Goal: Task Accomplishment & Management: Use online tool/utility

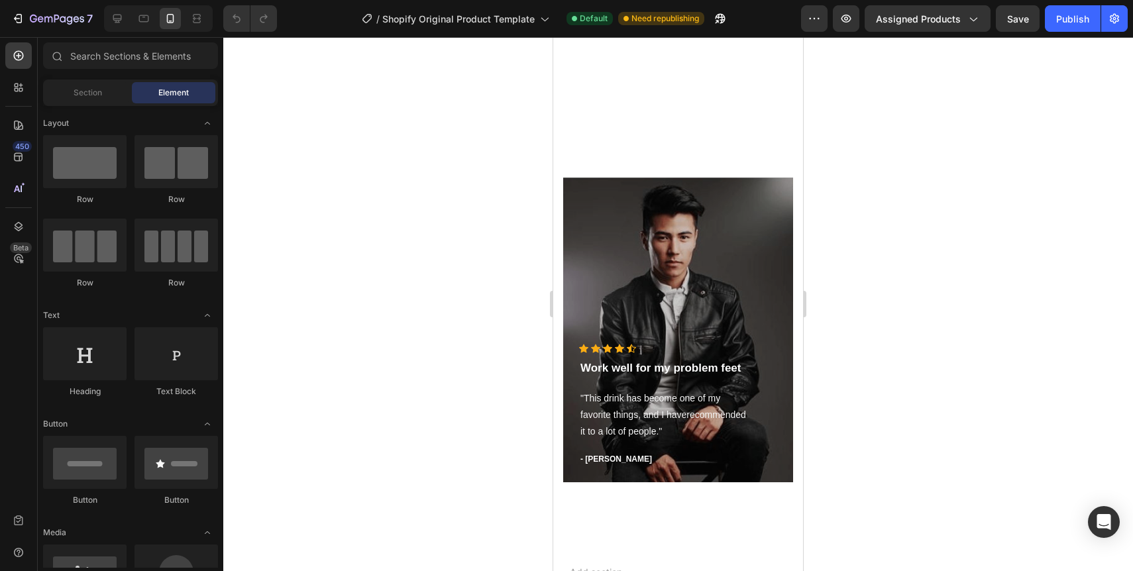
scroll to position [3365, 0]
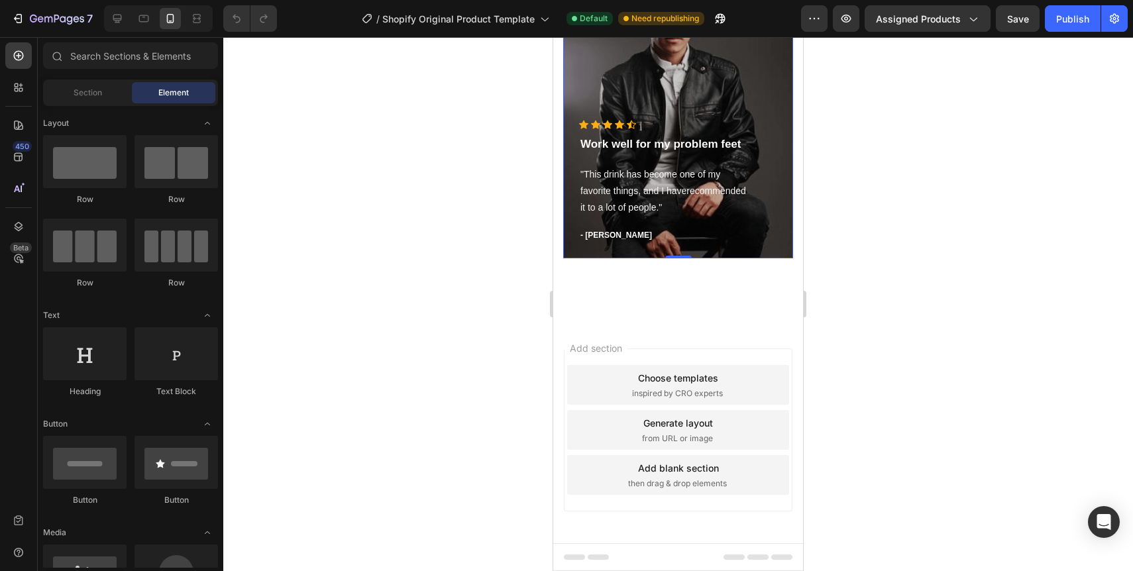
click at [679, 258] on div "Overlay" at bounding box center [678, 106] width 230 height 305
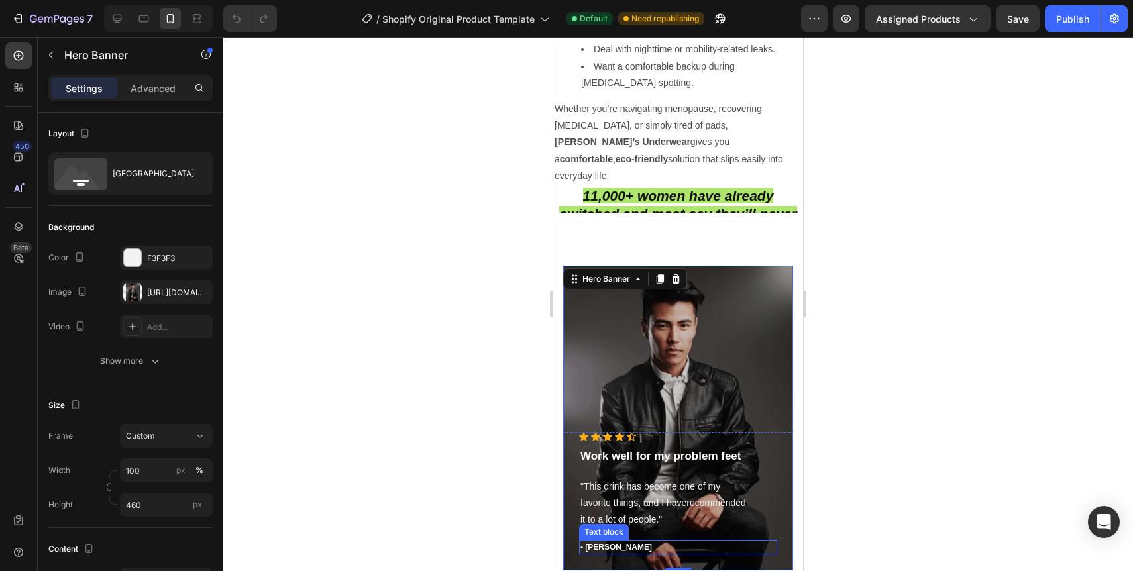
scroll to position [3261, 0]
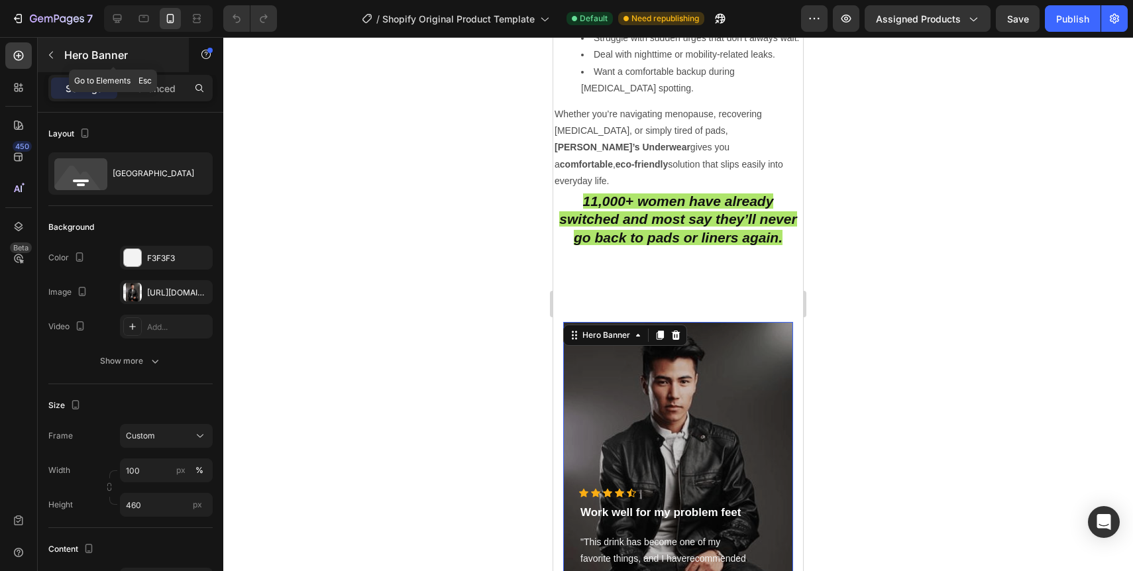
click at [51, 56] on icon "button" at bounding box center [51, 55] width 11 height 11
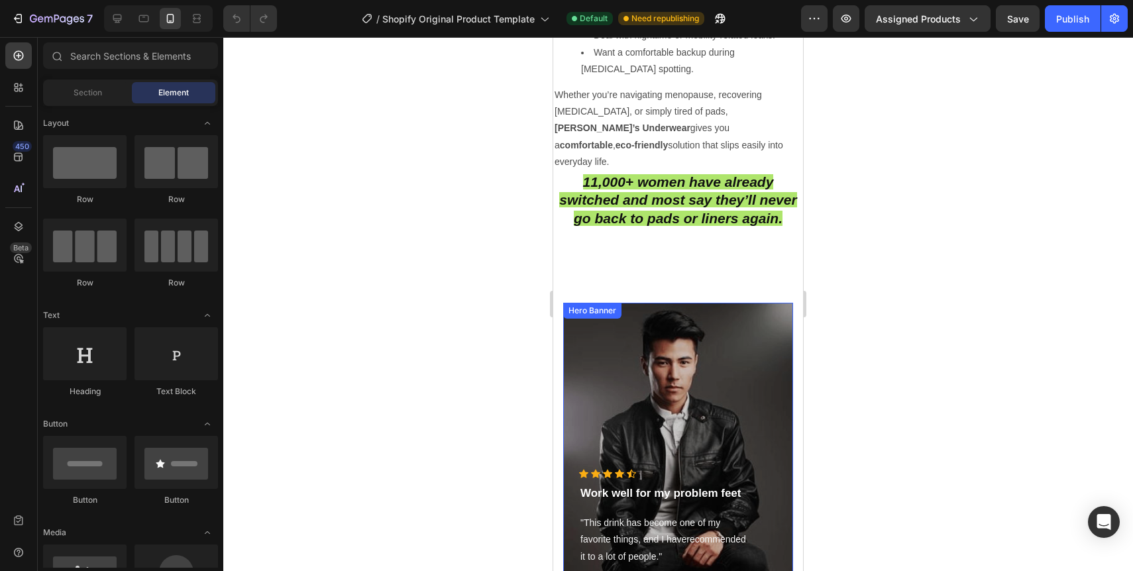
scroll to position [3281, 0]
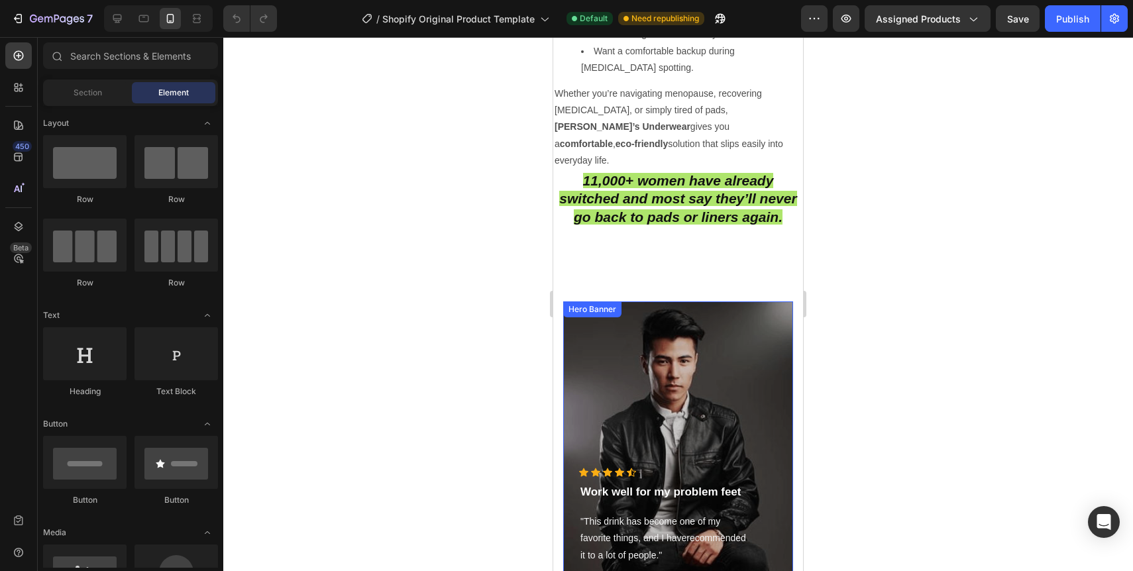
click at [747, 382] on div "Overlay" at bounding box center [678, 453] width 230 height 305
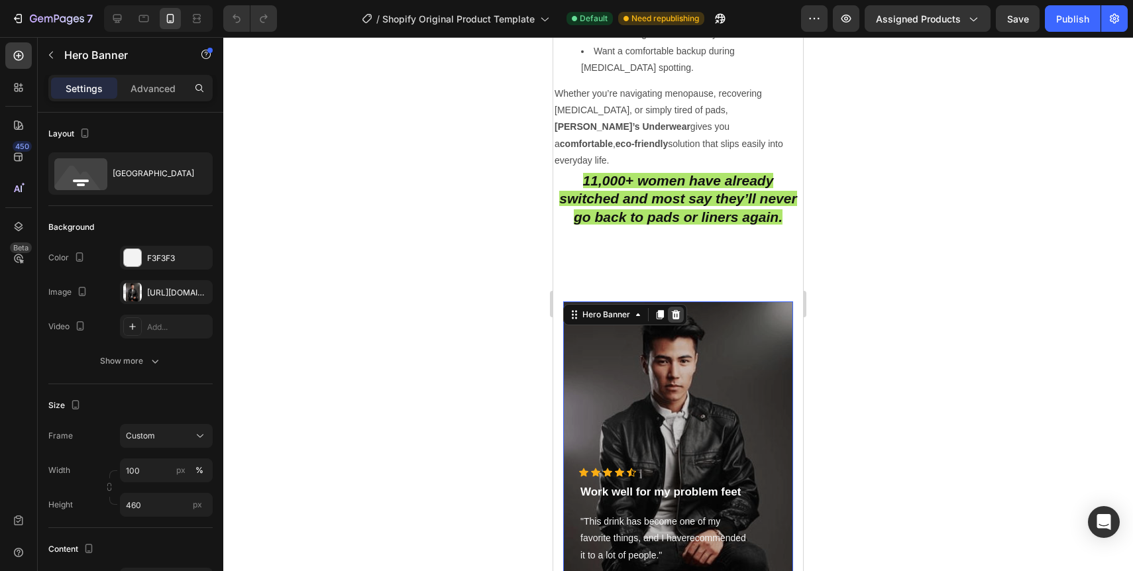
click at [679, 310] on icon at bounding box center [676, 314] width 9 height 9
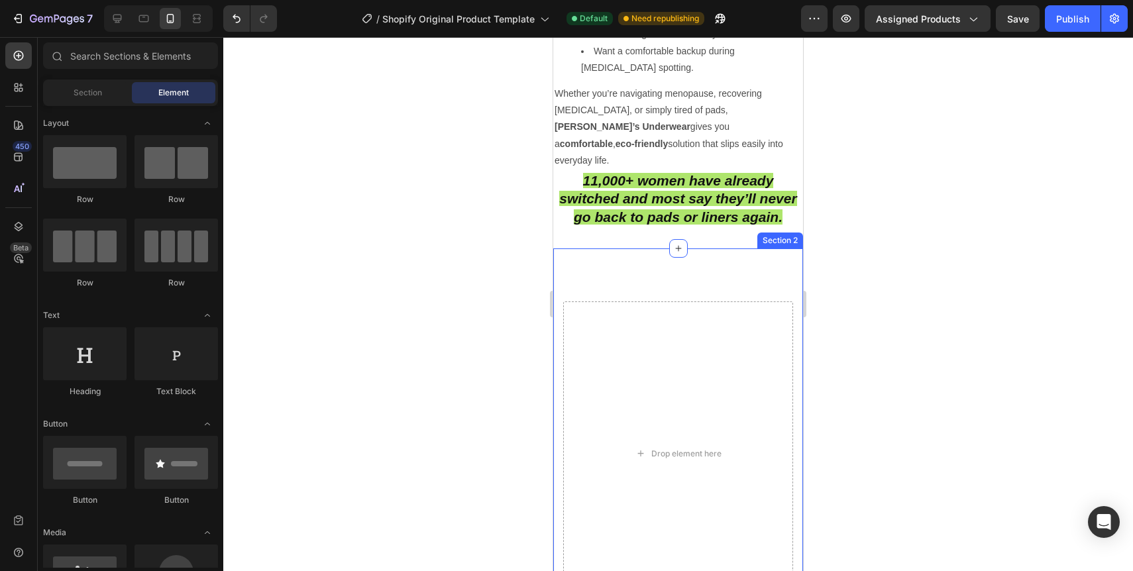
click at [738, 248] on div "Drop element here Icon Icon Icon Icon Icon Icon List Hoz Work well for my probl…" at bounding box center [678, 458] width 250 height 421
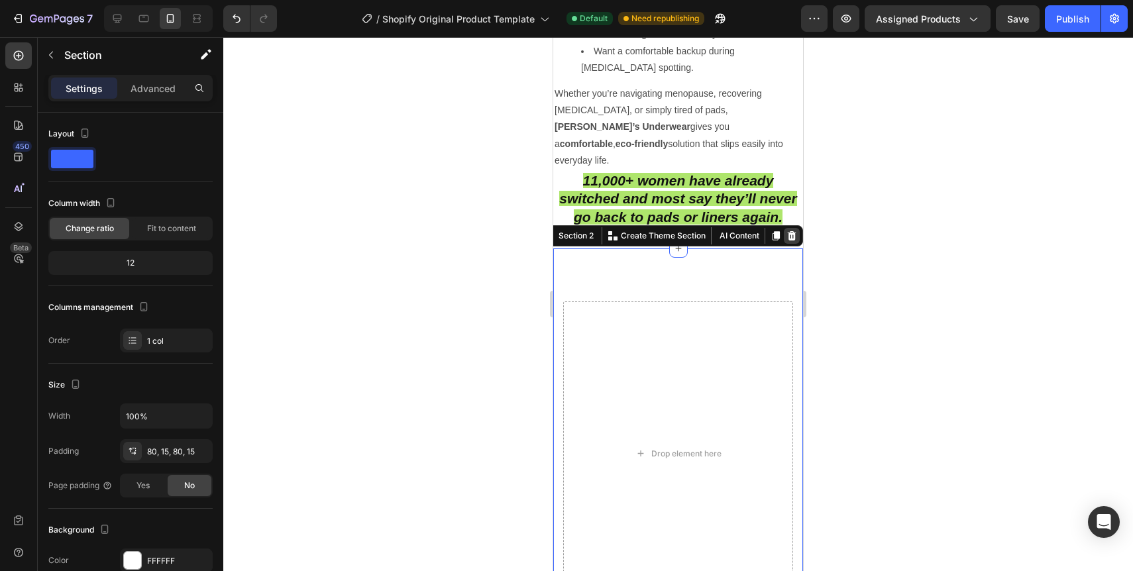
click at [789, 231] on icon at bounding box center [792, 235] width 9 height 9
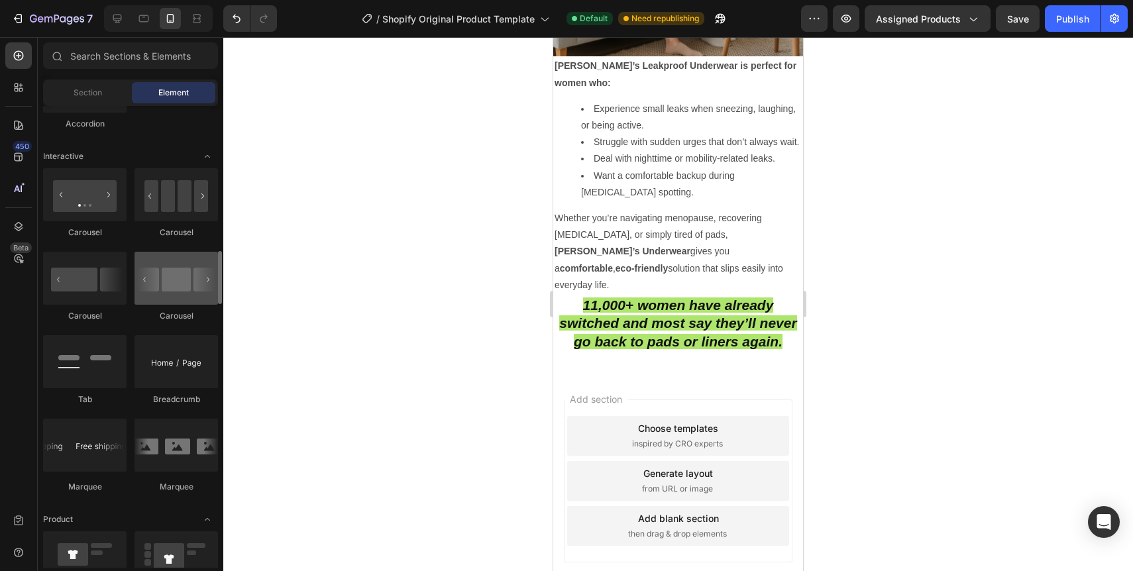
scroll to position [1278, 0]
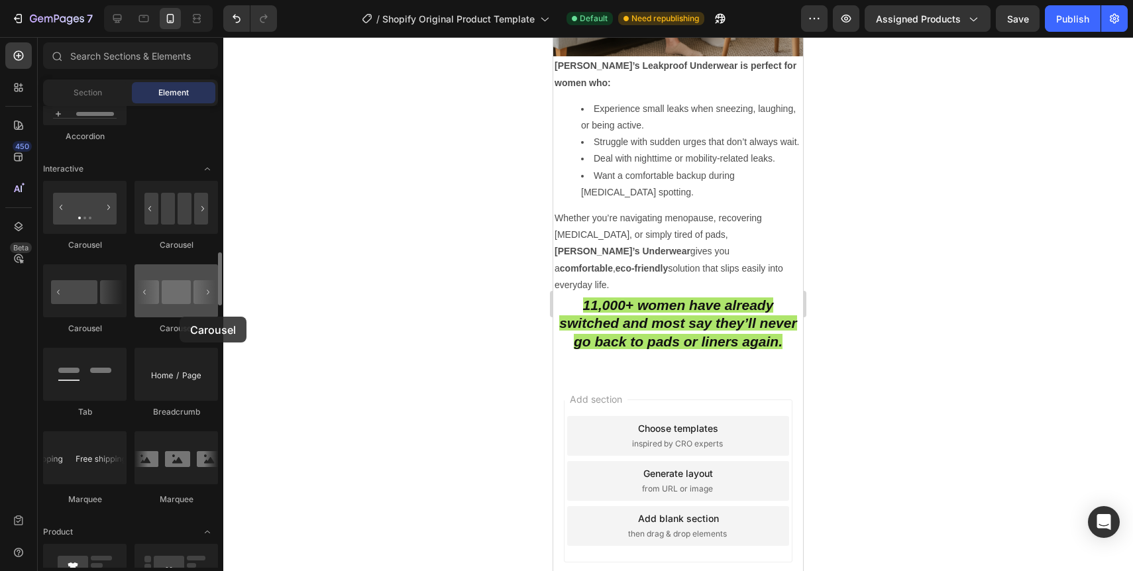
click at [180, 317] on div at bounding box center [176, 290] width 83 height 53
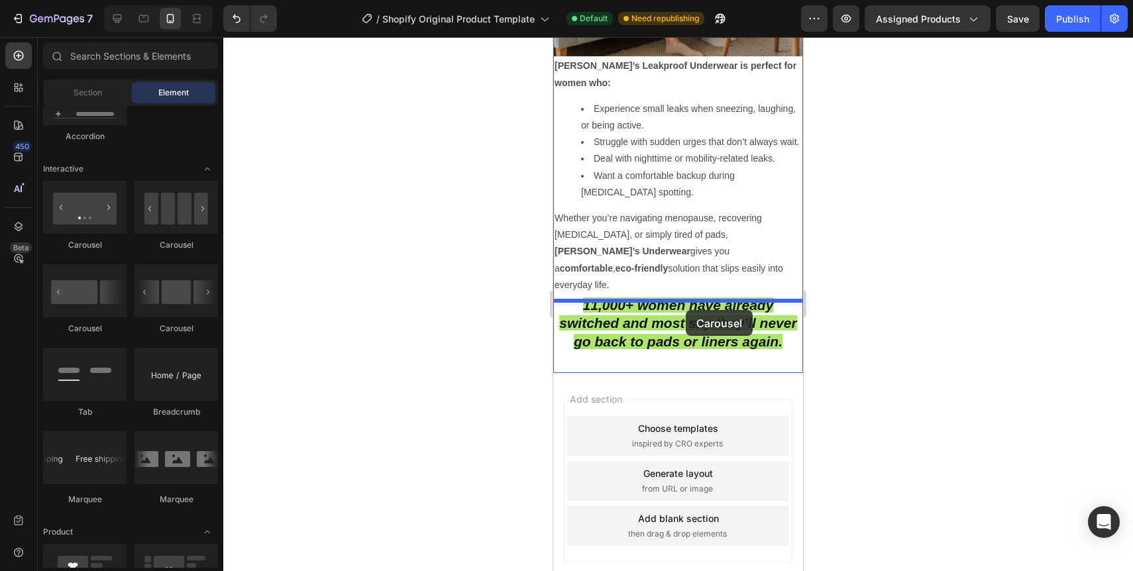
drag, startPoint x: 729, startPoint y: 340, endPoint x: 686, endPoint y: 308, distance: 53.5
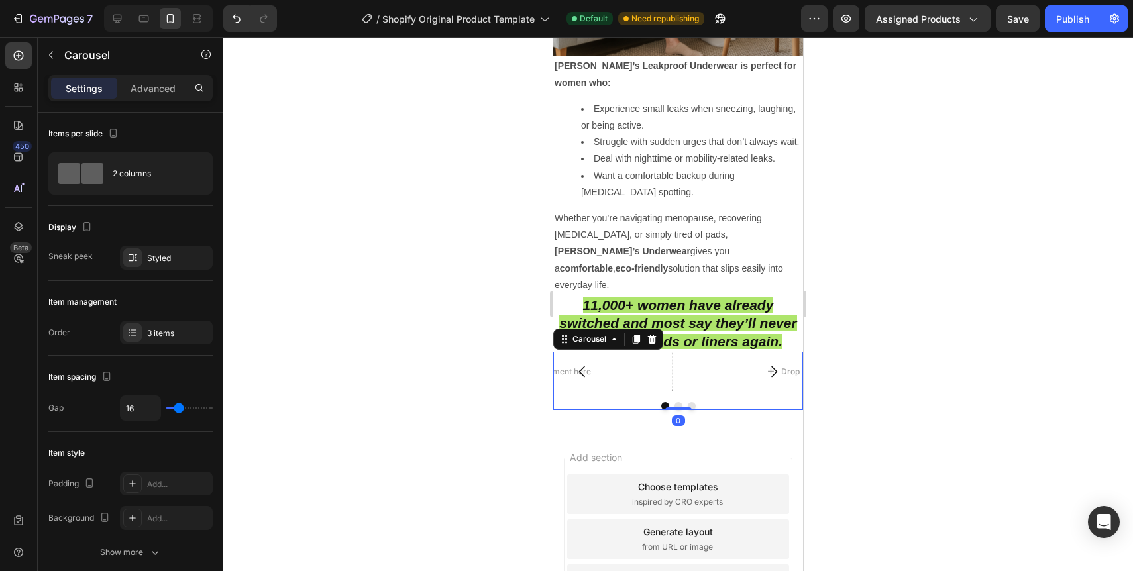
scroll to position [3215, 0]
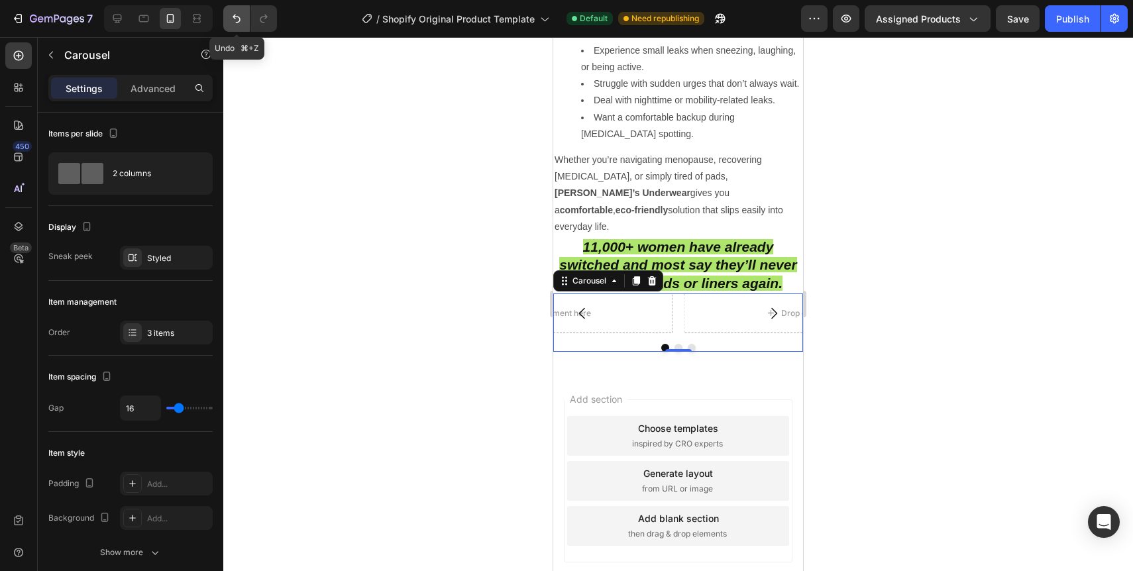
click at [239, 27] on button "Undo/Redo" at bounding box center [236, 18] width 27 height 27
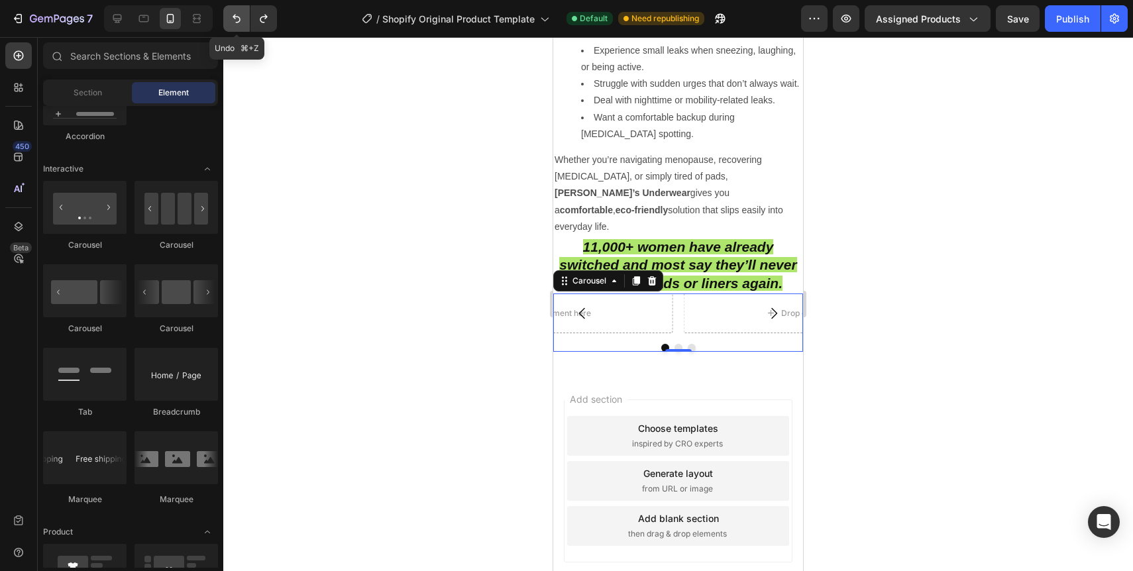
scroll to position [3157, 0]
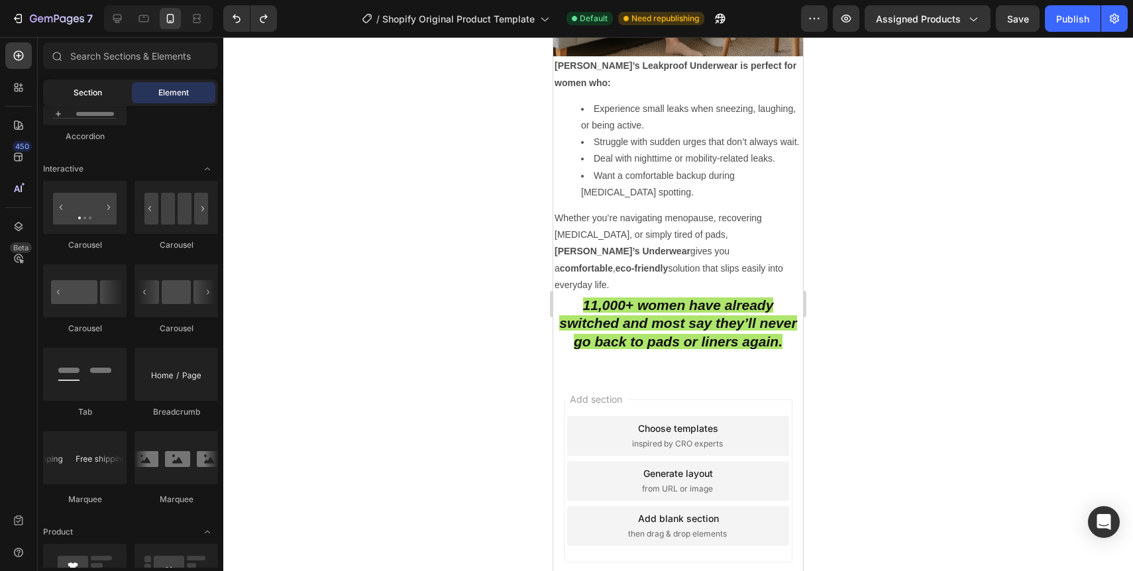
click at [103, 91] on div "Section" at bounding box center [87, 92] width 83 height 21
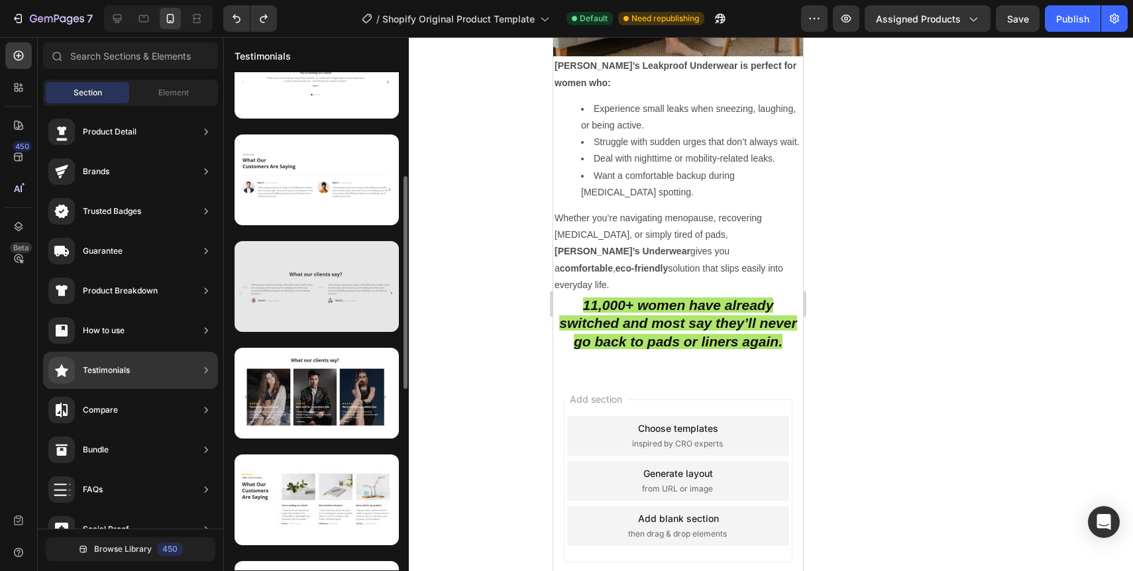
scroll to position [267, 0]
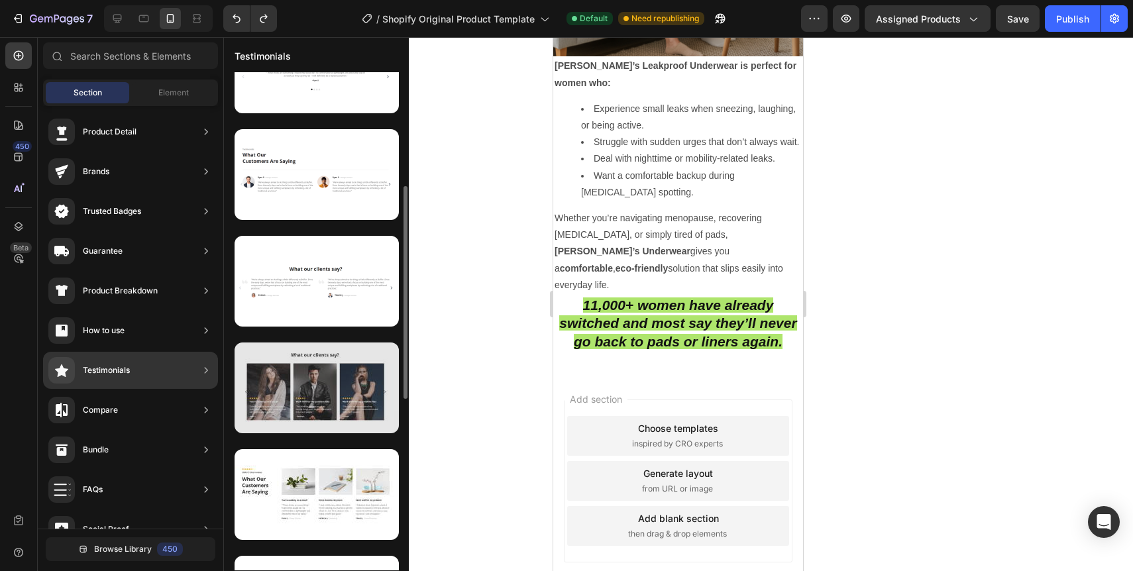
click at [309, 397] on div at bounding box center [317, 388] width 164 height 91
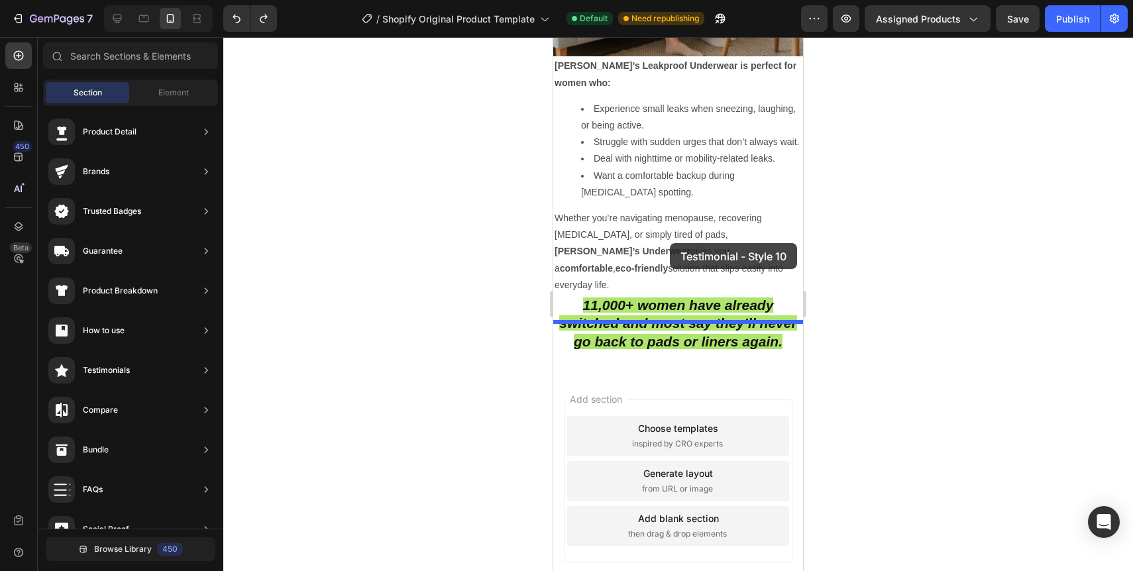
drag, startPoint x: 862, startPoint y: 434, endPoint x: 669, endPoint y: 243, distance: 271.3
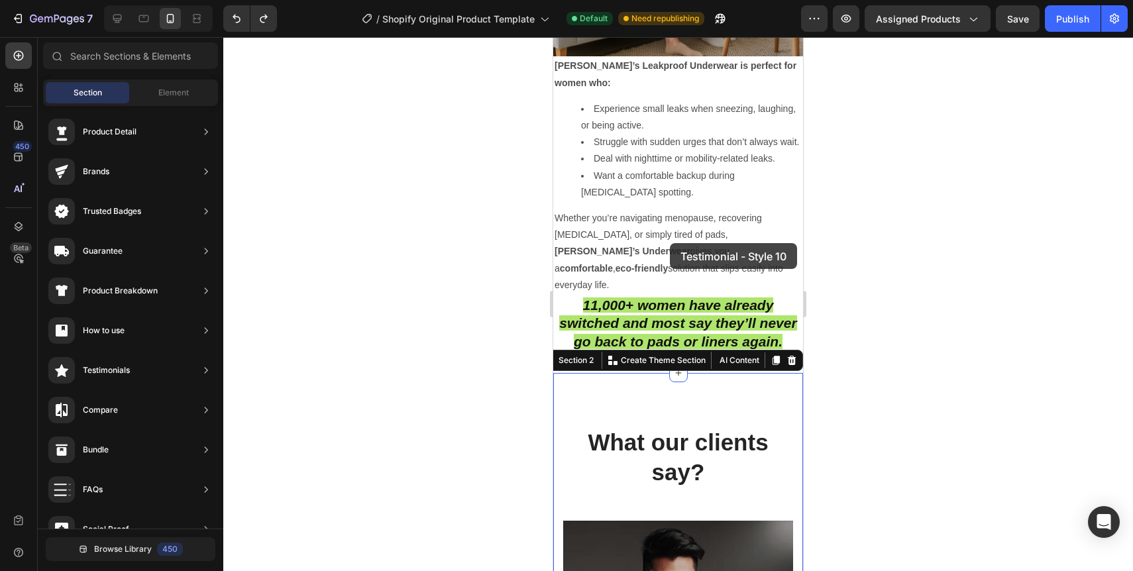
scroll to position [3281, 0]
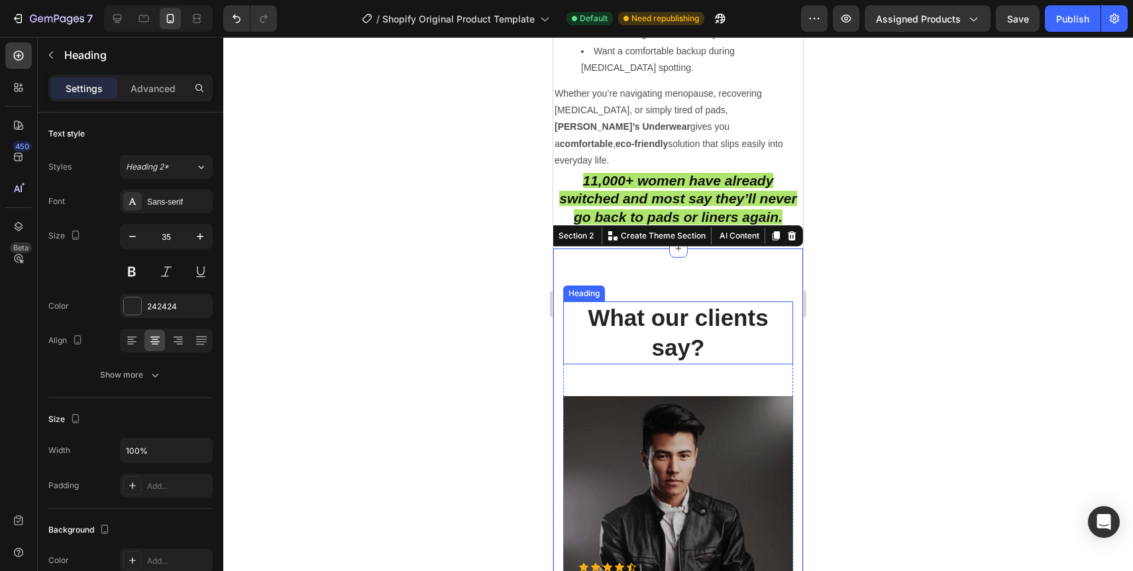
click at [670, 303] on p "What our clients say?" at bounding box center [678, 333] width 227 height 60
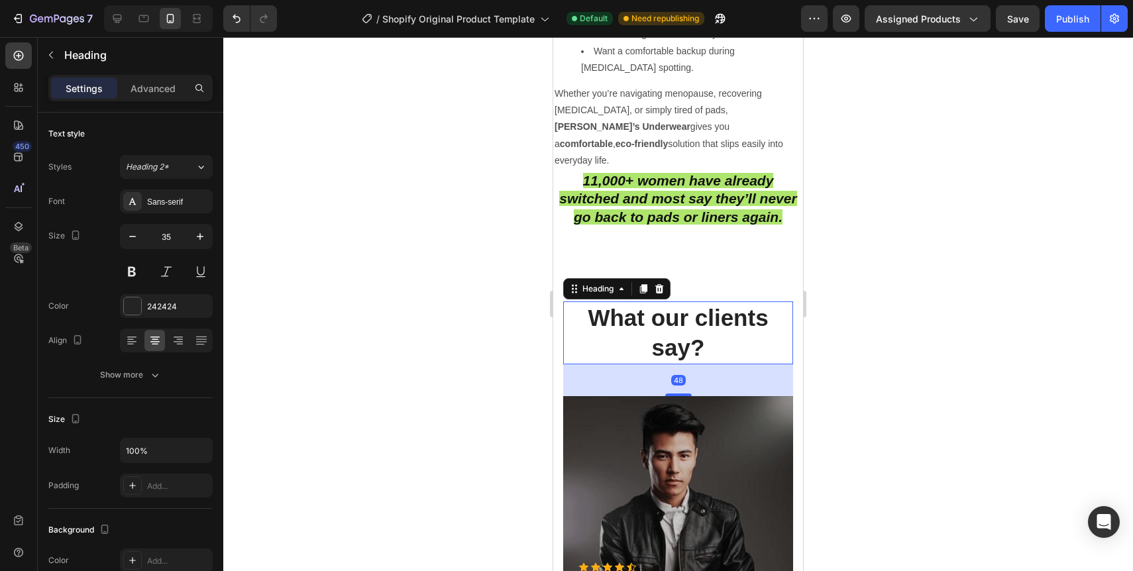
click at [670, 303] on p "What our clients say?" at bounding box center [678, 333] width 227 height 60
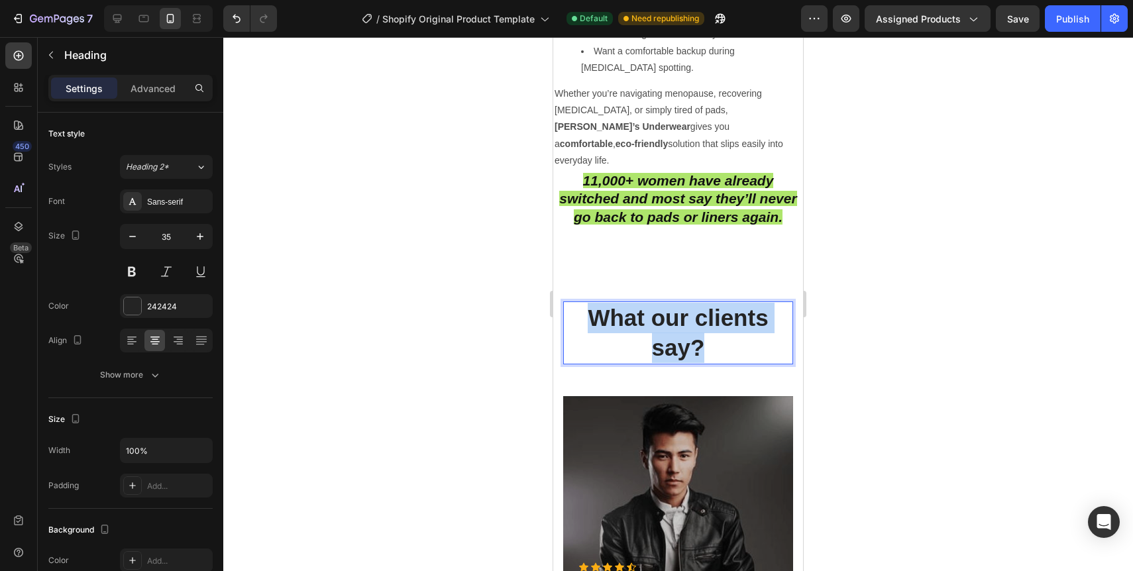
click at [670, 303] on p "What our clients say?" at bounding box center [678, 333] width 227 height 60
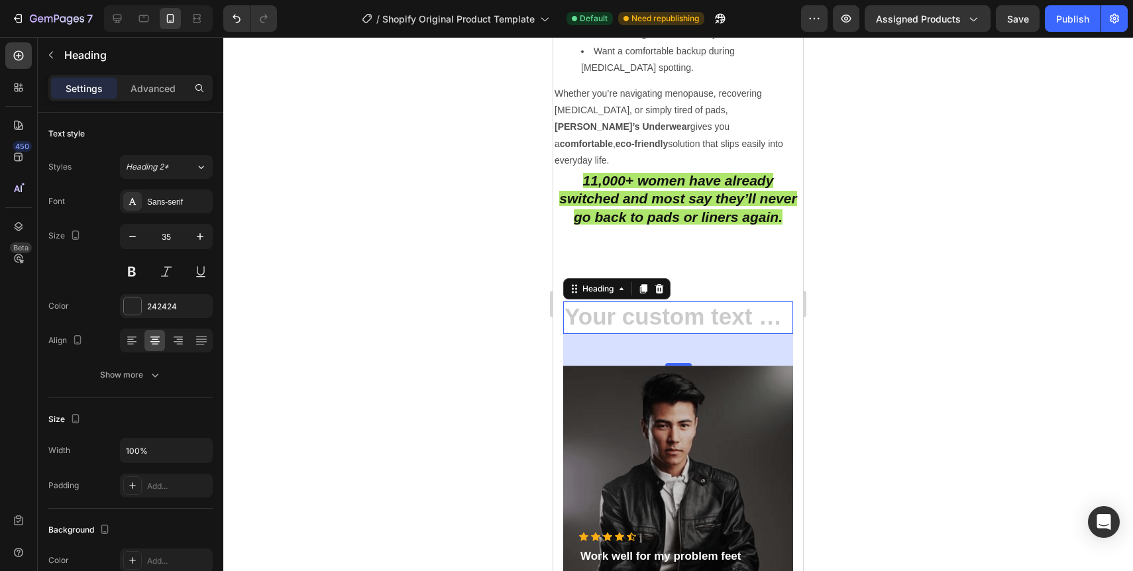
click at [914, 270] on div at bounding box center [678, 304] width 910 height 534
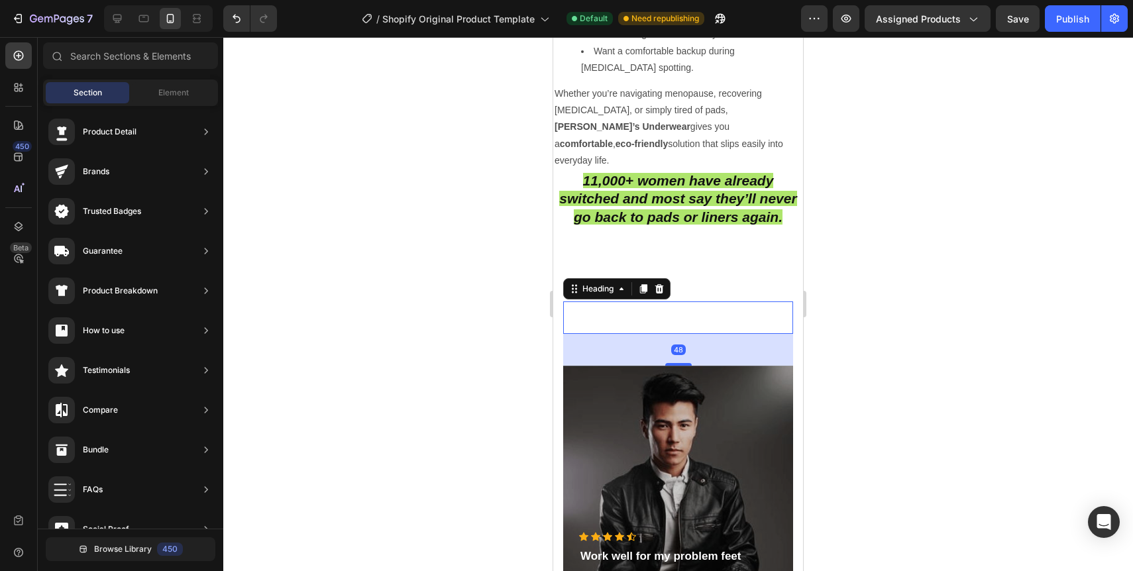
click at [751, 303] on p "Rich Text Editor. Editing area: main" at bounding box center [678, 318] width 227 height 30
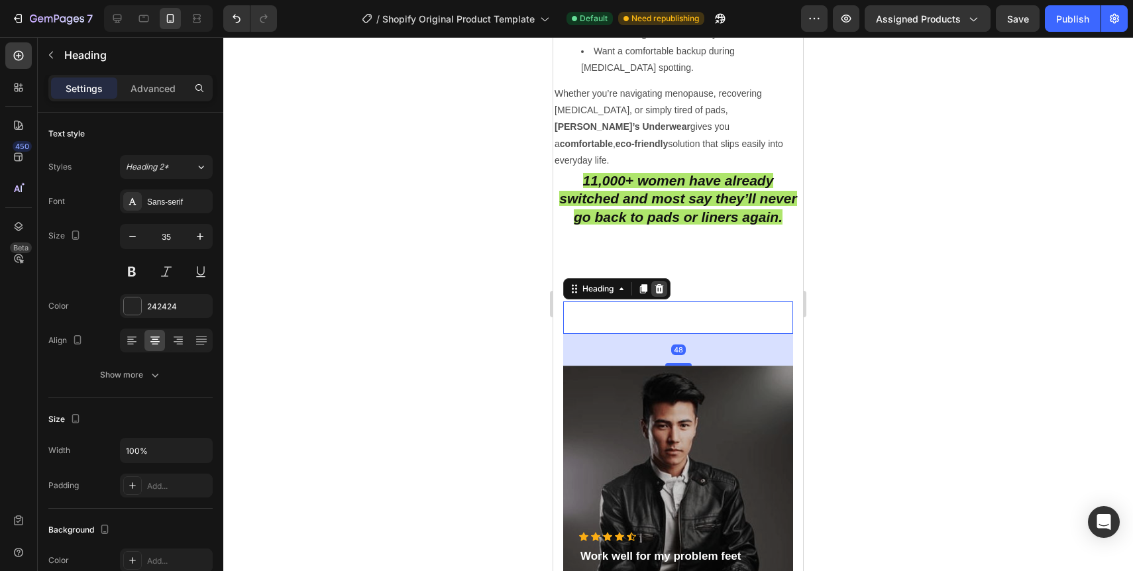
click at [661, 284] on icon at bounding box center [659, 289] width 11 height 11
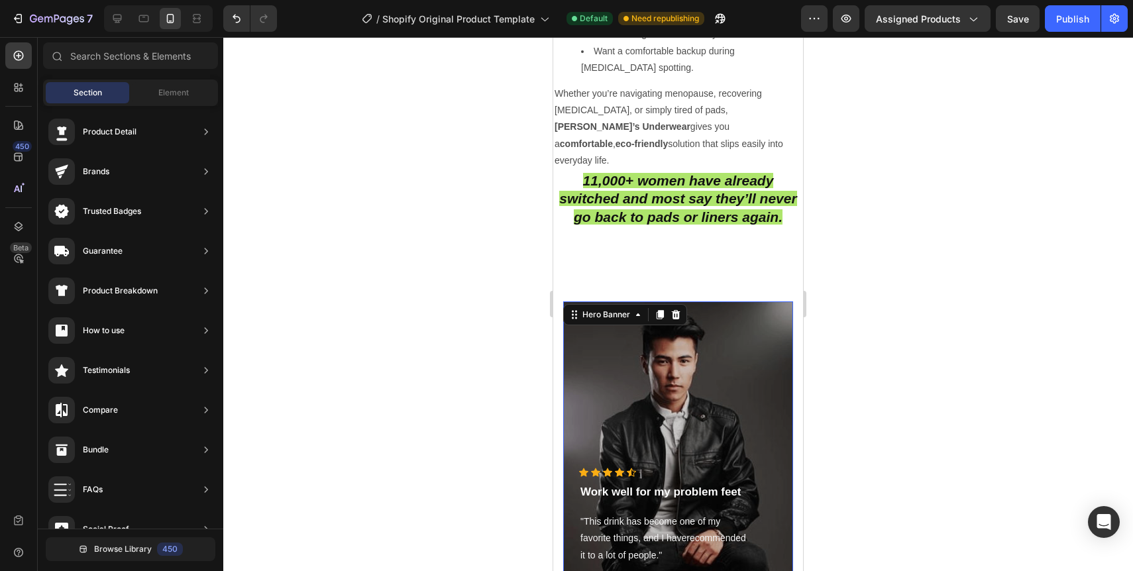
click at [670, 394] on div "Overlay" at bounding box center [678, 453] width 230 height 305
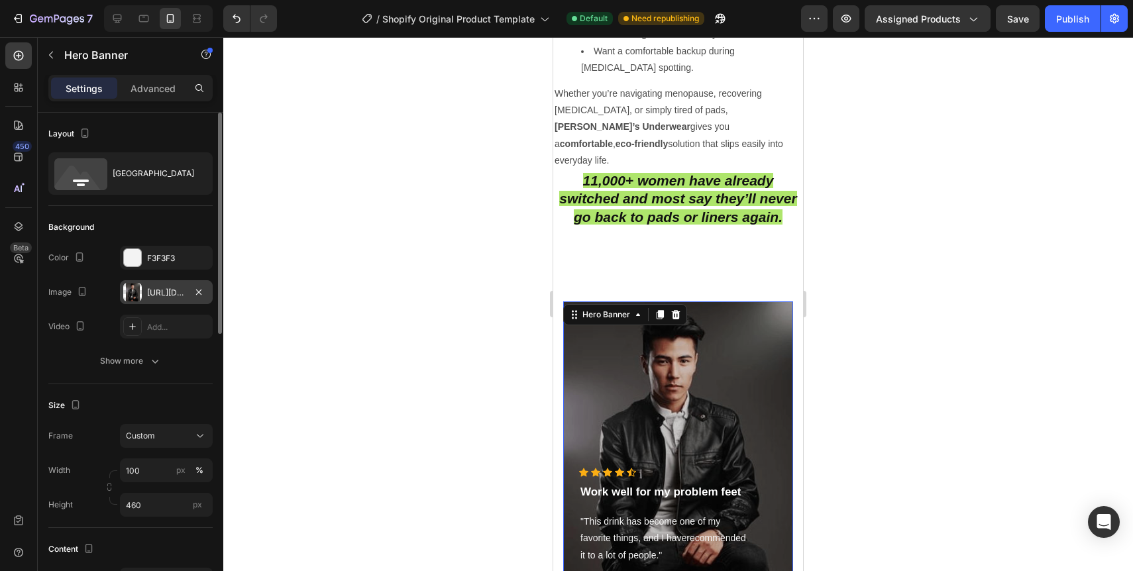
click at [153, 298] on div "[URL][DOMAIN_NAME]" at bounding box center [166, 293] width 38 height 12
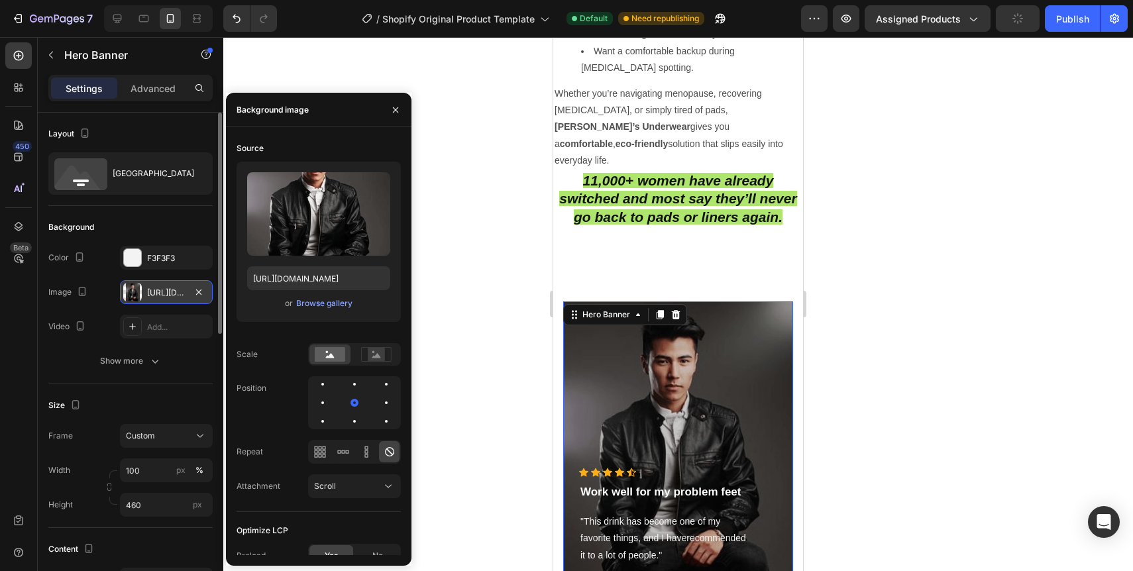
type input "[URL][DOMAIN_NAME]"
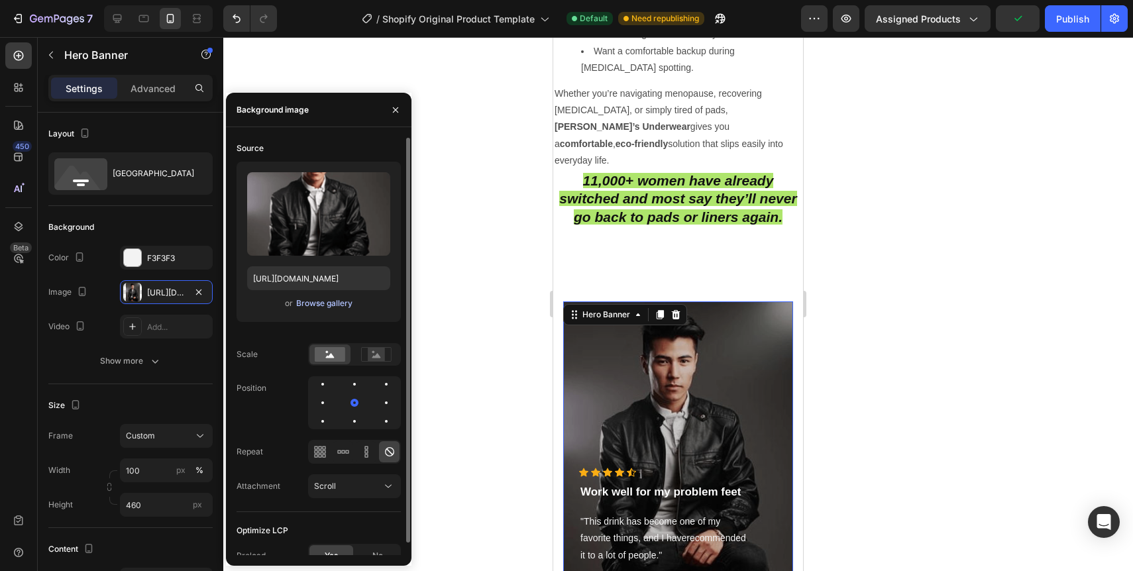
click at [320, 300] on div "Browse gallery" at bounding box center [324, 304] width 56 height 12
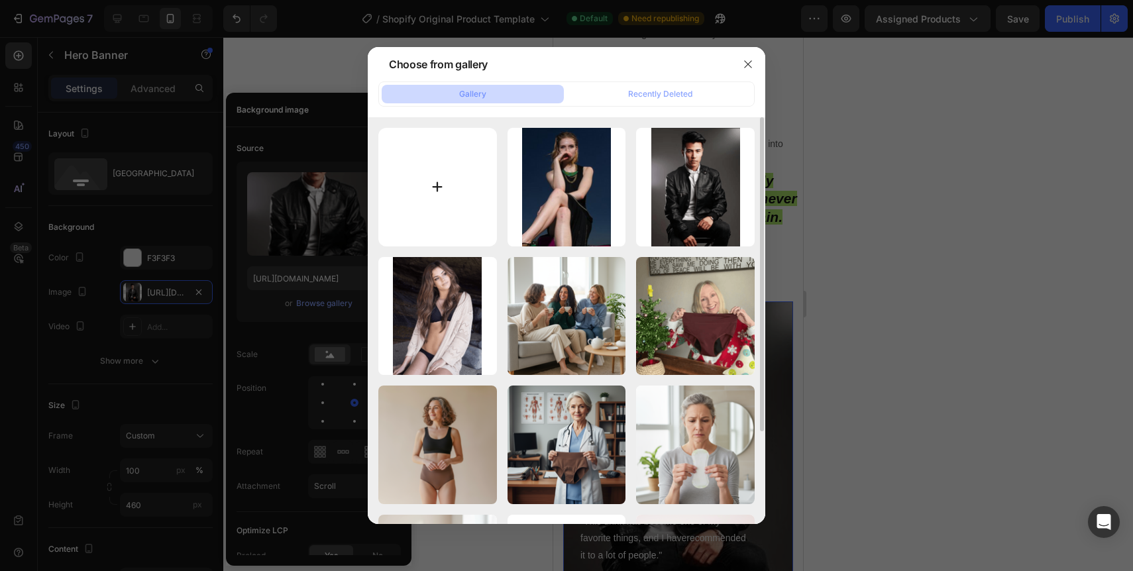
click at [421, 181] on input "file" at bounding box center [437, 187] width 119 height 119
type input "C:\fakepath\8-min.png"
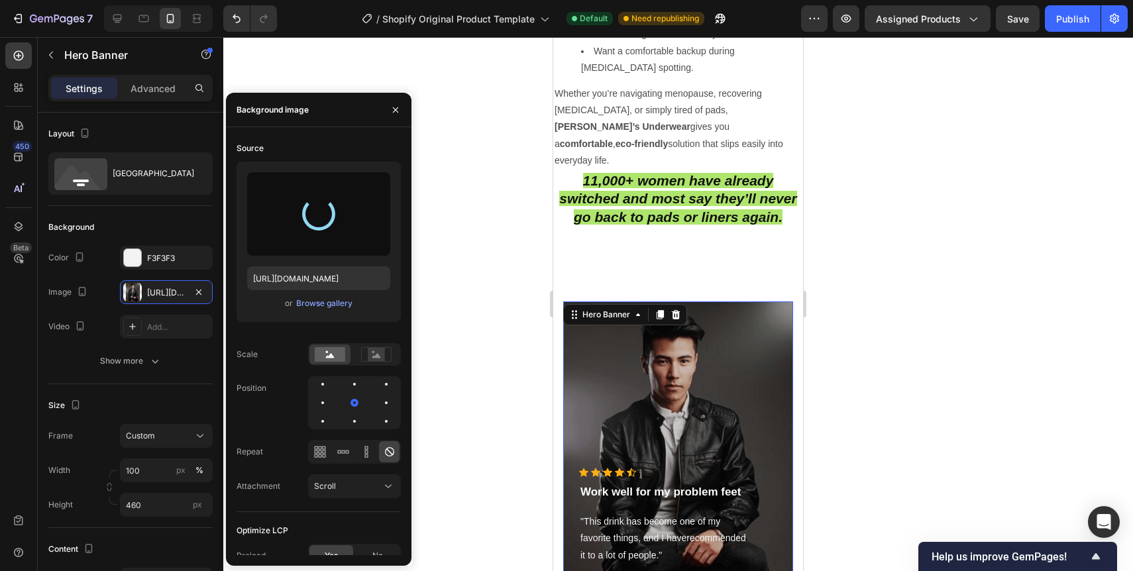
type input "[URL][DOMAIN_NAME]"
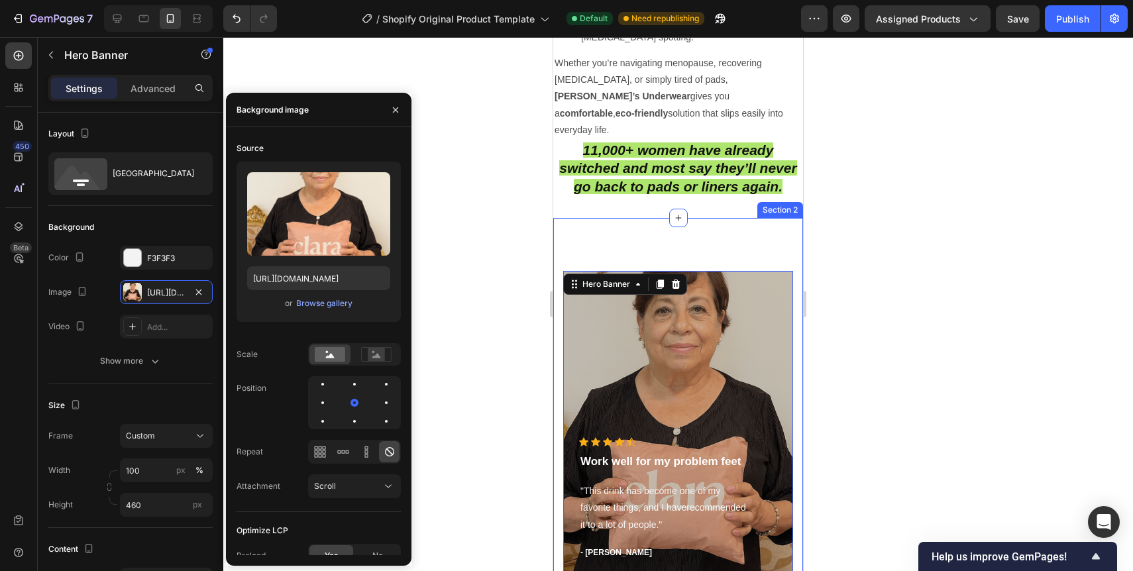
scroll to position [3320, 0]
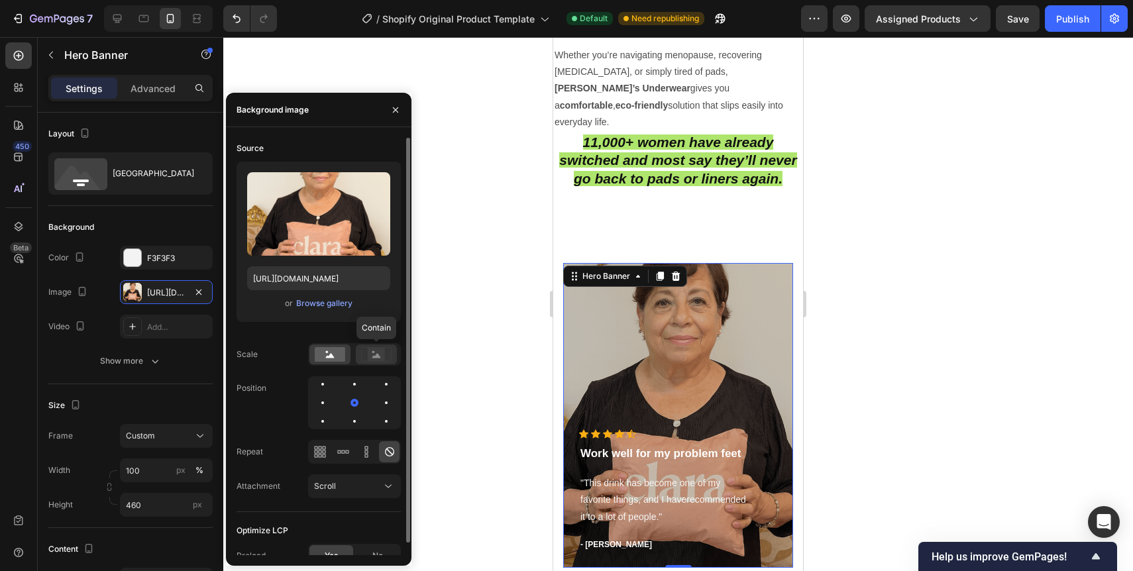
click at [379, 357] on icon at bounding box center [376, 355] width 9 height 5
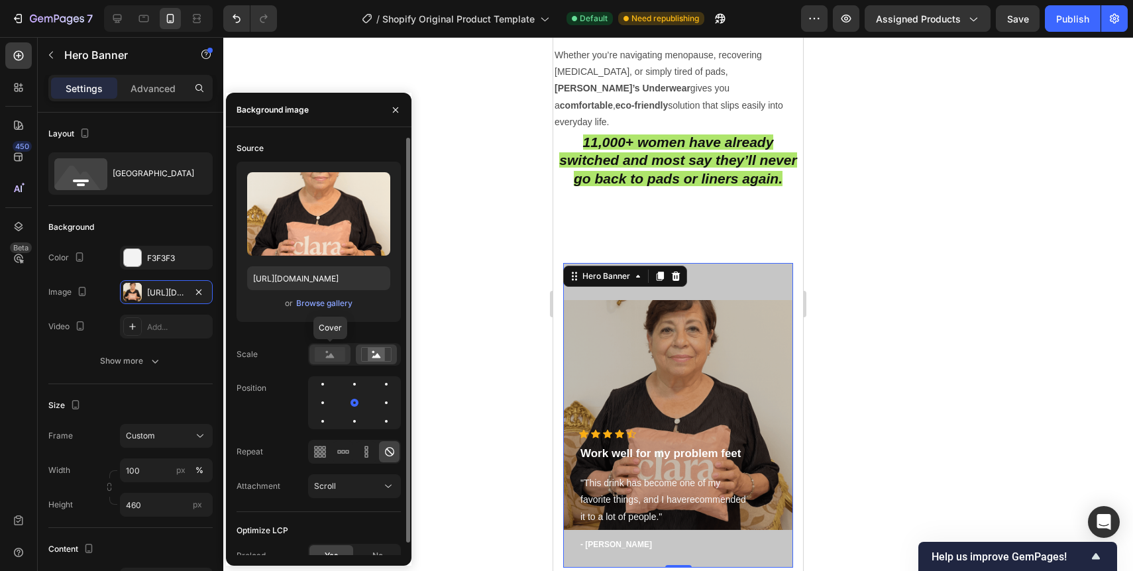
click at [337, 353] on rect at bounding box center [330, 354] width 30 height 15
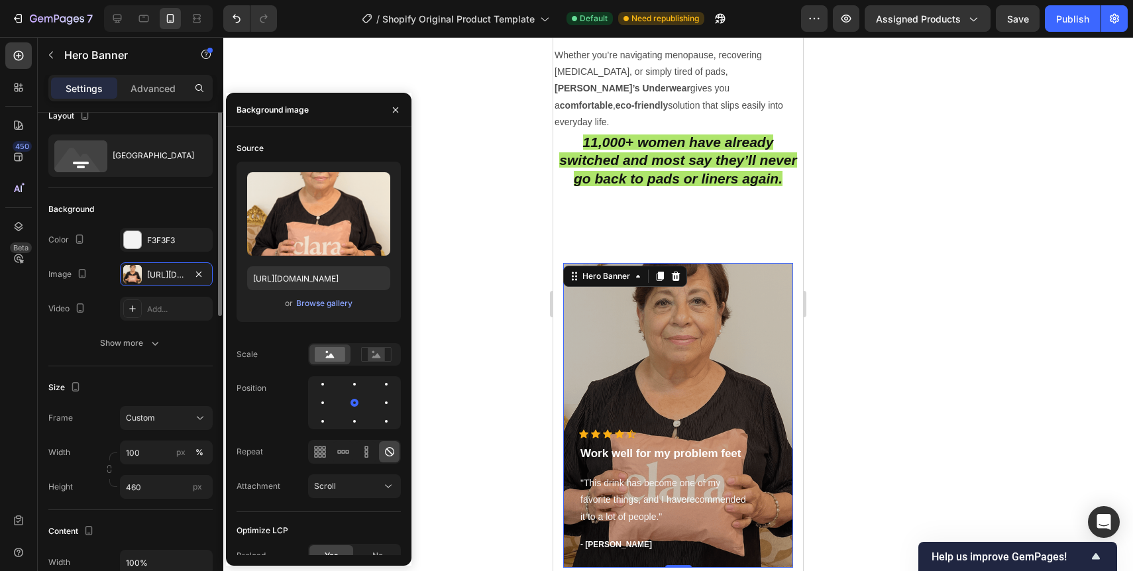
scroll to position [0, 0]
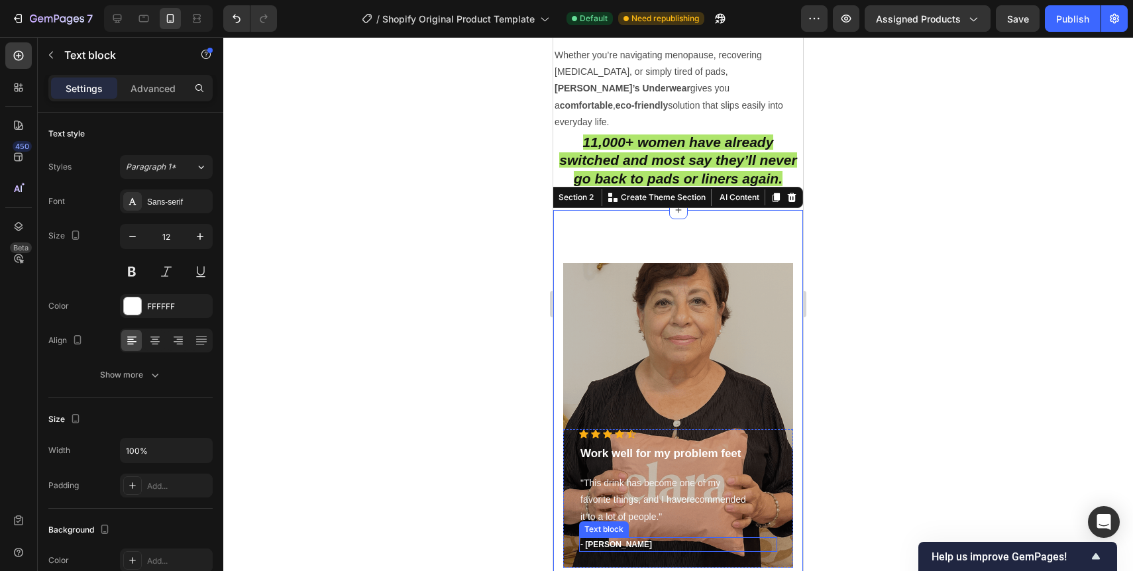
click at [684, 537] on div "- [PERSON_NAME] Text block" at bounding box center [678, 544] width 198 height 15
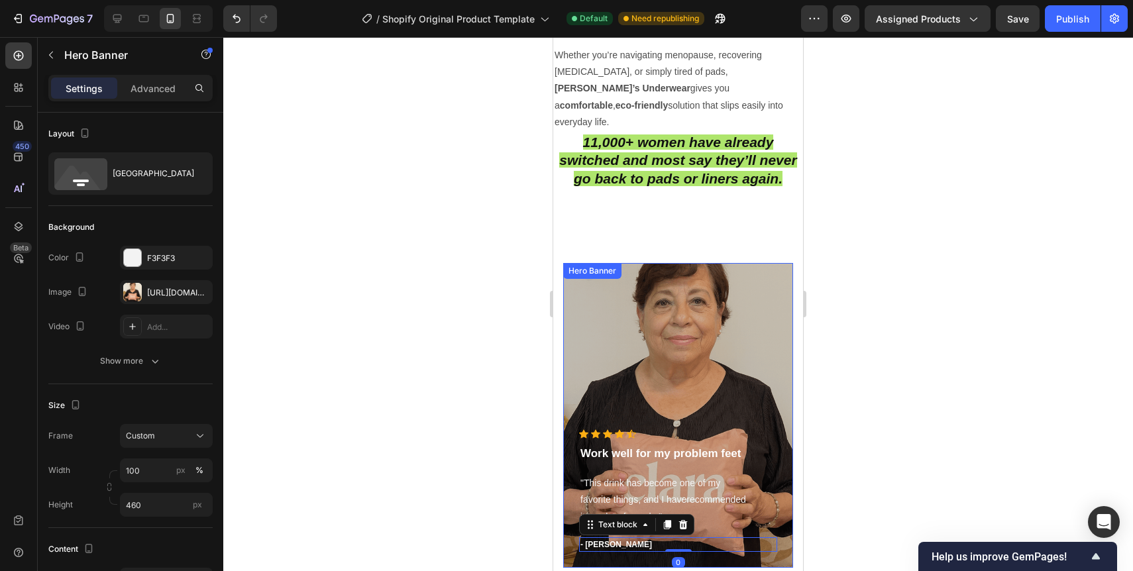
click at [712, 319] on div "Overlay" at bounding box center [678, 415] width 230 height 305
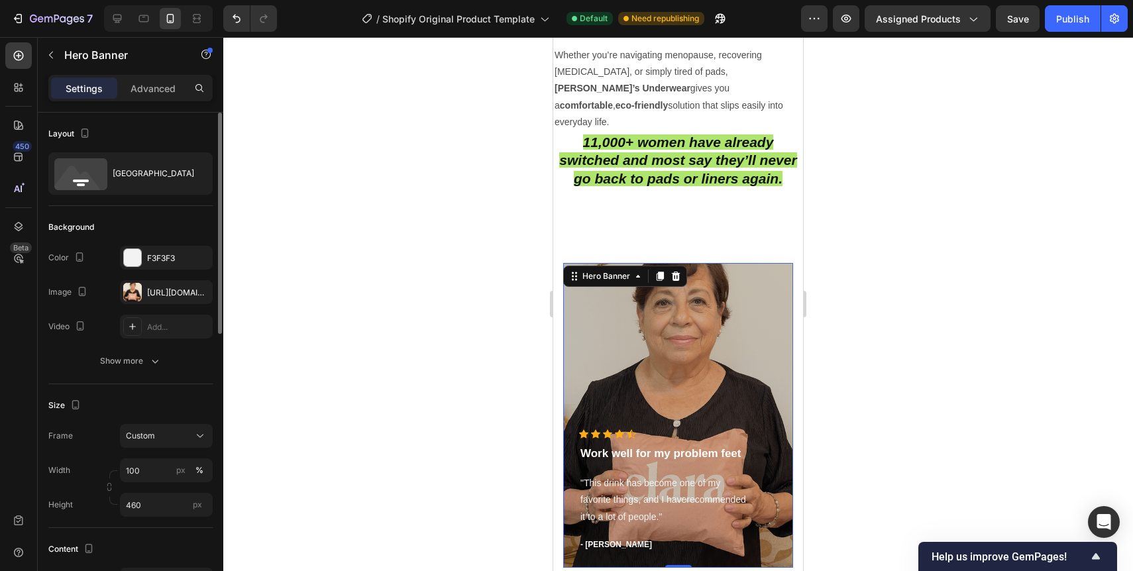
click at [66, 294] on div "Image" at bounding box center [69, 293] width 42 height 18
click at [135, 355] on div "Show more" at bounding box center [131, 361] width 62 height 13
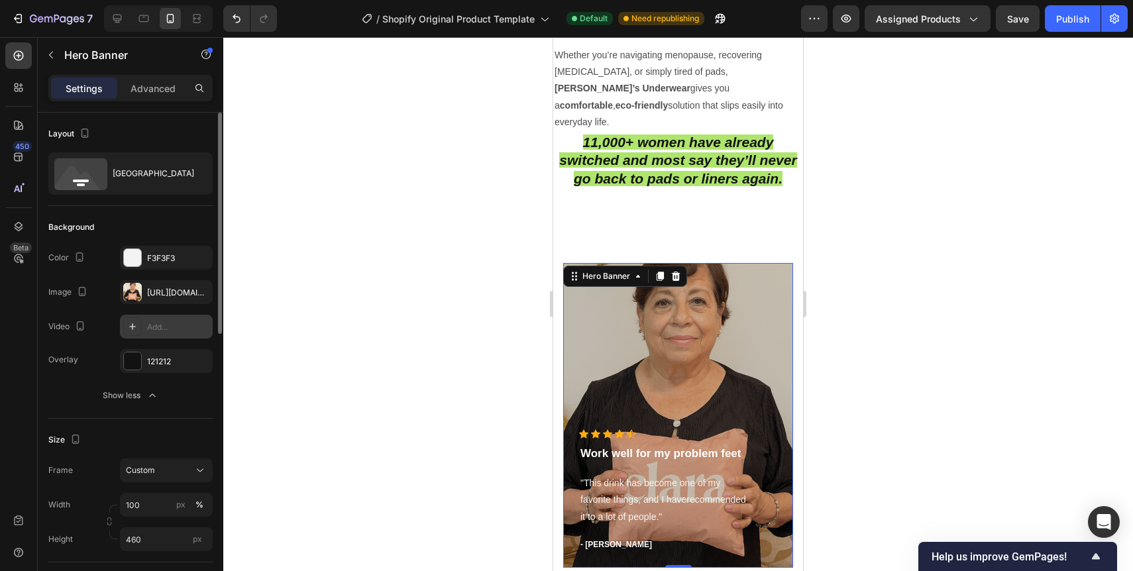
click at [141, 317] on div "Add..." at bounding box center [166, 327] width 93 height 24
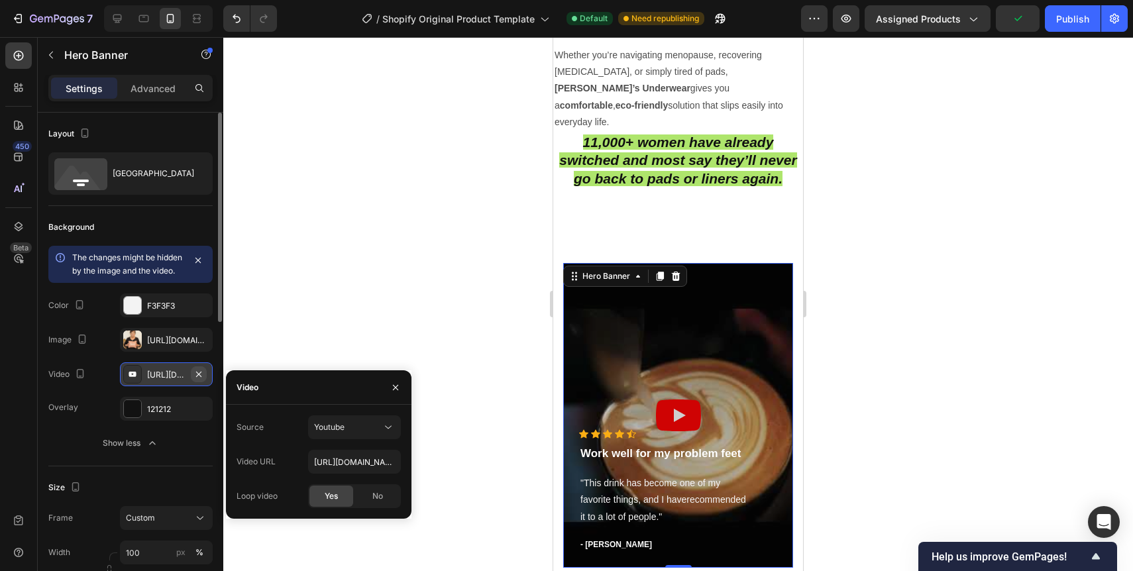
click at [195, 380] on icon "button" at bounding box center [198, 374] width 11 height 11
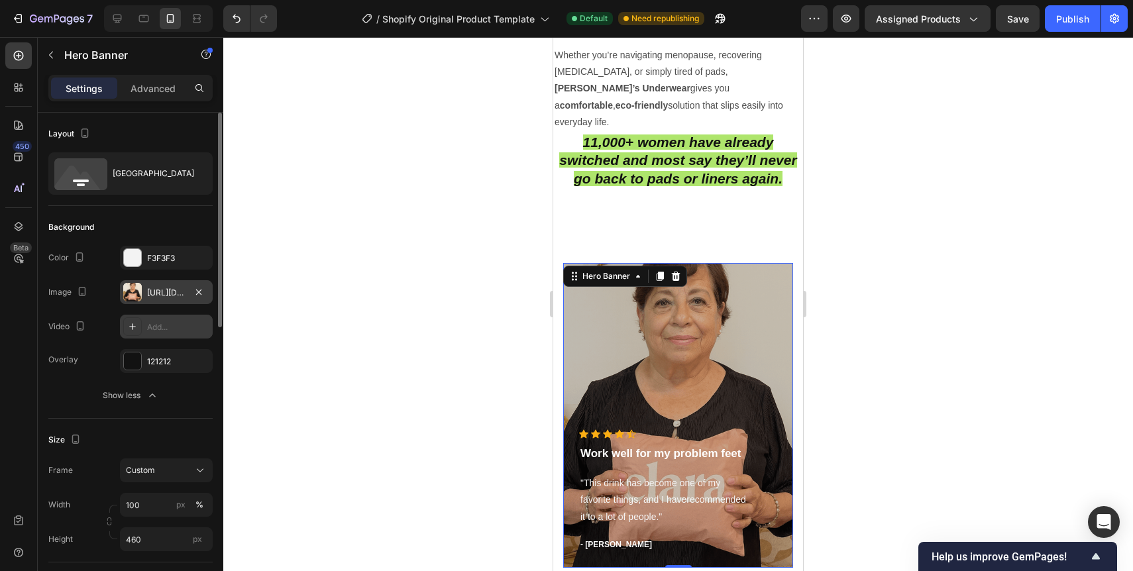
click at [138, 292] on div at bounding box center [132, 292] width 19 height 19
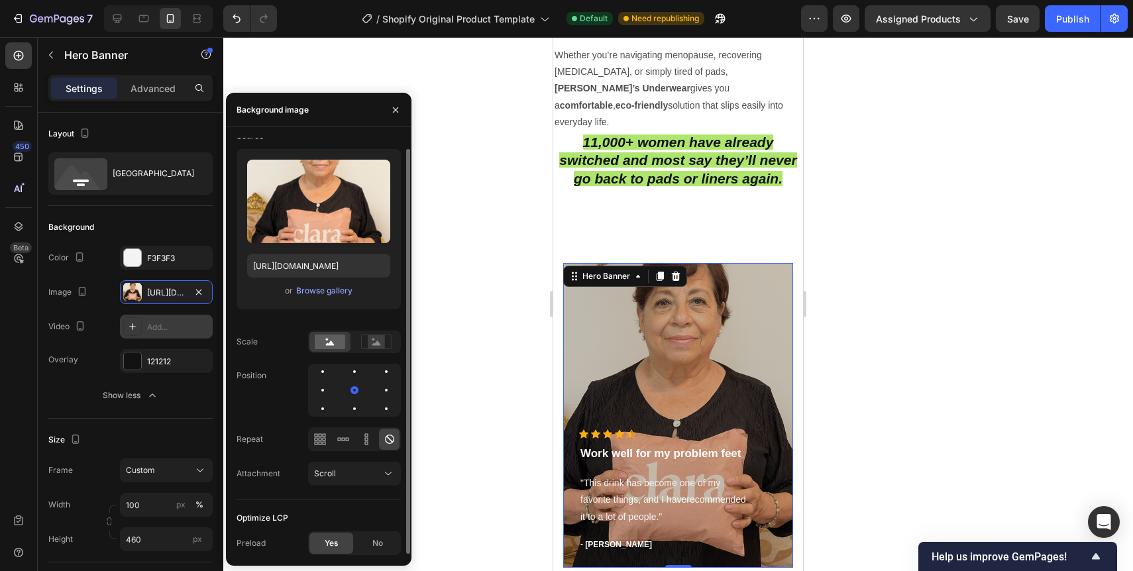
scroll to position [12, 0]
click at [368, 440] on icon at bounding box center [366, 439] width 13 height 13
click at [343, 440] on icon at bounding box center [343, 439] width 13 height 13
click at [320, 440] on icon at bounding box center [319, 439] width 13 height 13
click at [390, 446] on icon at bounding box center [389, 439] width 13 height 13
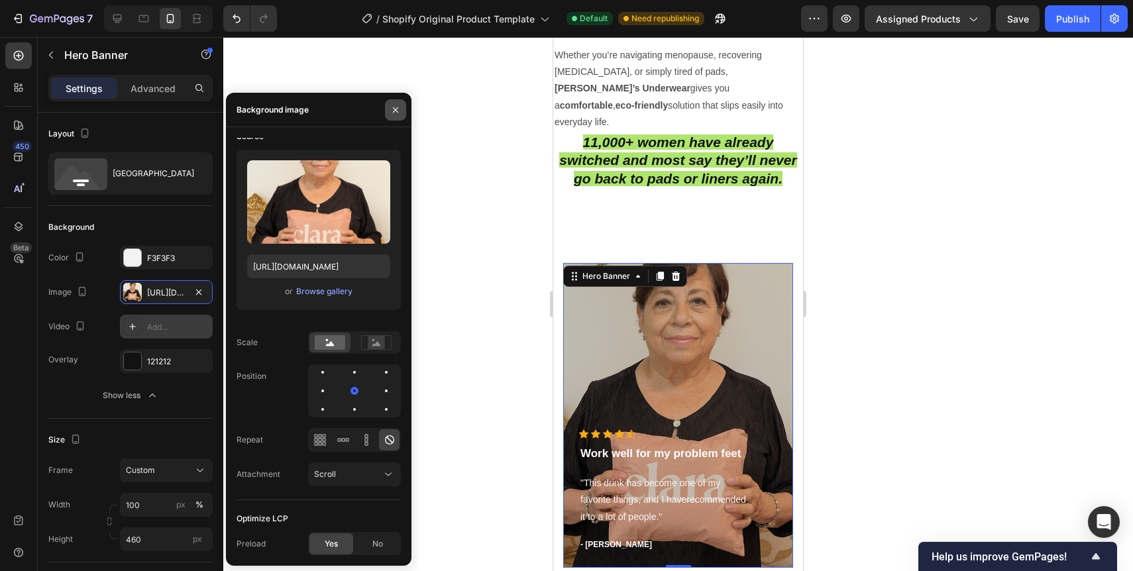
click at [394, 109] on icon "button" at bounding box center [395, 110] width 11 height 11
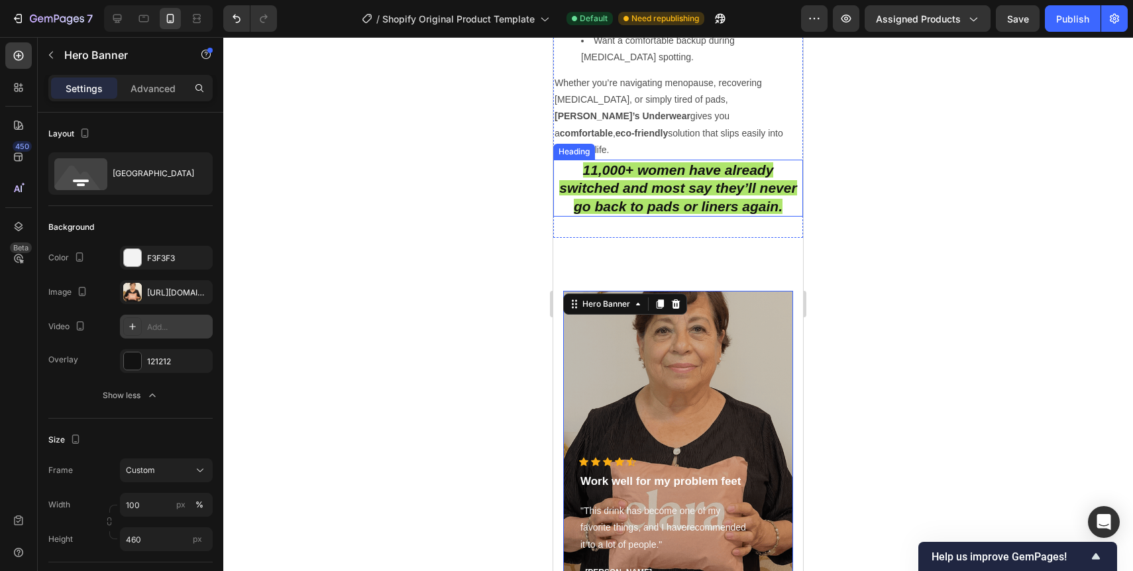
scroll to position [3303, 0]
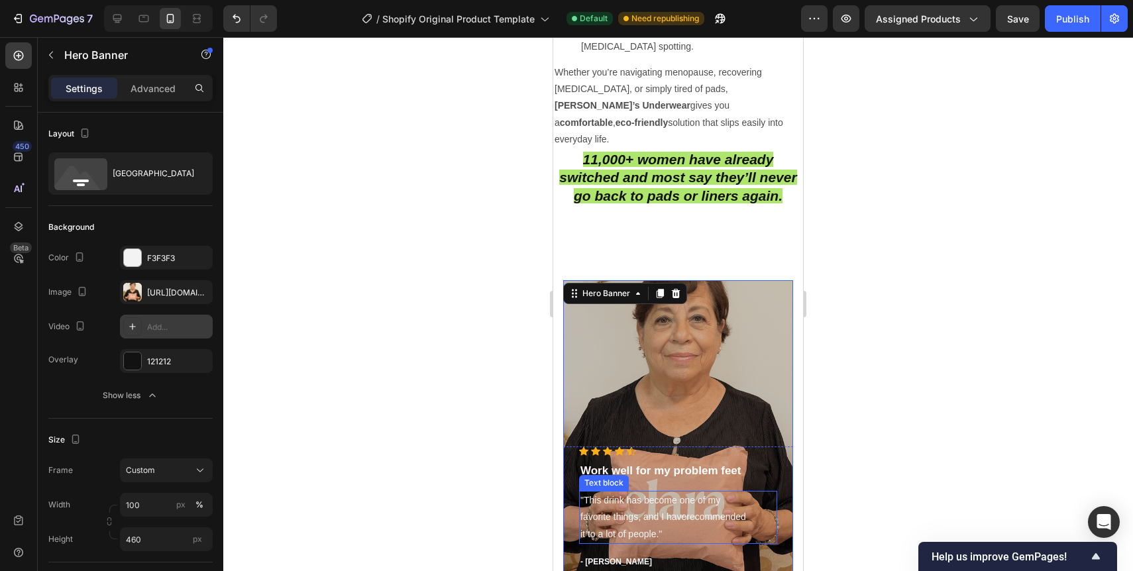
click at [604, 492] on p ""This drink has become one of my favorite things, and I haverecommended it to a…" at bounding box center [677, 517] width 195 height 50
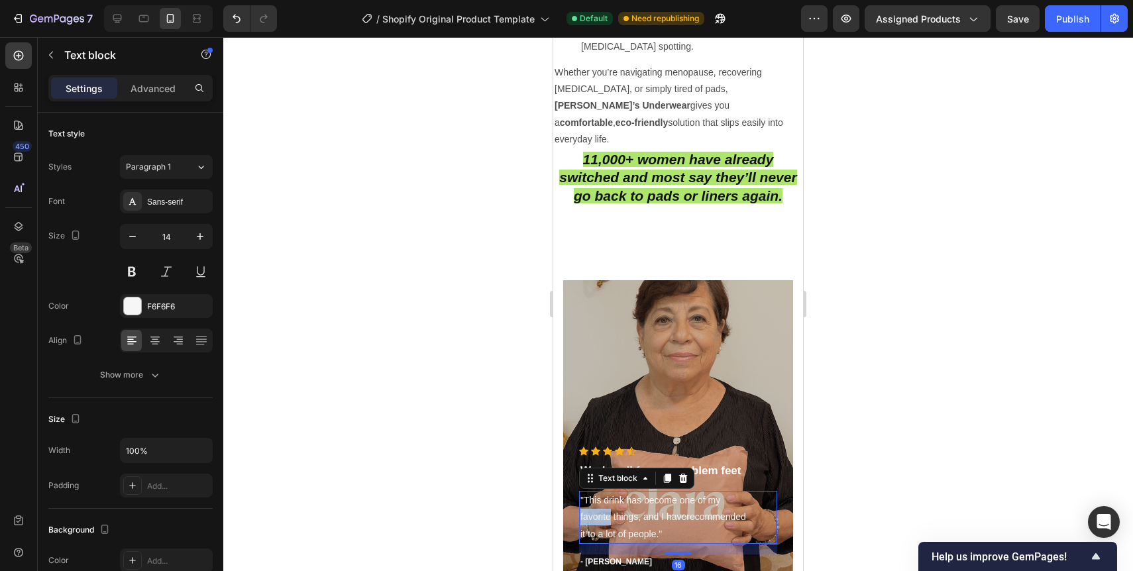
click at [604, 492] on p ""This drink has become one of my favorite things, and I haverecommended it to a…" at bounding box center [677, 517] width 195 height 50
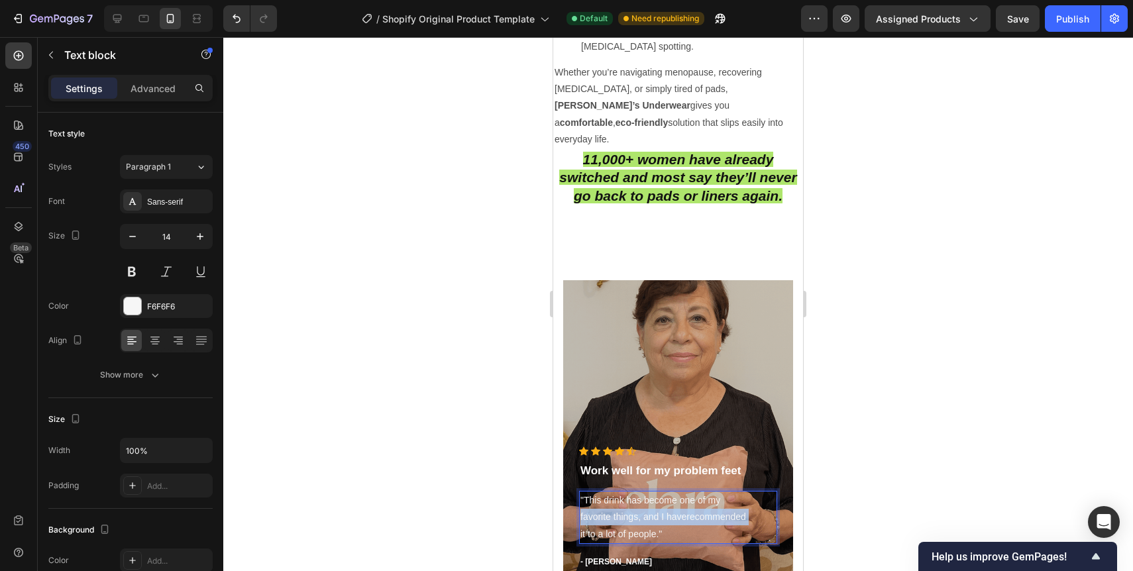
click at [604, 492] on p ""This drink has become one of my favorite things, and I haverecommended it to a…" at bounding box center [677, 517] width 195 height 50
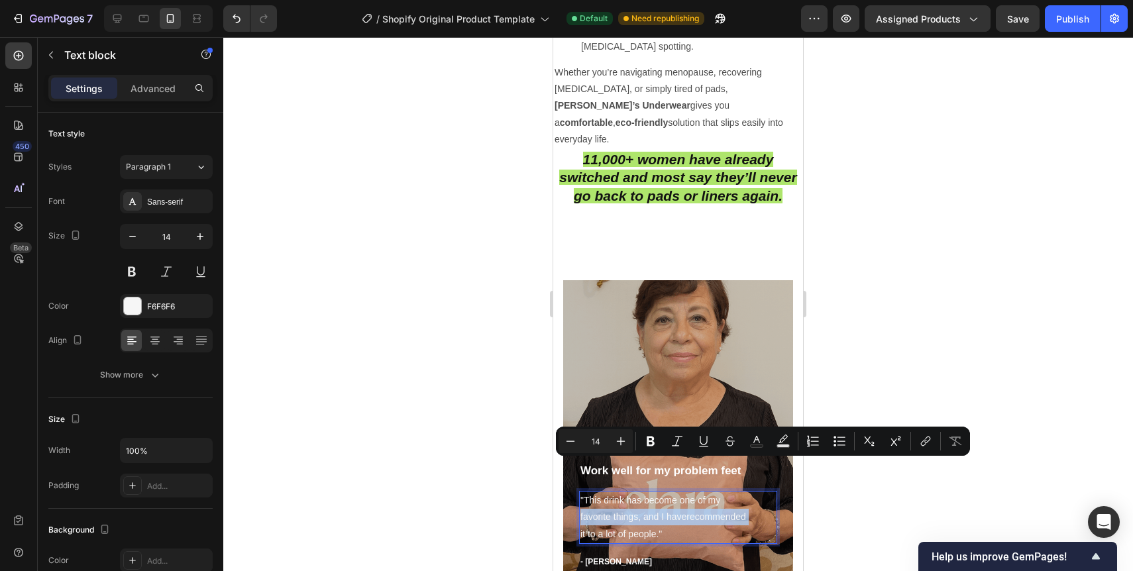
click at [603, 455] on div "Minus 14 Plus Bold Italic Underline Strikethrough Text Color Text Background Co…" at bounding box center [763, 441] width 414 height 29
click at [602, 492] on p ""This drink has become one of my favorite things, and I haverecommended it to a…" at bounding box center [677, 517] width 195 height 50
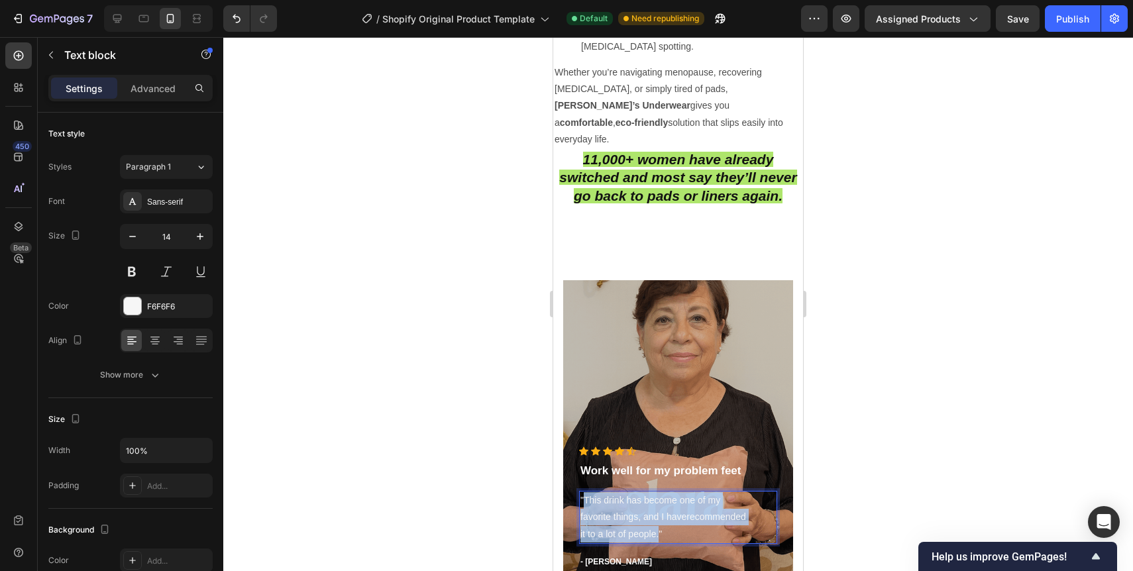
drag, startPoint x: 585, startPoint y: 450, endPoint x: 657, endPoint y: 488, distance: 81.8
click at [657, 492] on p ""This drink has become one of my favorite things, and I haverecommended it to a…" at bounding box center [677, 517] width 195 height 50
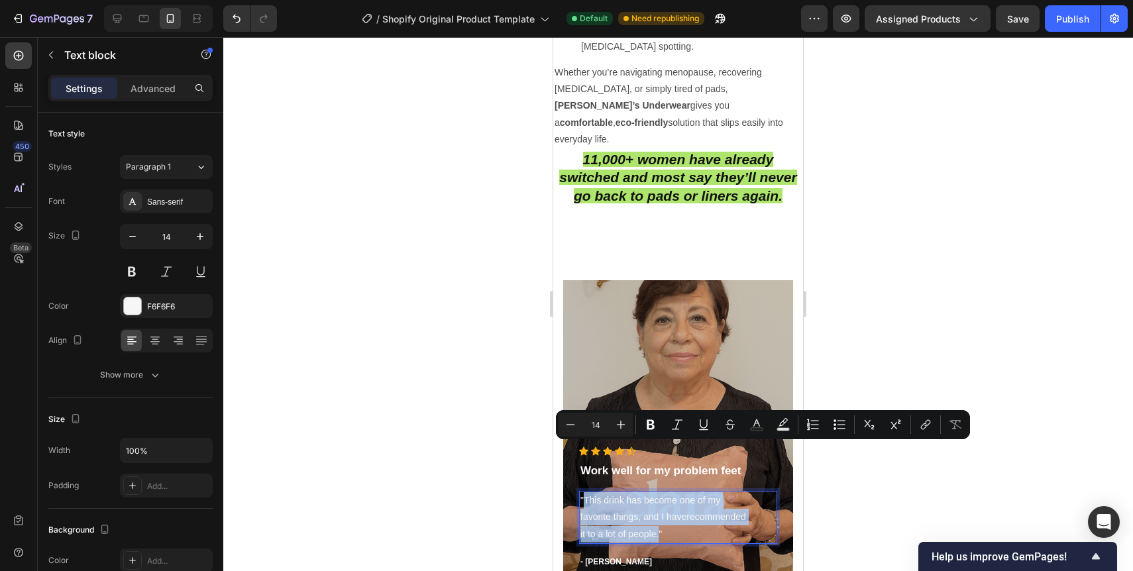
scroll to position [3269, 0]
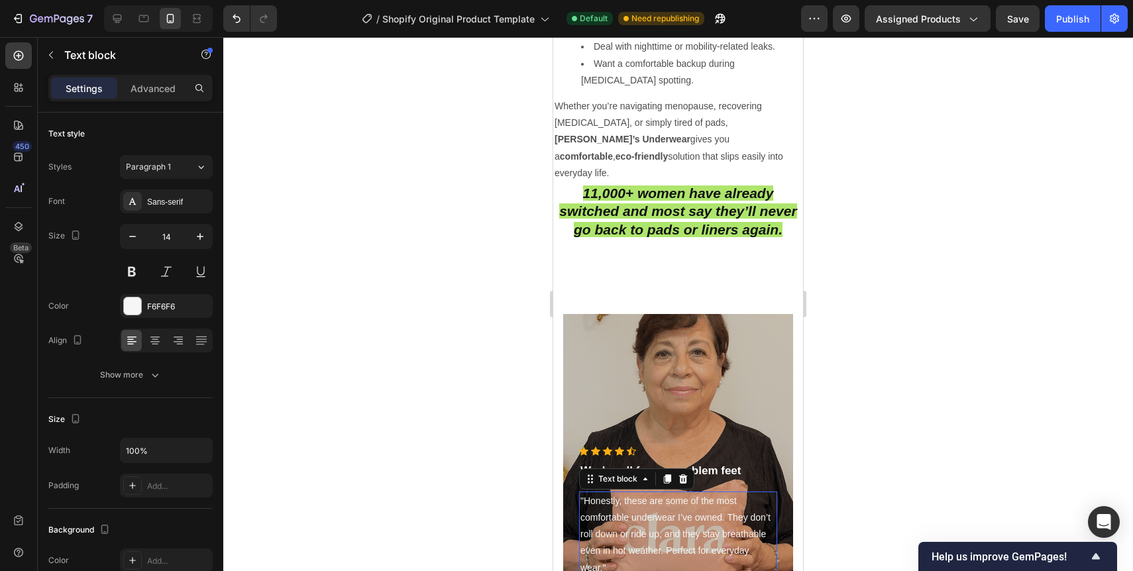
click at [853, 484] on div at bounding box center [678, 304] width 910 height 534
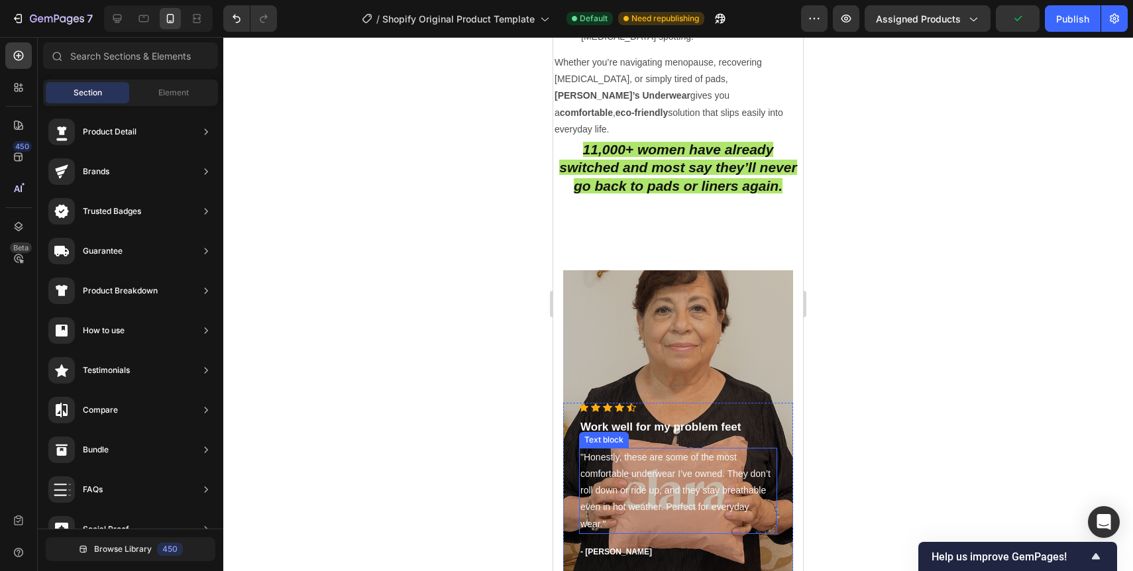
scroll to position [3320, 0]
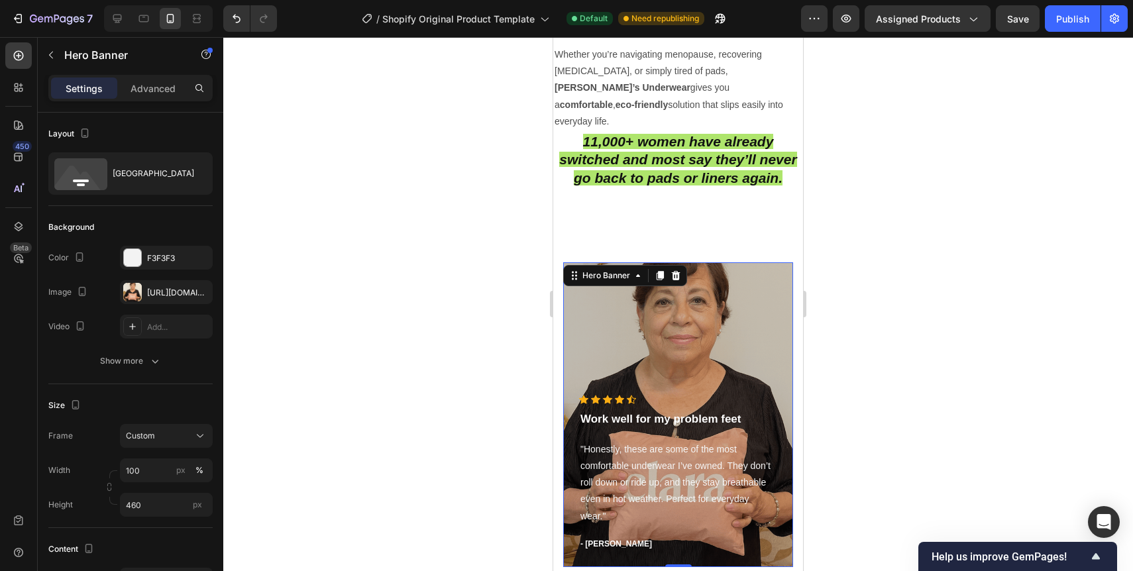
click at [661, 262] on div "Overlay" at bounding box center [678, 414] width 230 height 305
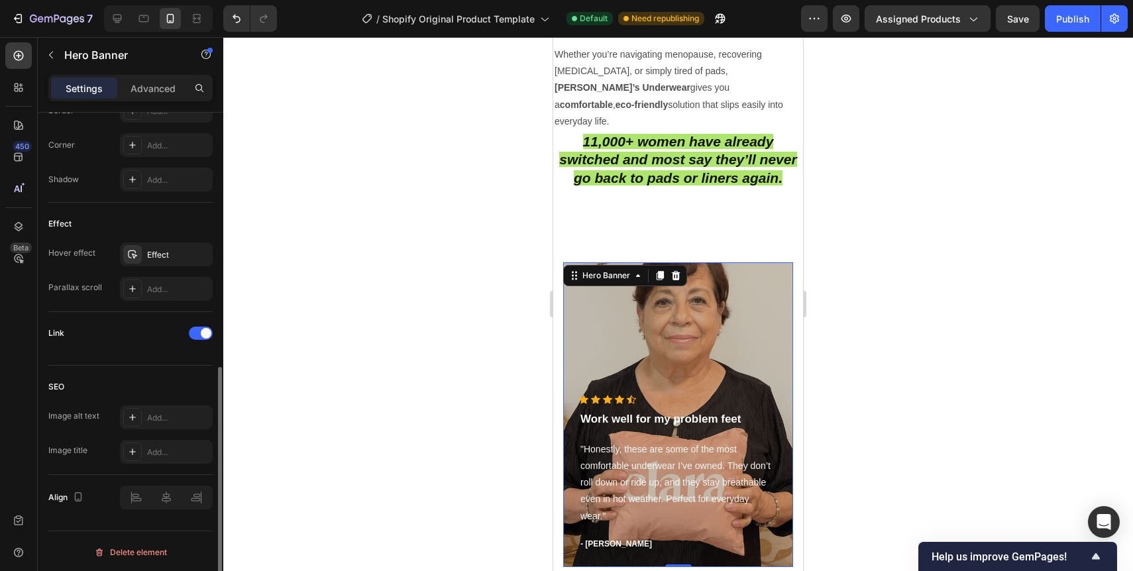
scroll to position [616, 0]
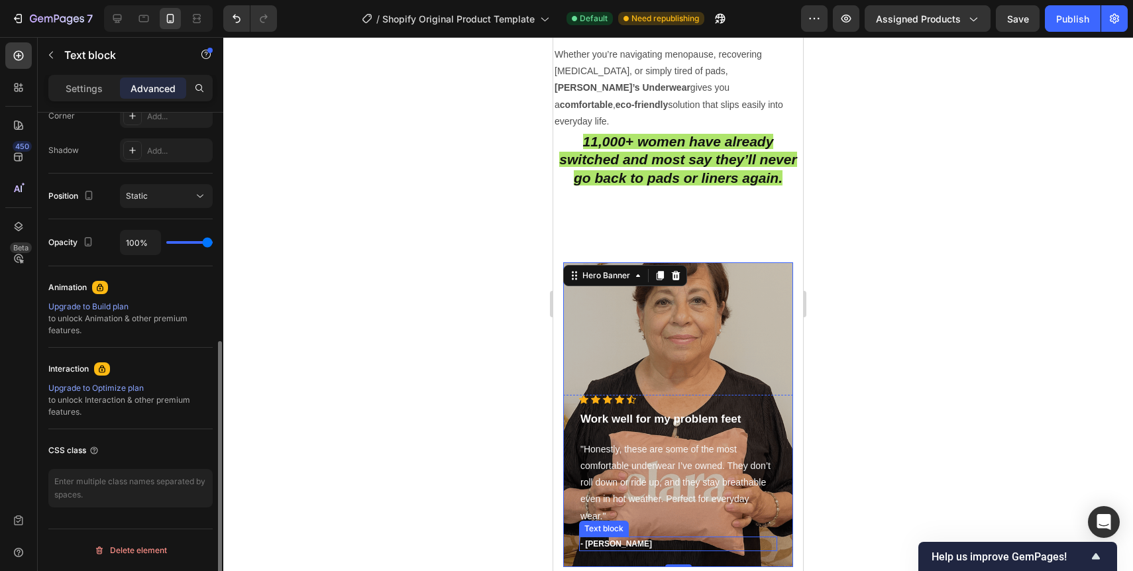
click at [602, 538] on p "- [PERSON_NAME]" at bounding box center [677, 544] width 195 height 12
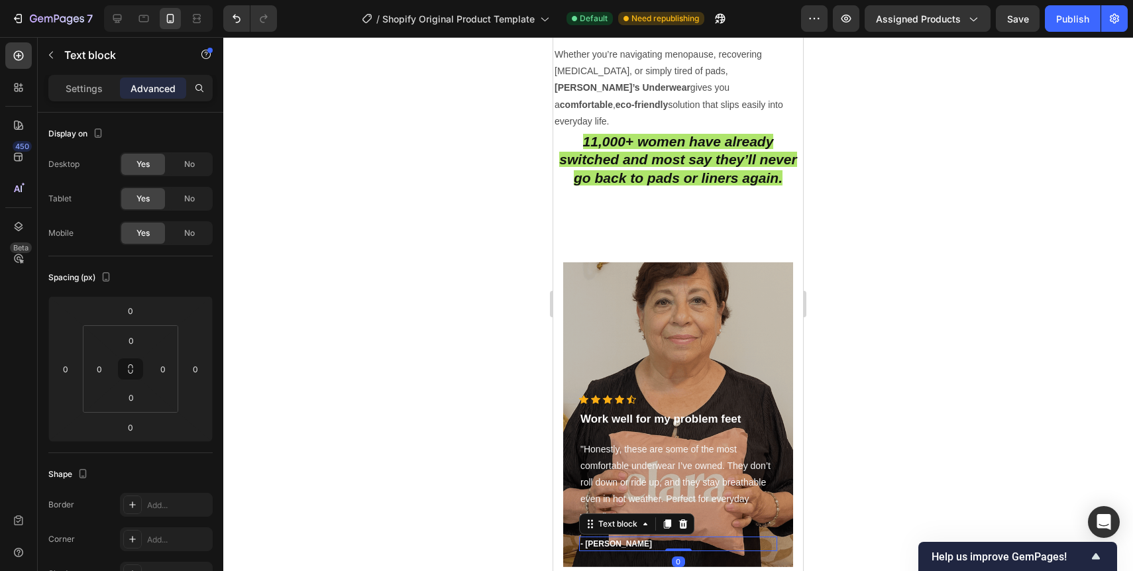
click at [602, 538] on p "- [PERSON_NAME]" at bounding box center [677, 544] width 195 height 12
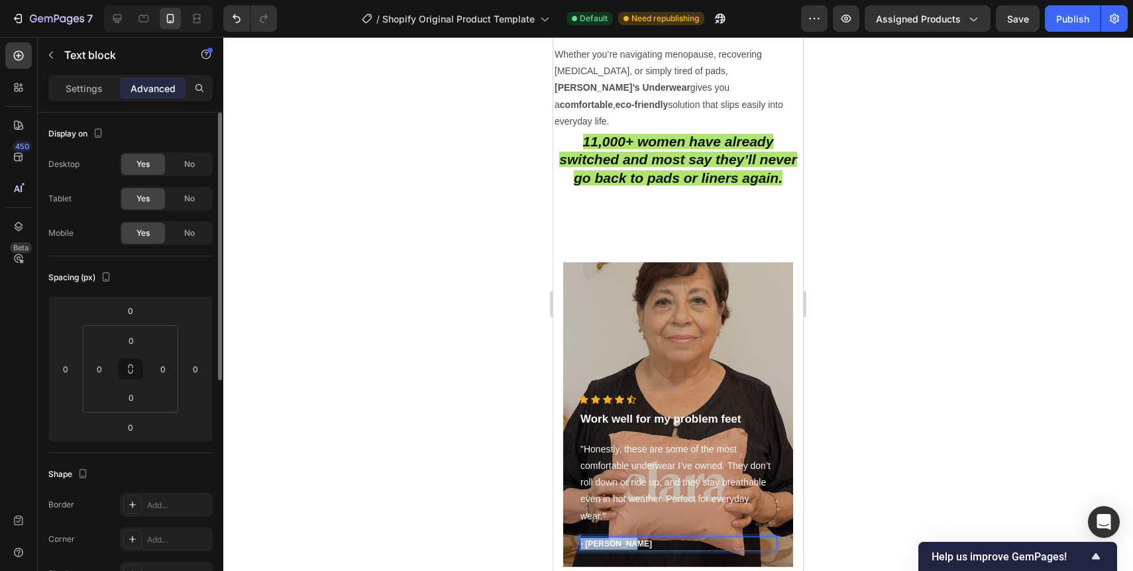
click at [602, 538] on p "- [PERSON_NAME]" at bounding box center [677, 544] width 195 height 12
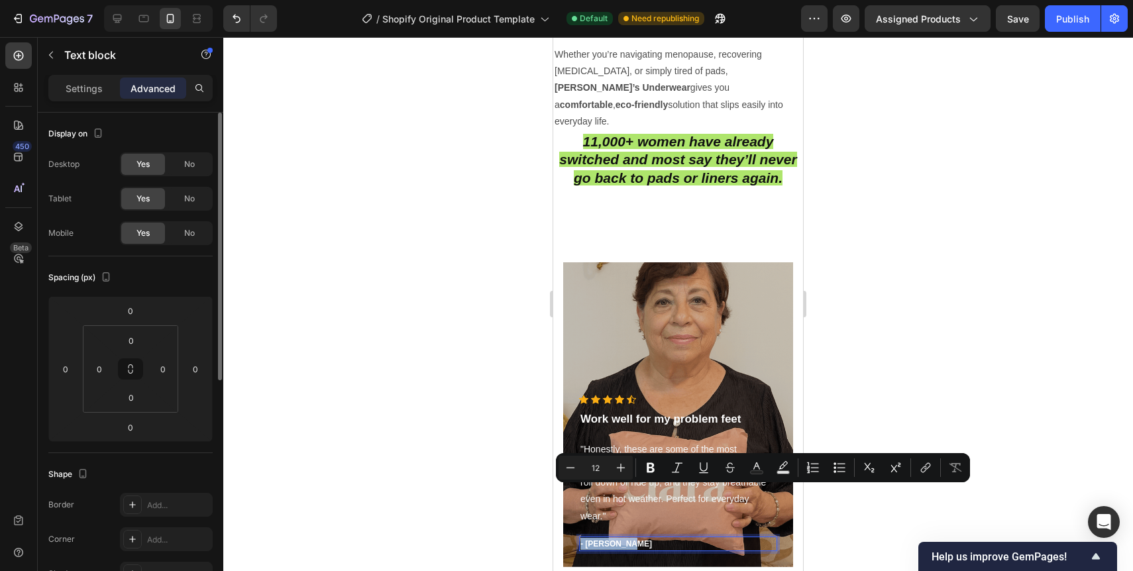
click at [602, 538] on p "- [PERSON_NAME]" at bounding box center [677, 544] width 195 height 12
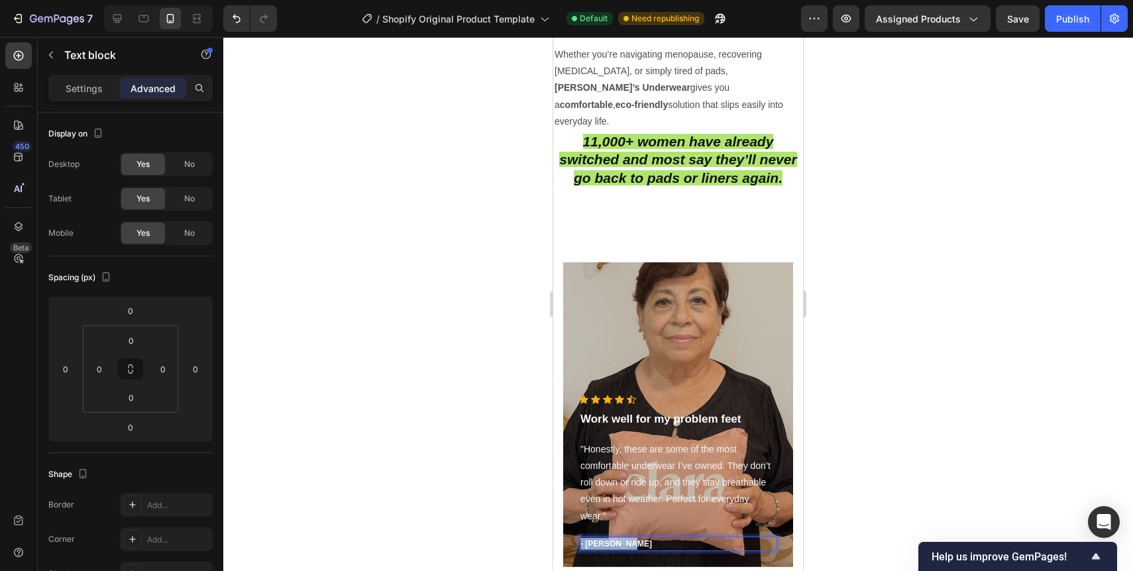
drag, startPoint x: 586, startPoint y: 493, endPoint x: 635, endPoint y: 493, distance: 48.4
click at [635, 538] on p "- [PERSON_NAME]" at bounding box center [677, 544] width 195 height 12
drag, startPoint x: 633, startPoint y: 493, endPoint x: 587, endPoint y: 496, distance: 46.5
click at [586, 538] on p "- [PERSON_NAME]" at bounding box center [677, 544] width 195 height 12
click at [625, 538] on p "- [PERSON_NAME]" at bounding box center [677, 544] width 195 height 12
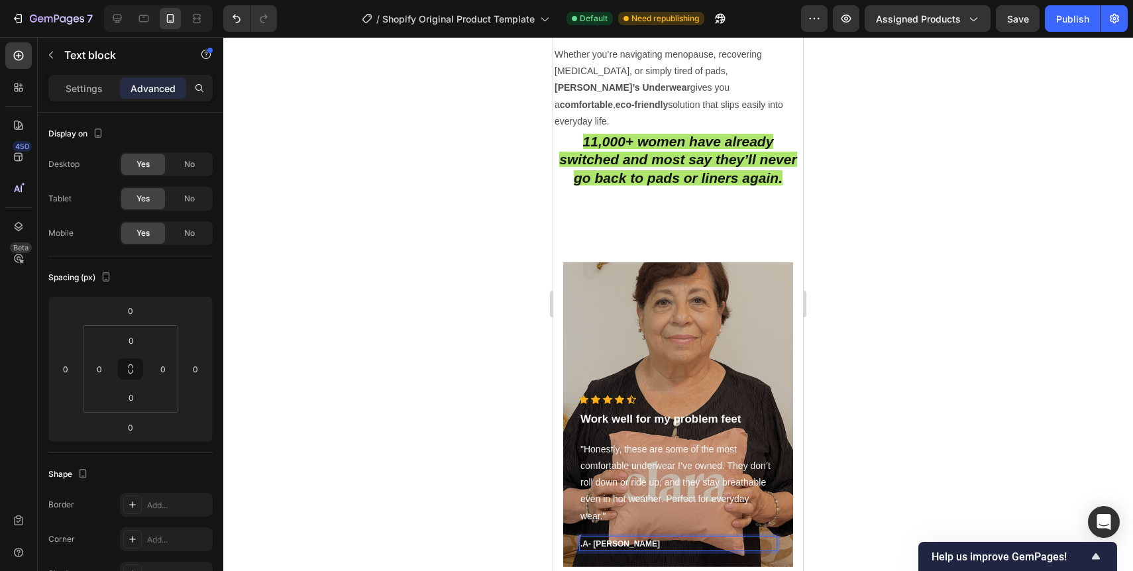
click at [590, 538] on p ".A- [PERSON_NAME]" at bounding box center [677, 544] width 195 height 12
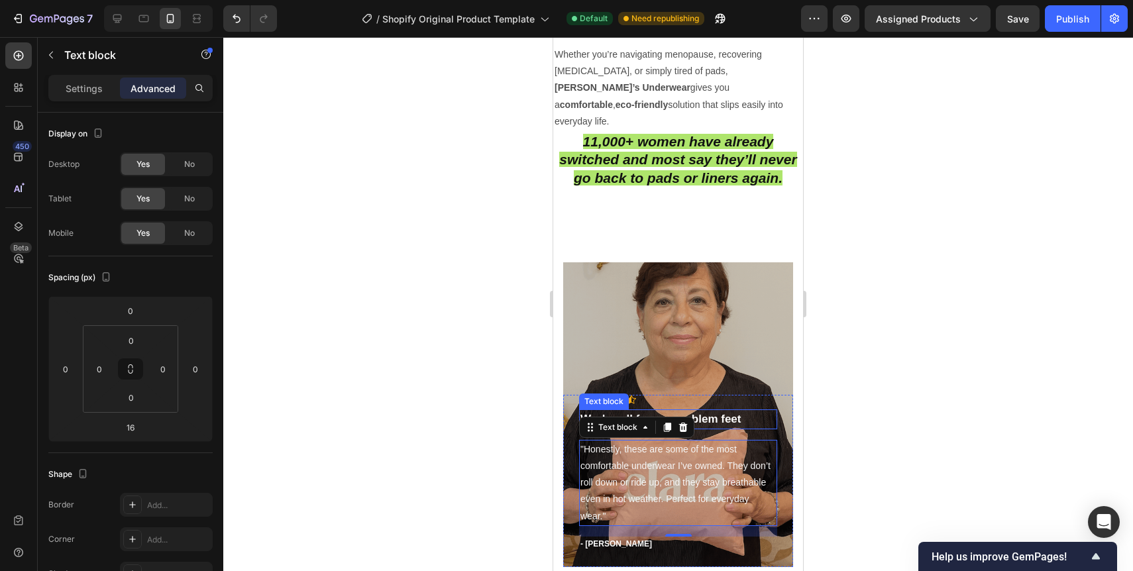
click at [726, 411] on p "Work well for my problem feet" at bounding box center [677, 419] width 195 height 17
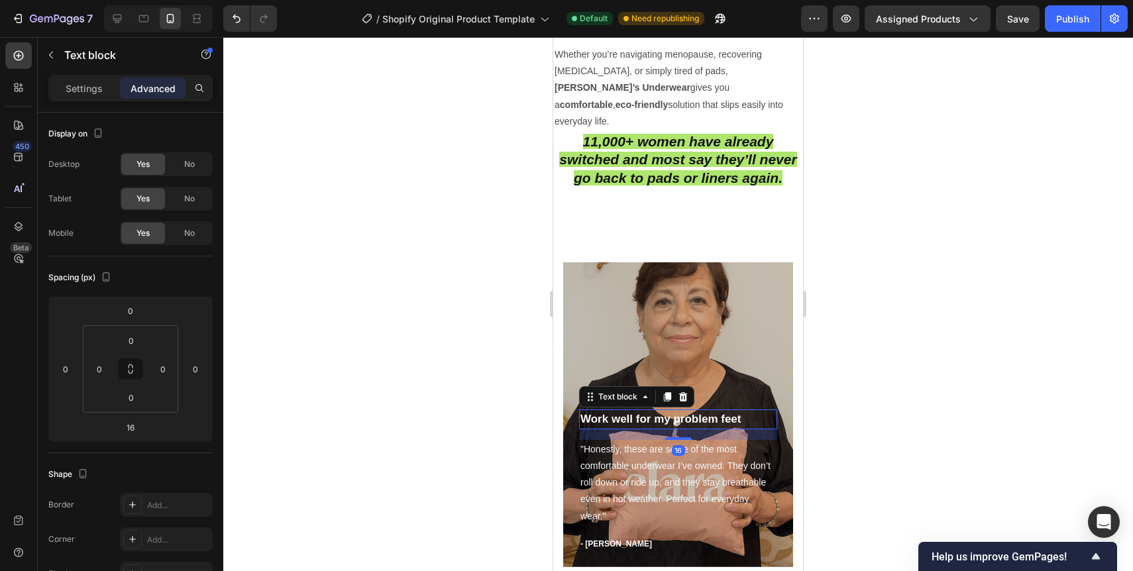
click at [726, 411] on p "Work well for my problem feet" at bounding box center [677, 419] width 195 height 17
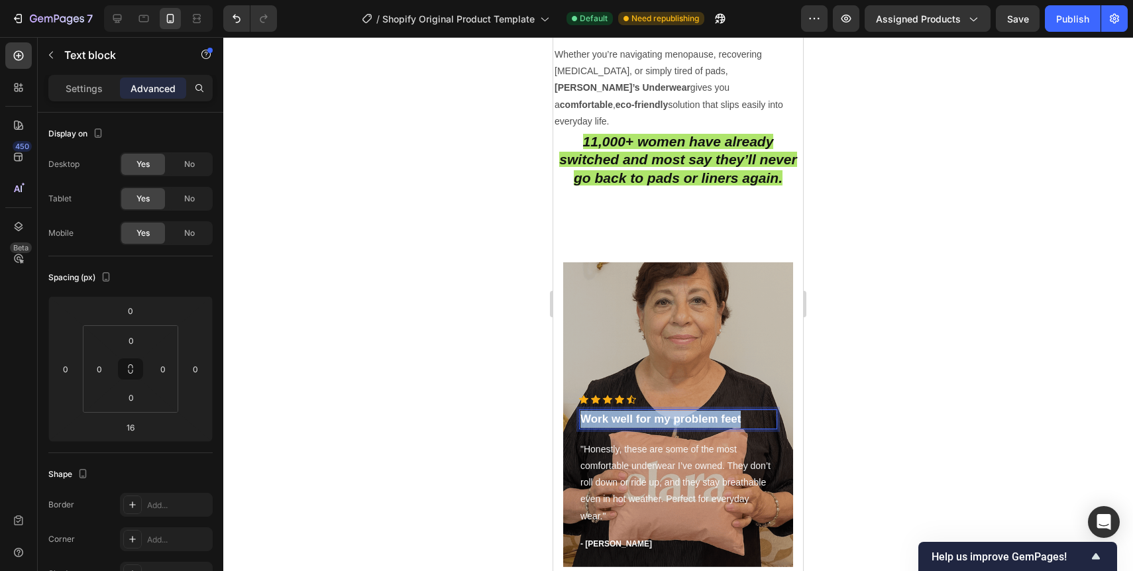
click at [726, 411] on p "Work well for my problem feet" at bounding box center [677, 419] width 195 height 17
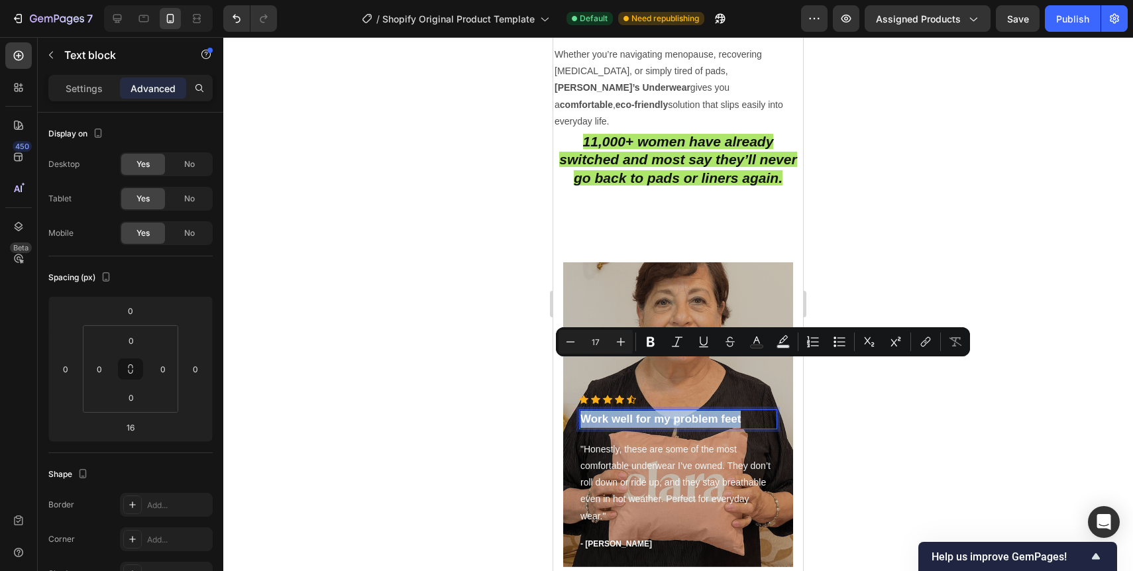
click at [726, 411] on p "Work well for my problem feet" at bounding box center [677, 419] width 195 height 17
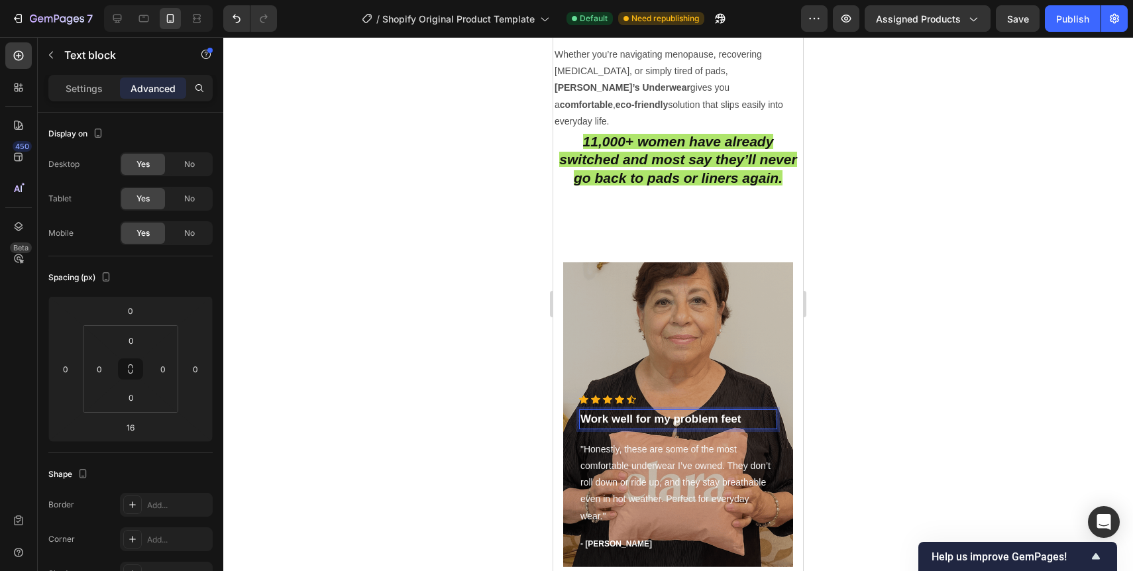
click at [621, 411] on p "Work well for my problem feet" at bounding box center [677, 419] width 195 height 17
click at [684, 411] on p "The M" at bounding box center [677, 419] width 195 height 17
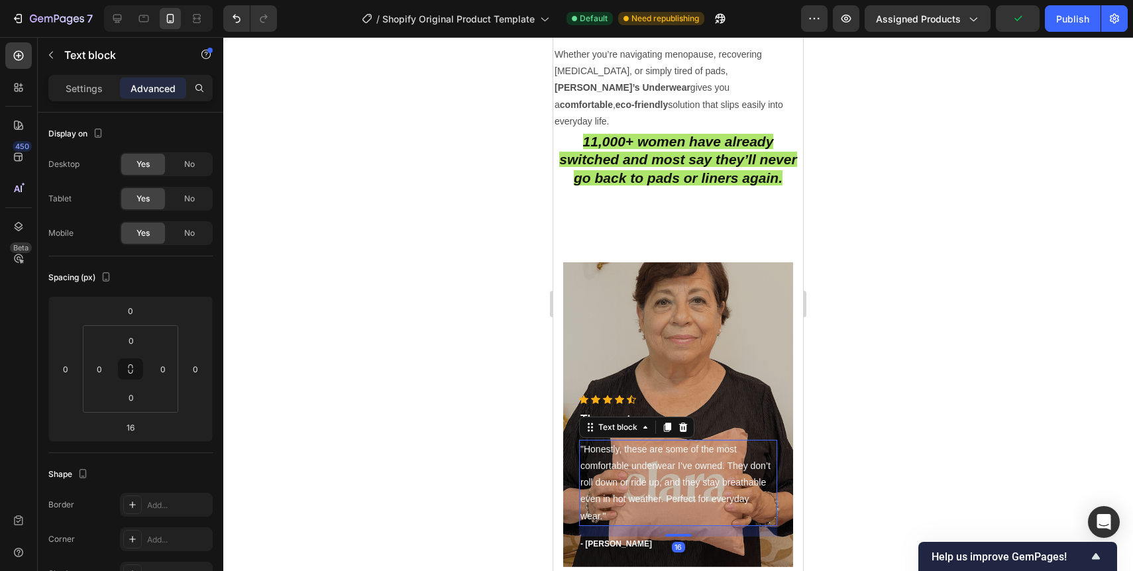
click at [654, 441] on p ""Honestly, these are some of the most comfortable underwear I’ve owned. They do…" at bounding box center [677, 482] width 195 height 83
click at [701, 441] on p ""Honestly, these are some of the most comfortable underwear I’ve owned. They do…" at bounding box center [677, 482] width 195 height 83
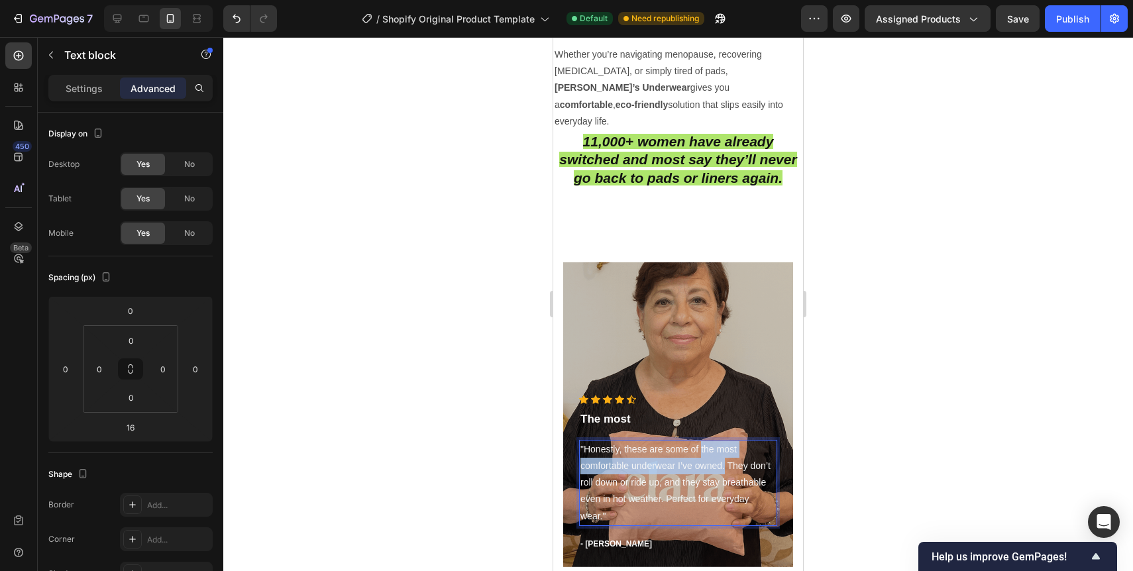
drag, startPoint x: 700, startPoint y: 399, endPoint x: 724, endPoint y: 417, distance: 29.8
click at [724, 441] on p ""Honestly, these are some of the most comfortable underwear I’ve owned. They do…" at bounding box center [677, 482] width 195 height 83
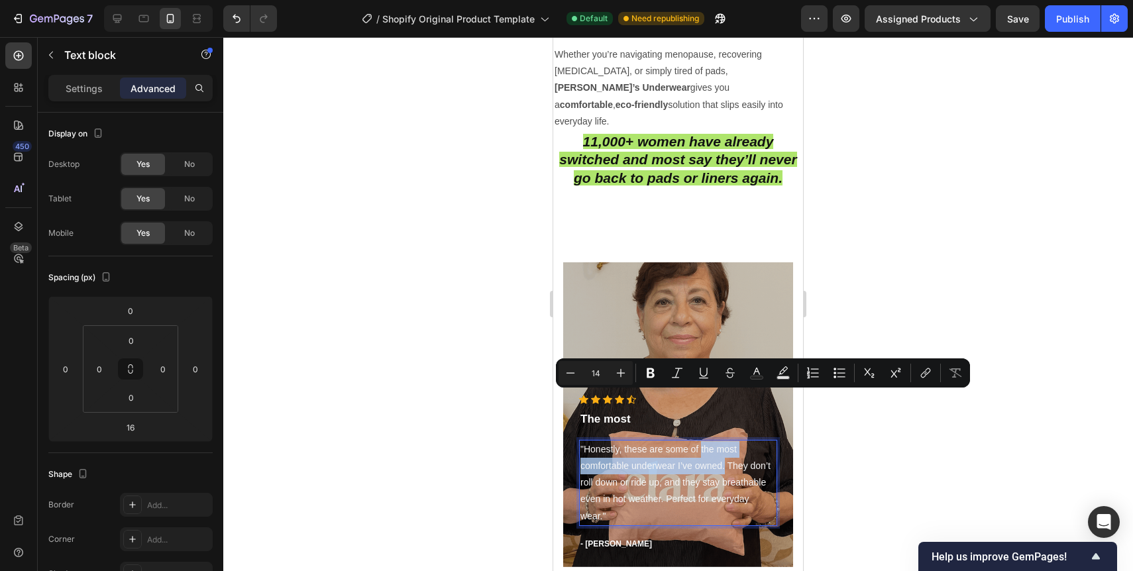
copy p "the most comfortable underwear I’ve owned."
click at [724, 441] on p ""Honestly, these are some of the most comfortable underwear I’ve owned. They do…" at bounding box center [677, 482] width 195 height 83
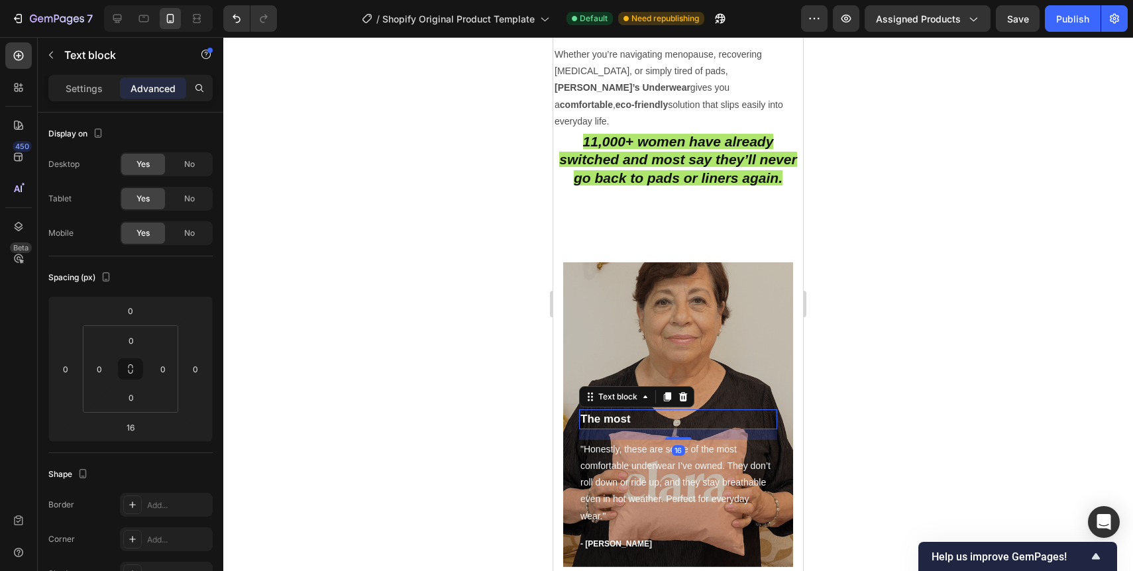
click at [628, 411] on p "The most" at bounding box center [677, 419] width 195 height 17
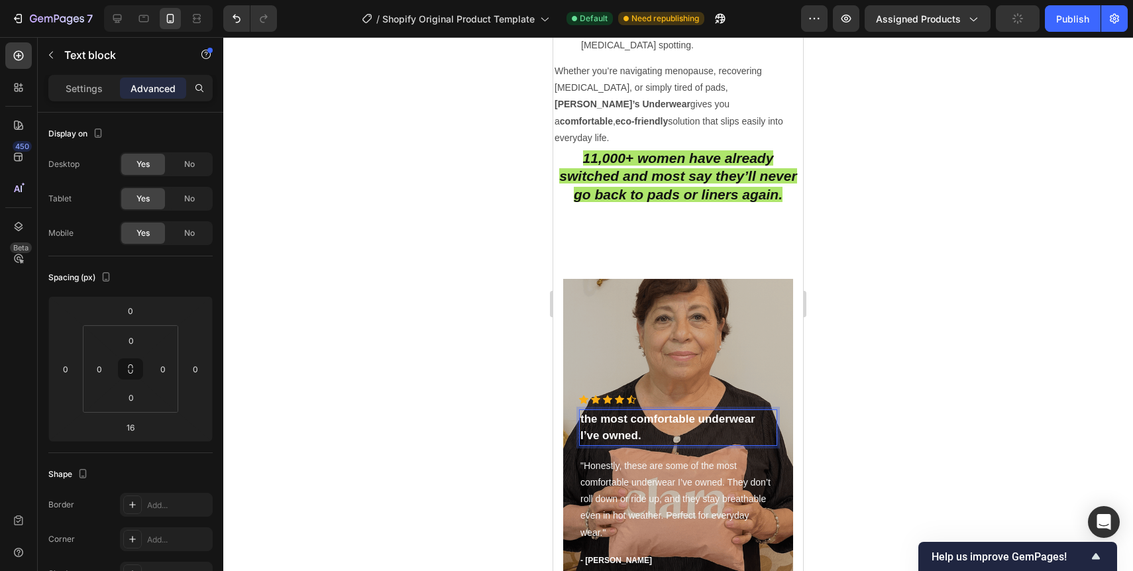
click at [843, 419] on div at bounding box center [678, 304] width 910 height 534
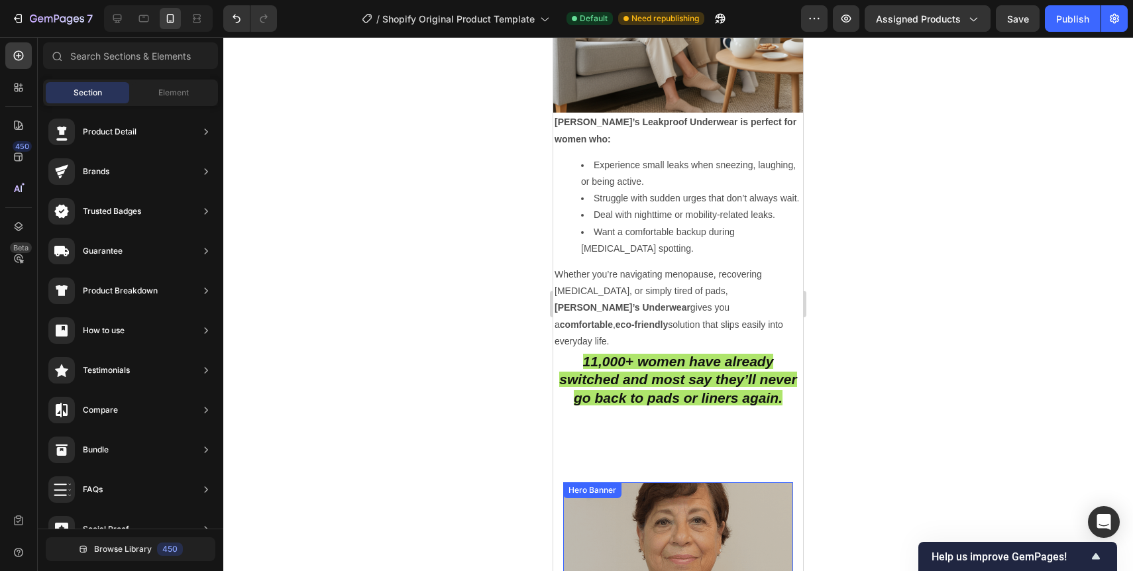
scroll to position [3119, 0]
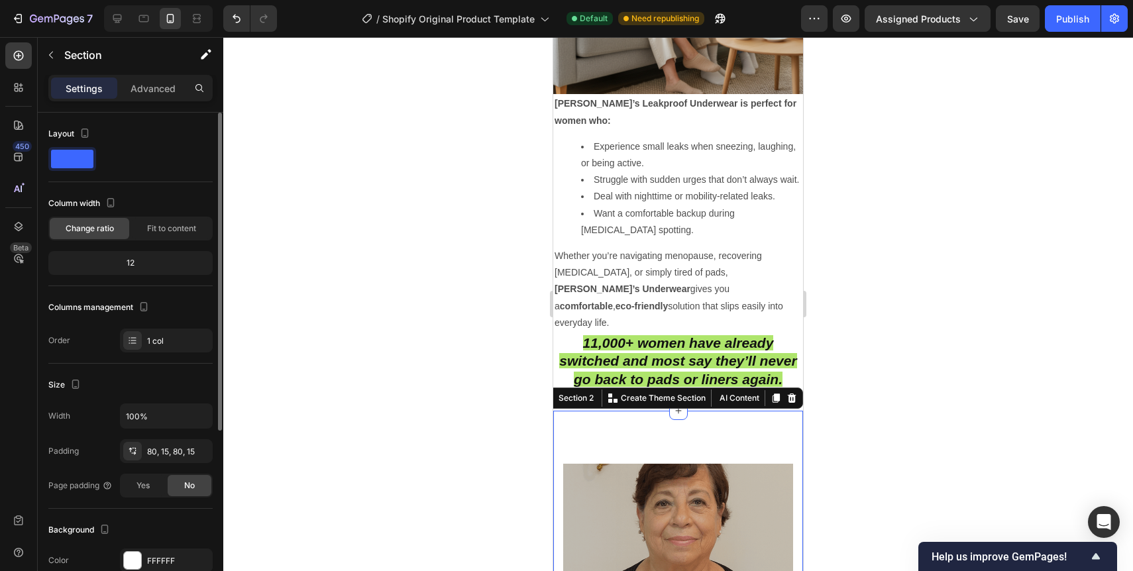
click at [136, 265] on div "12" at bounding box center [130, 263] width 159 height 19
click at [127, 264] on div "12" at bounding box center [130, 263] width 159 height 19
click at [128, 264] on div "12" at bounding box center [130, 263] width 159 height 19
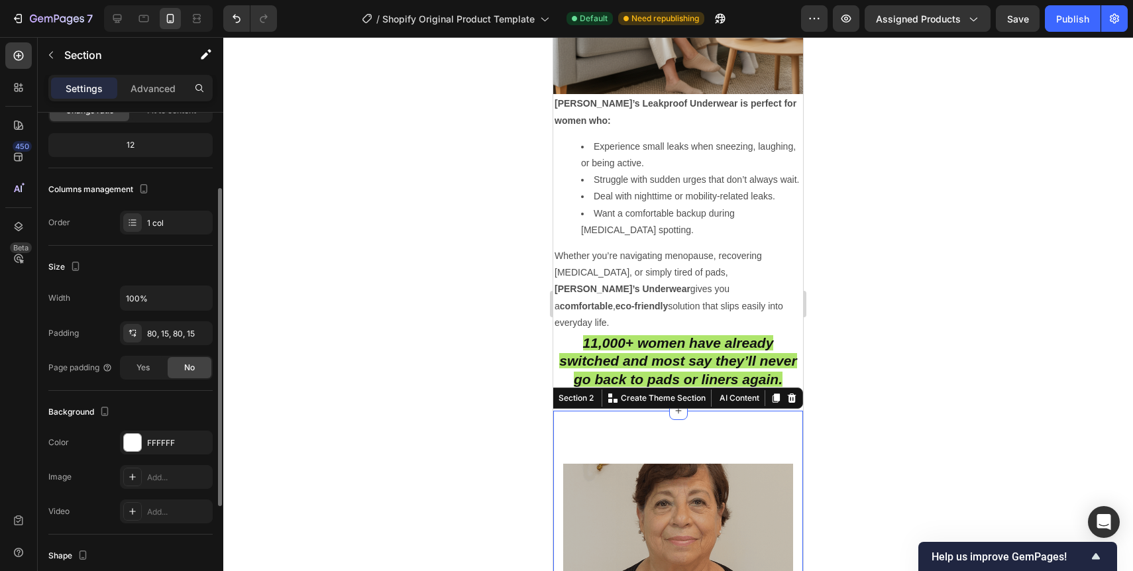
scroll to position [0, 0]
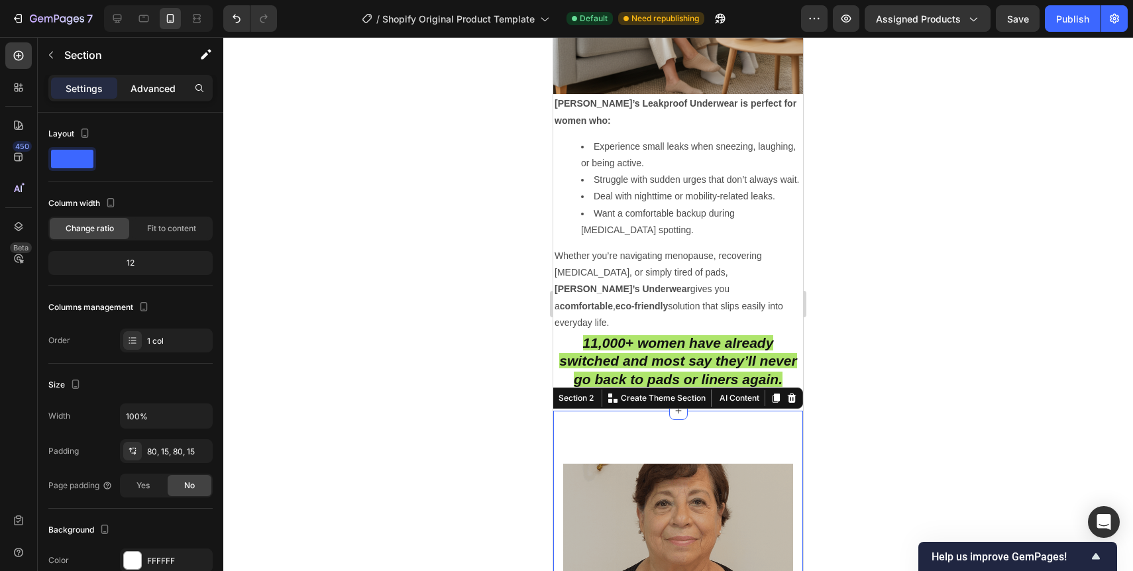
click at [158, 87] on p "Advanced" at bounding box center [153, 89] width 45 height 14
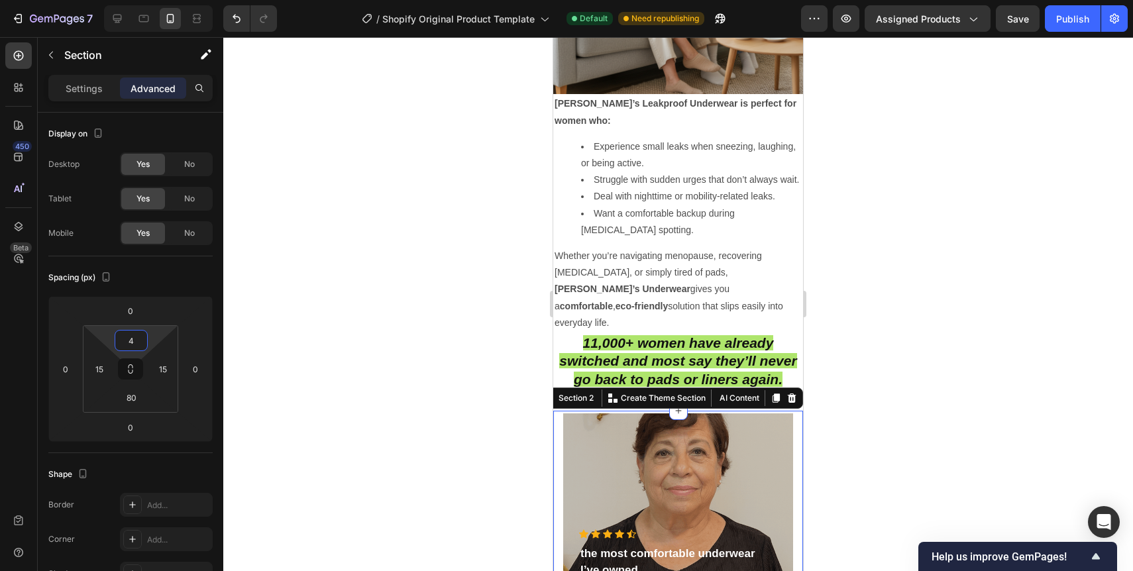
type input "0"
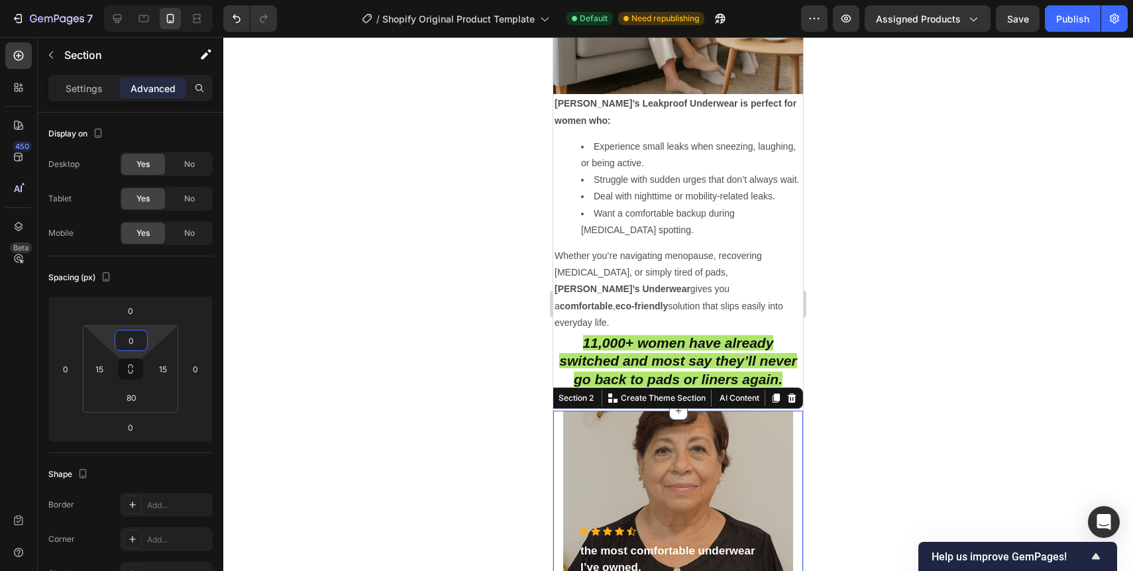
drag, startPoint x: 131, startPoint y: 329, endPoint x: 129, endPoint y: 360, distance: 31.3
click at [129, 0] on html "7 / Shopify Original Product Template Default Need republishing Preview Assigne…" at bounding box center [566, 0] width 1133 height 0
click at [197, 276] on div "Spacing (px)" at bounding box center [130, 277] width 164 height 21
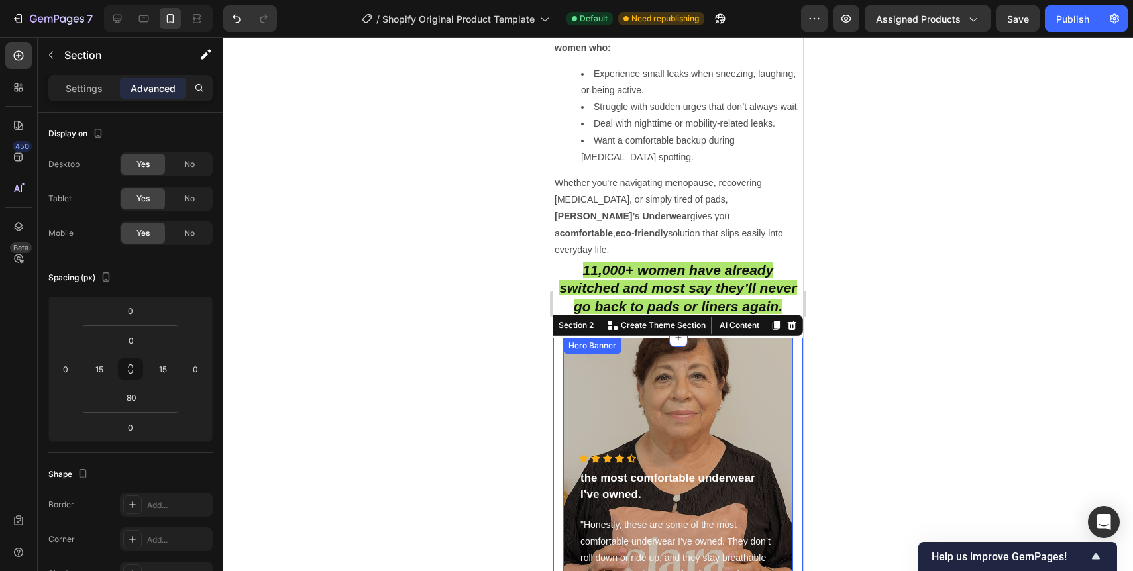
scroll to position [3193, 0]
click at [876, 378] on div at bounding box center [678, 304] width 910 height 534
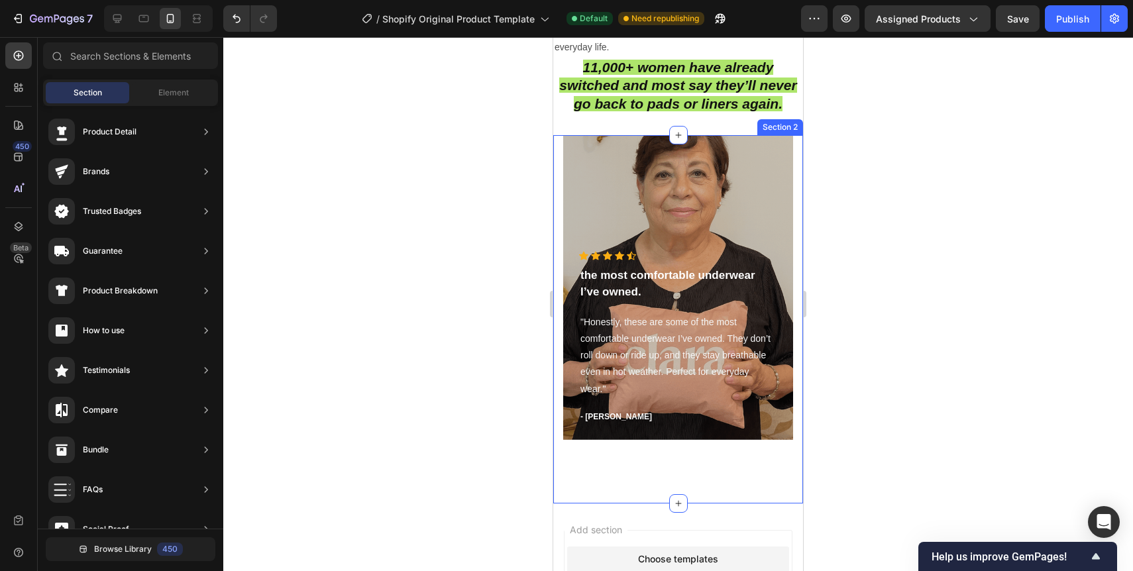
scroll to position [3395, 0]
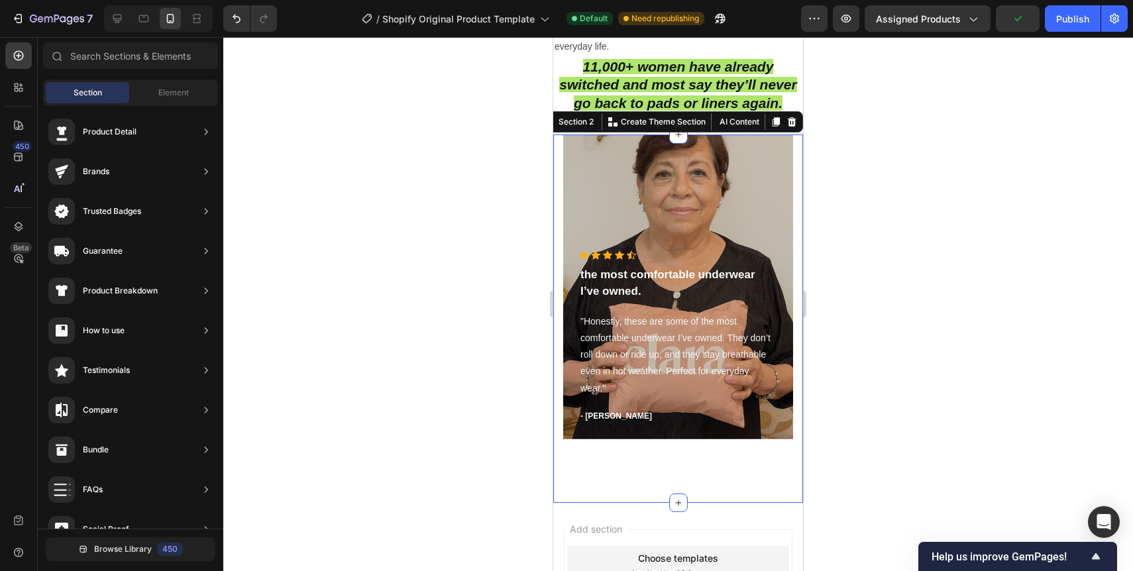
click at [565, 402] on div "Icon Icon Icon Icon Icon Icon List Hoz the most comfortable underwear I’ve owne…" at bounding box center [678, 319] width 250 height 368
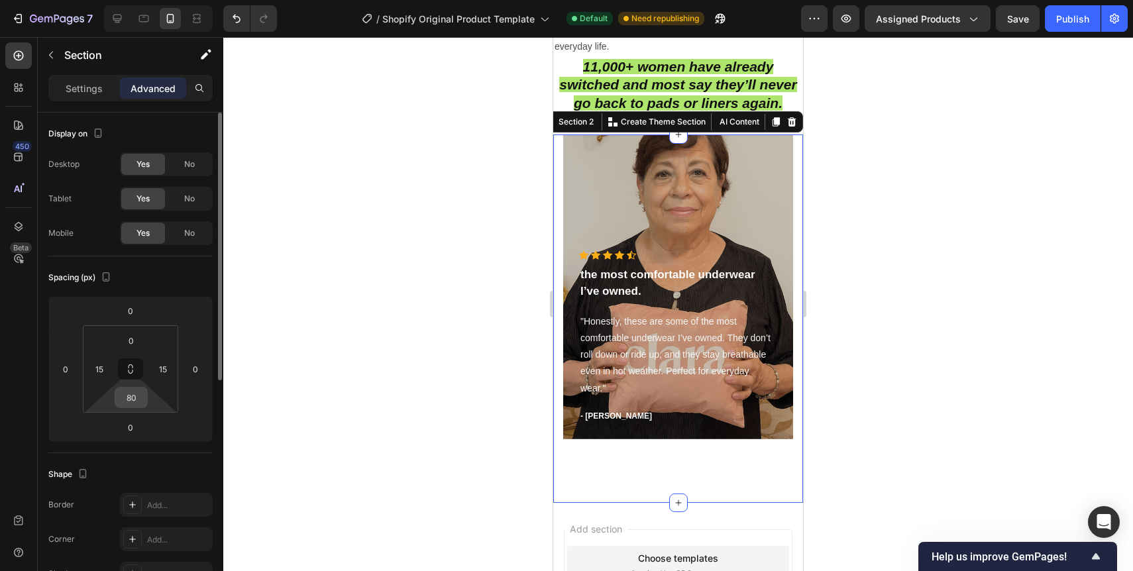
click at [133, 403] on input "80" at bounding box center [131, 398] width 27 height 20
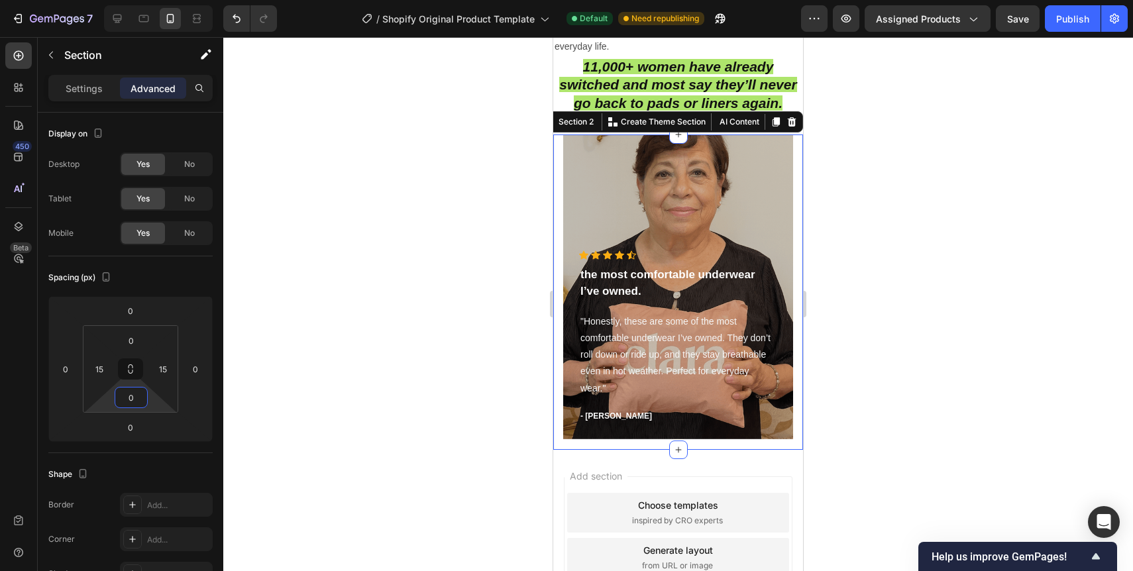
type input "0"
click at [280, 403] on div at bounding box center [678, 304] width 910 height 534
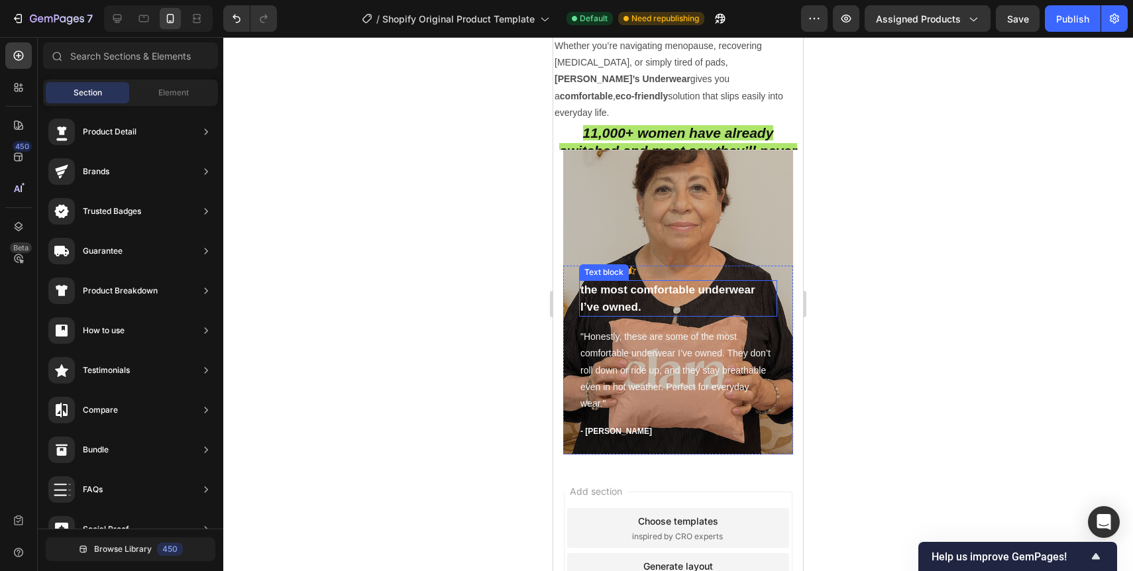
scroll to position [3324, 0]
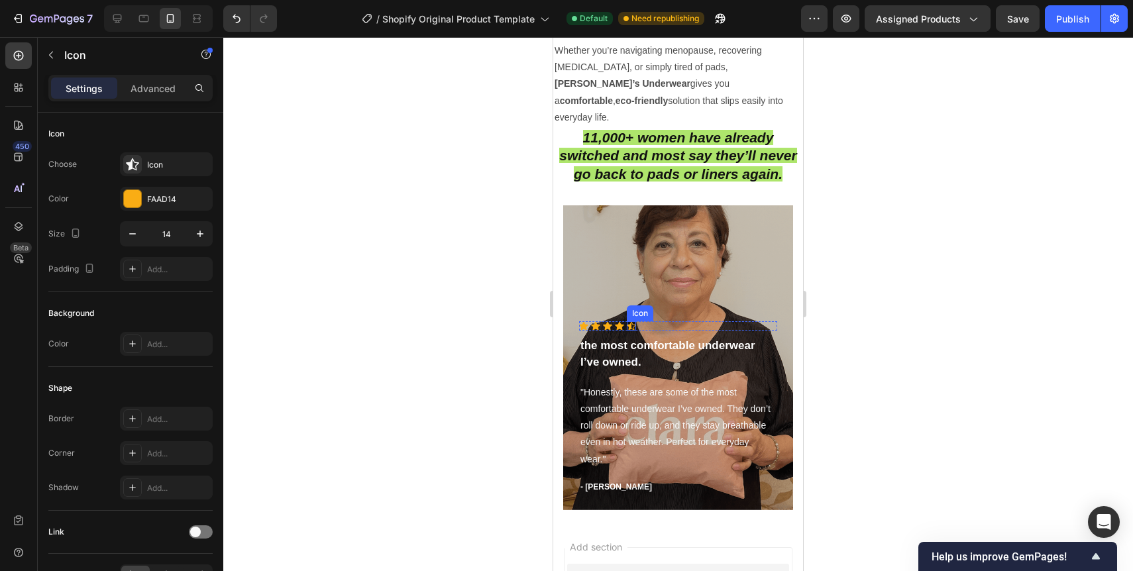
click at [635, 321] on div "Icon" at bounding box center [631, 325] width 9 height 9
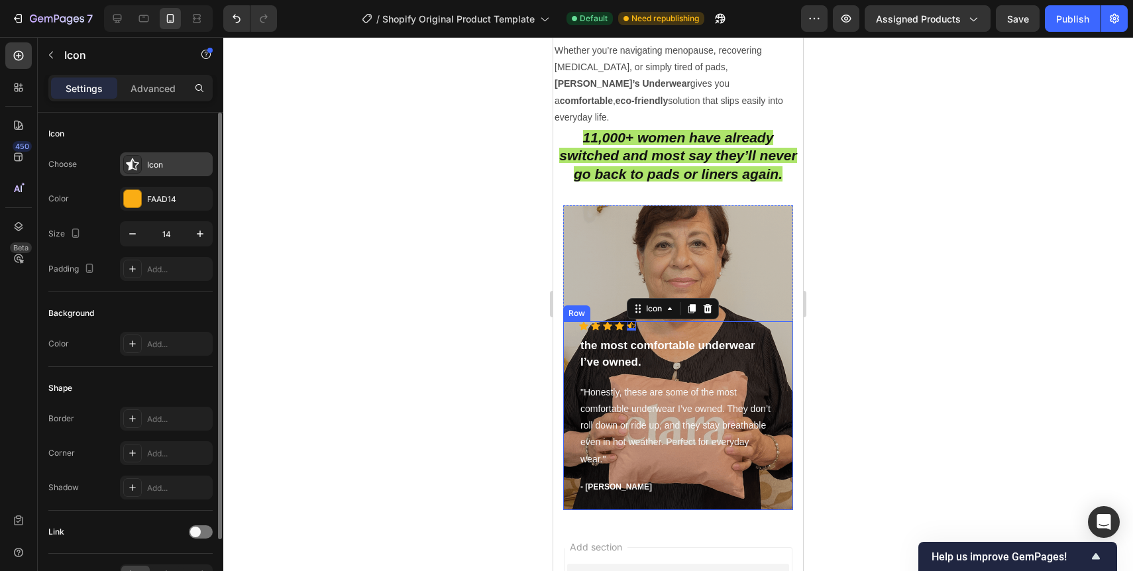
click at [131, 164] on icon at bounding box center [132, 164] width 13 height 13
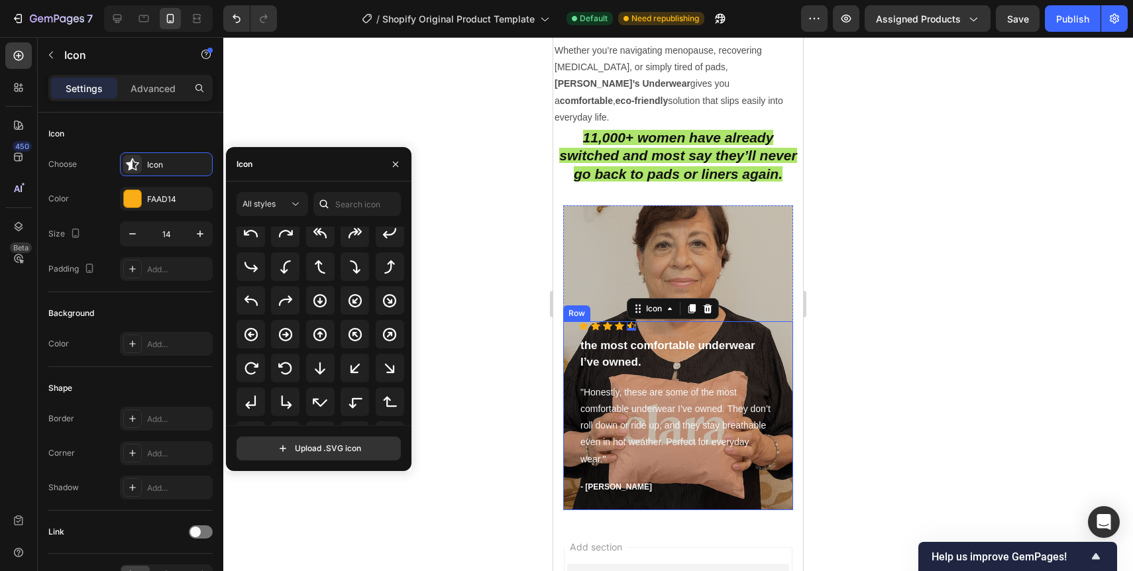
scroll to position [277, 0]
click at [503, 341] on div at bounding box center [678, 304] width 910 height 534
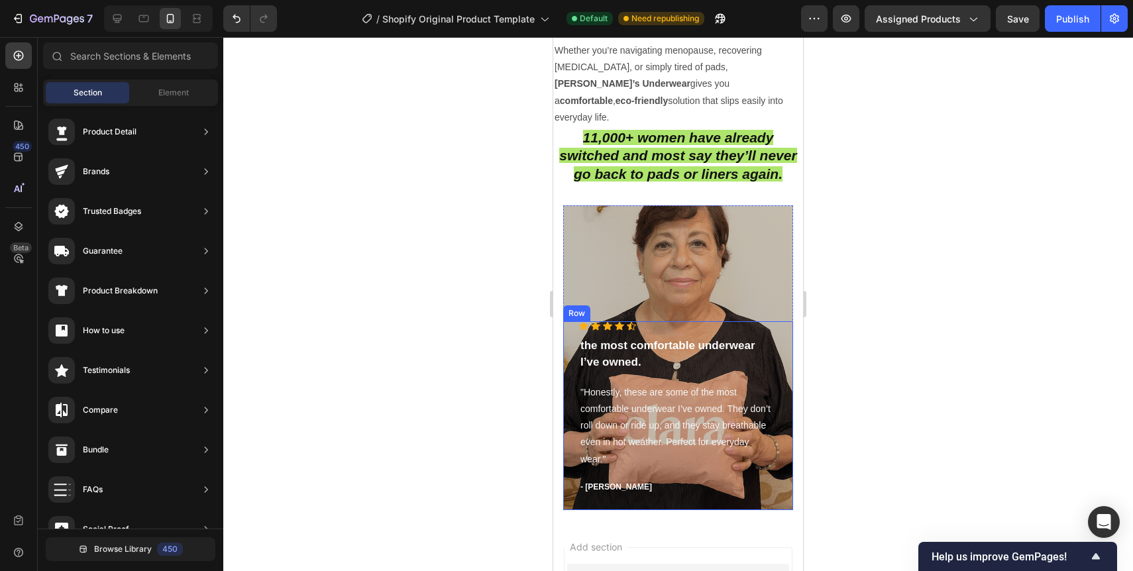
click at [887, 392] on div at bounding box center [678, 304] width 910 height 534
click at [702, 234] on div "Overlay" at bounding box center [678, 357] width 230 height 305
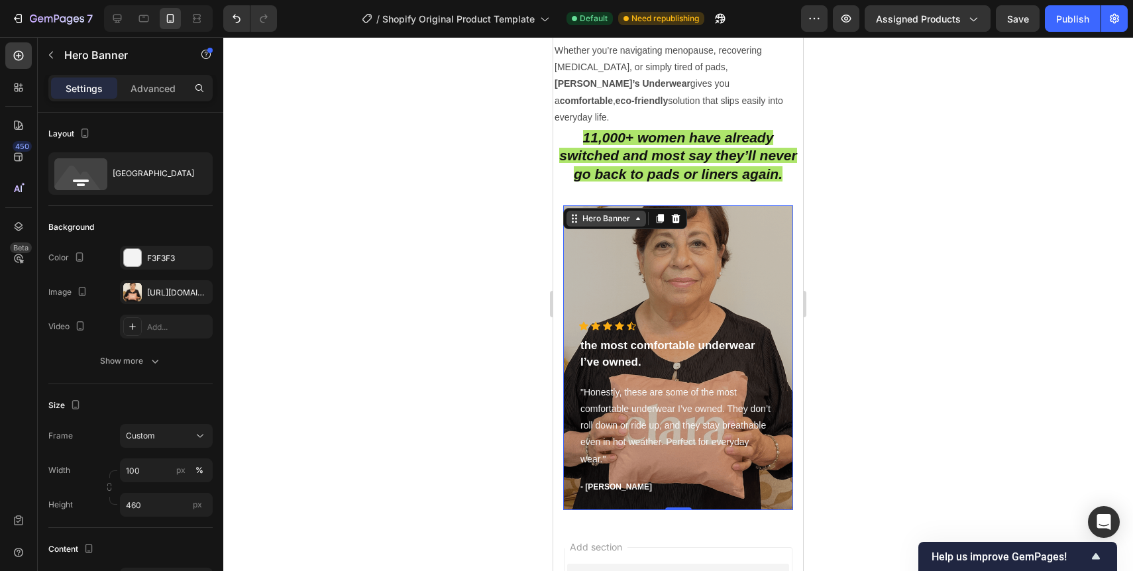
click at [633, 213] on icon at bounding box center [638, 218] width 11 height 11
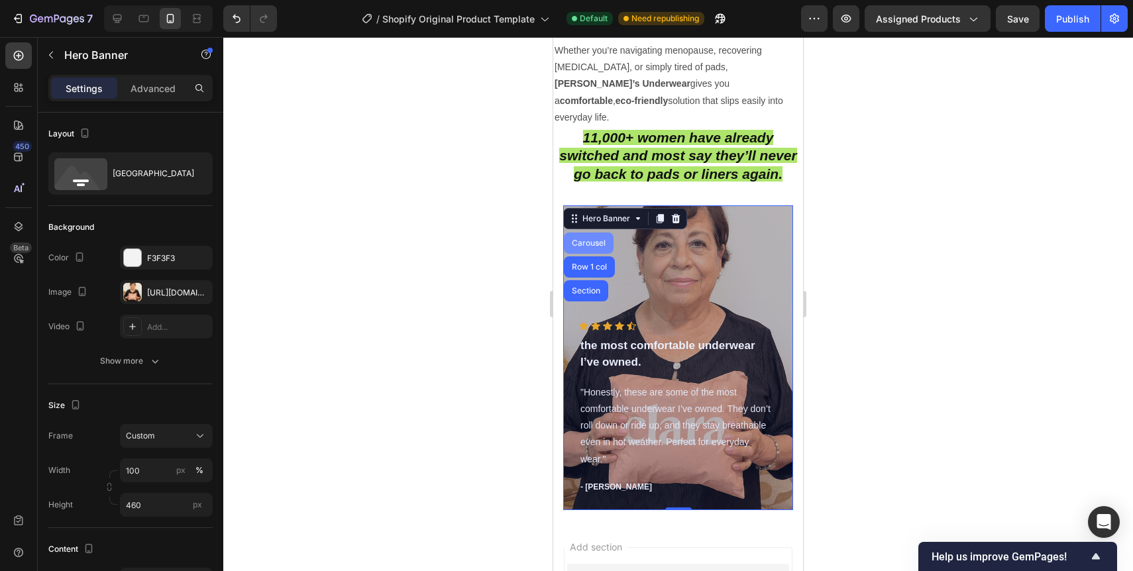
click at [605, 239] on div "Carousel" at bounding box center [588, 243] width 39 height 8
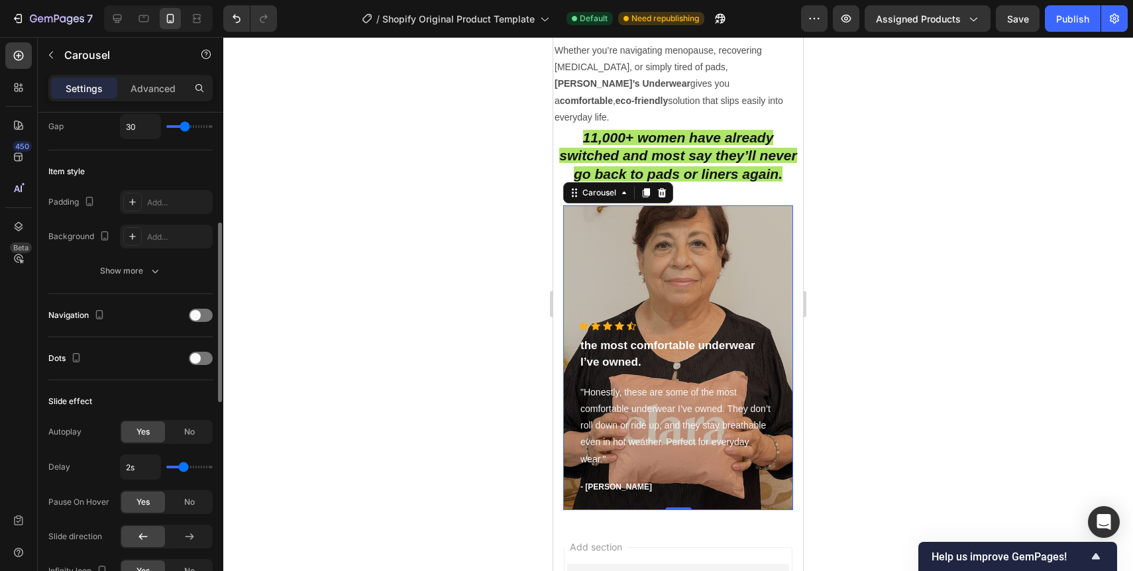
scroll to position [286, 0]
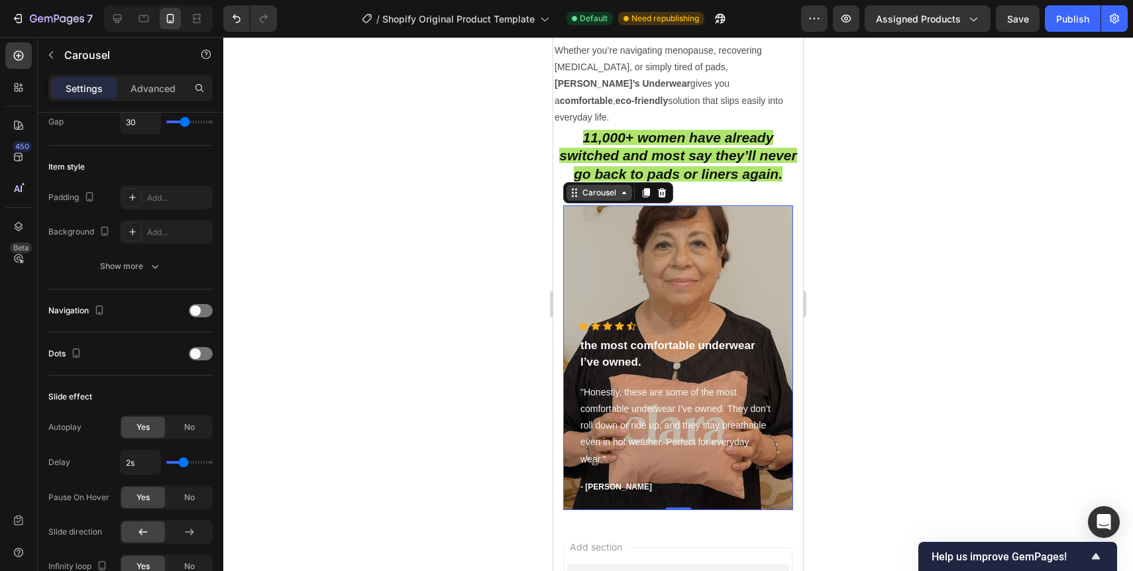
click at [618, 187] on div "Carousel" at bounding box center [599, 193] width 39 height 12
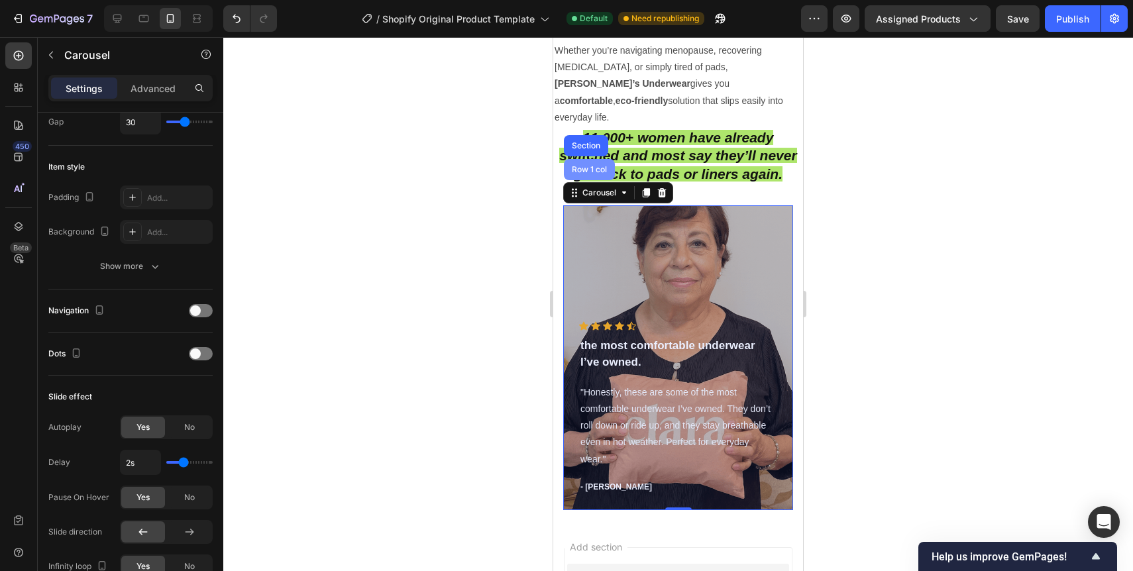
click at [596, 166] on div "Row 1 col" at bounding box center [589, 170] width 40 height 8
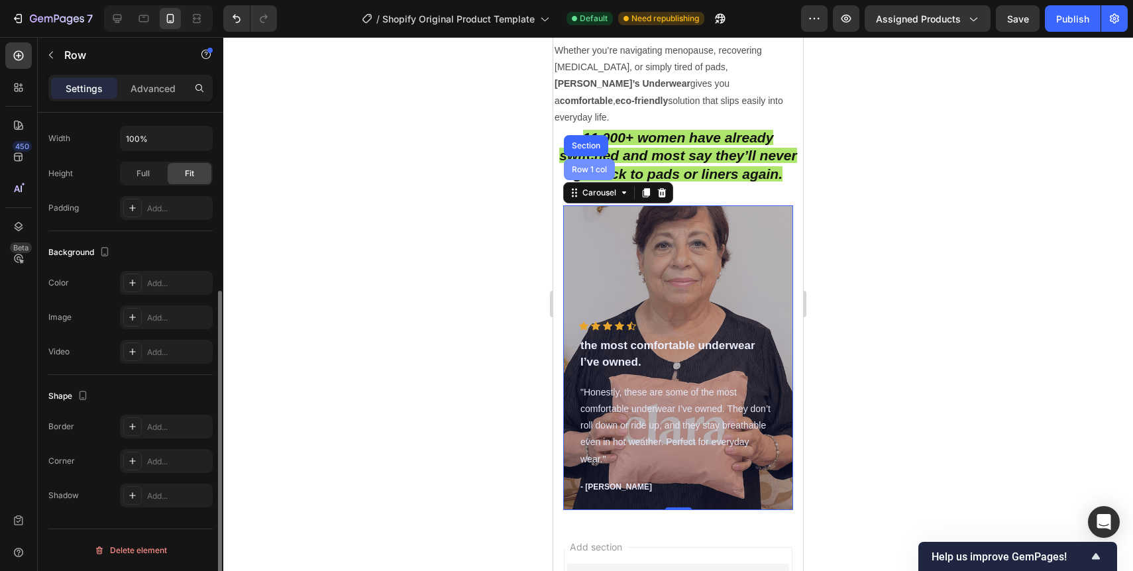
scroll to position [0, 0]
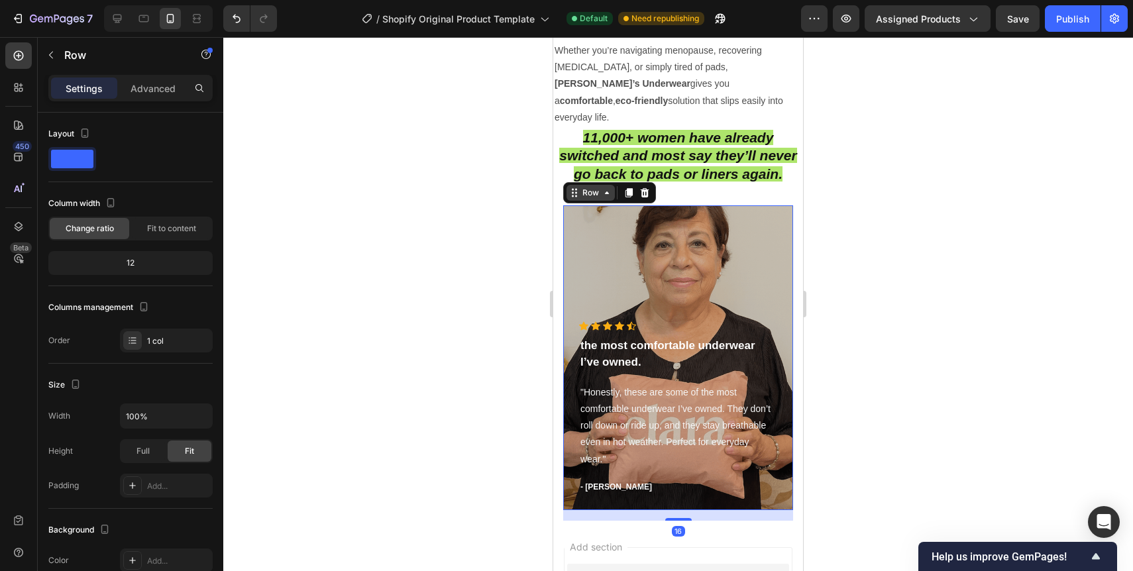
click at [598, 187] on div "Row" at bounding box center [591, 193] width 22 height 12
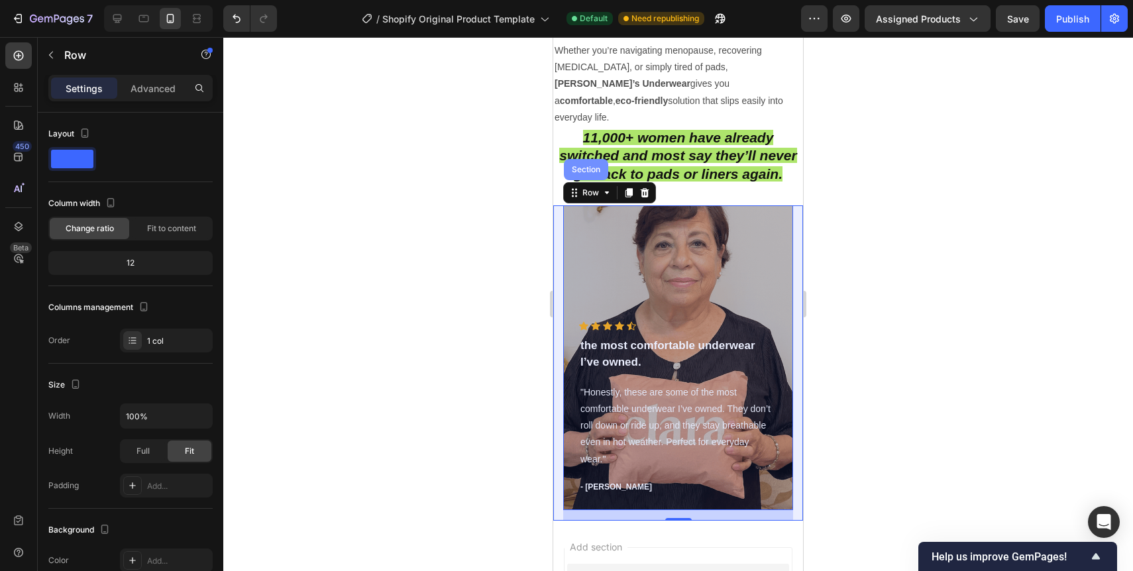
click at [592, 166] on div "Section" at bounding box center [586, 170] width 34 height 8
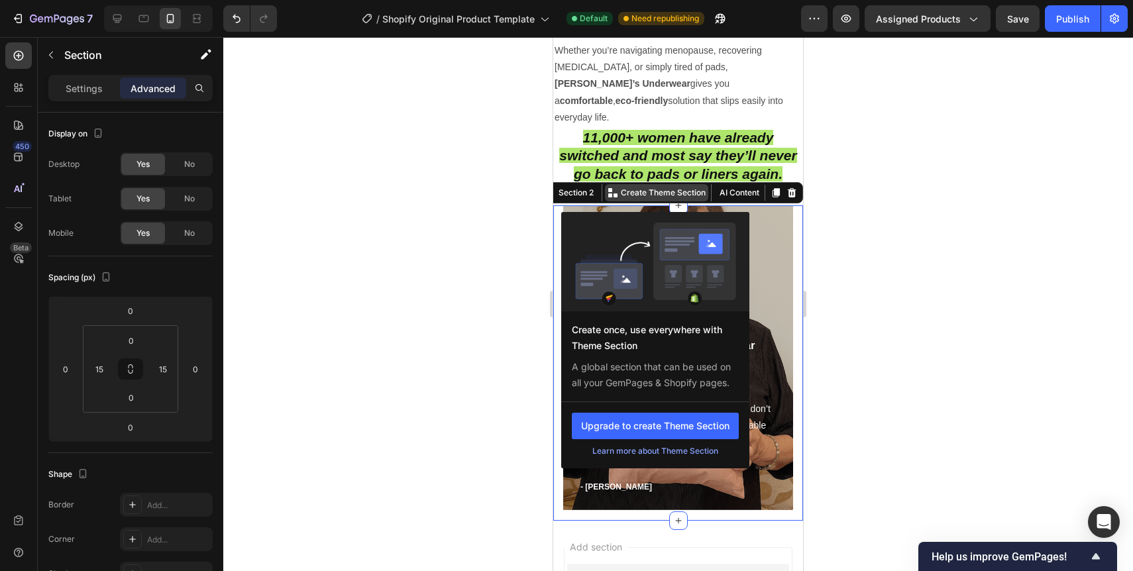
click at [687, 187] on p "Create Theme Section" at bounding box center [663, 193] width 85 height 12
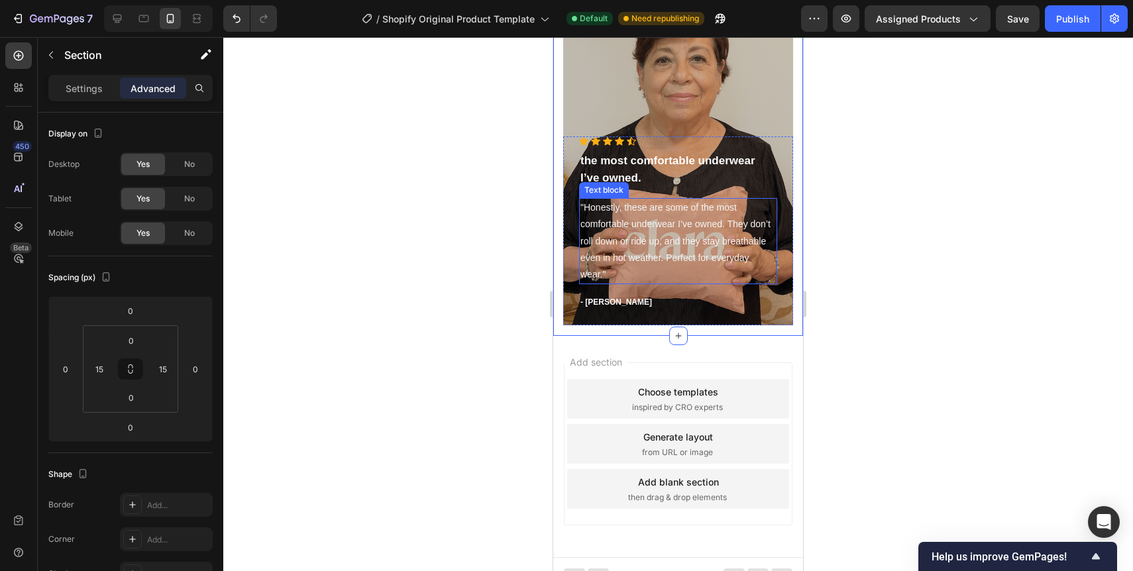
scroll to position [3459, 0]
click at [58, 93] on div "Settings" at bounding box center [84, 88] width 66 height 21
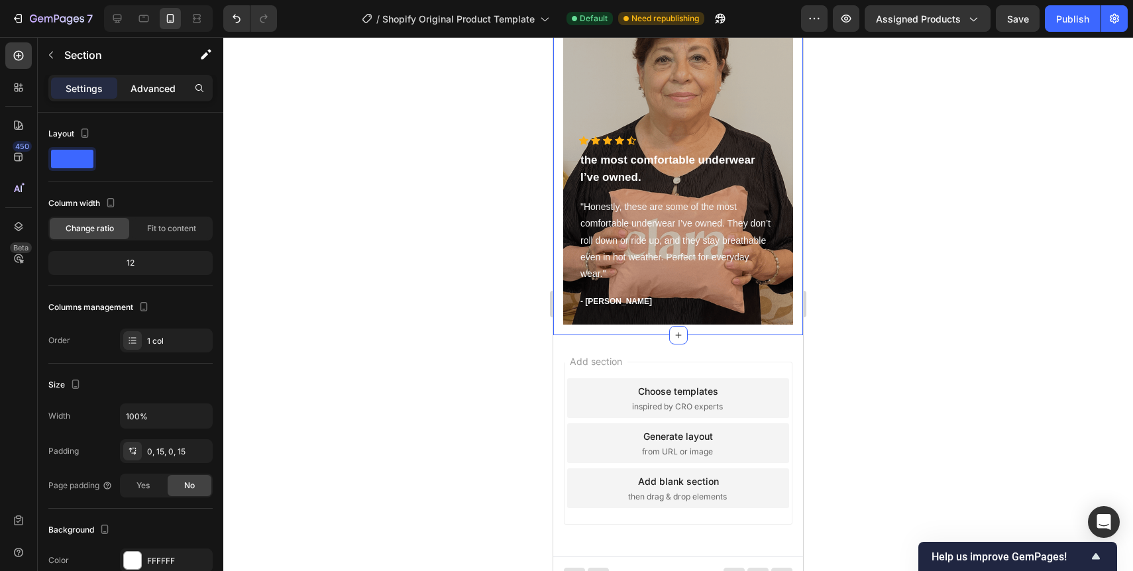
click at [133, 95] on div "Advanced" at bounding box center [153, 88] width 66 height 21
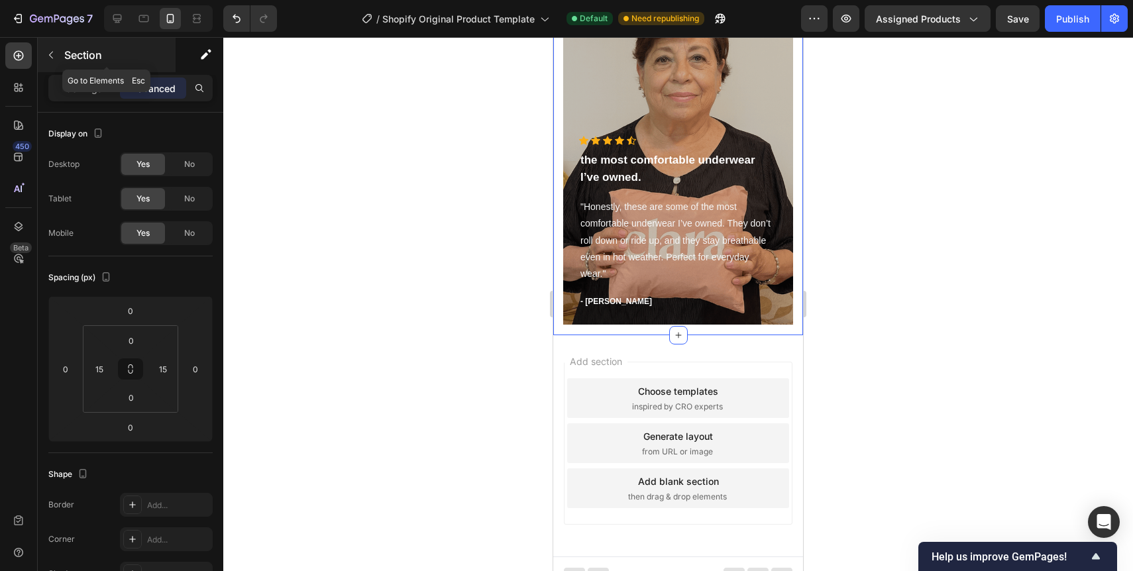
click at [55, 50] on icon "button" at bounding box center [51, 55] width 11 height 11
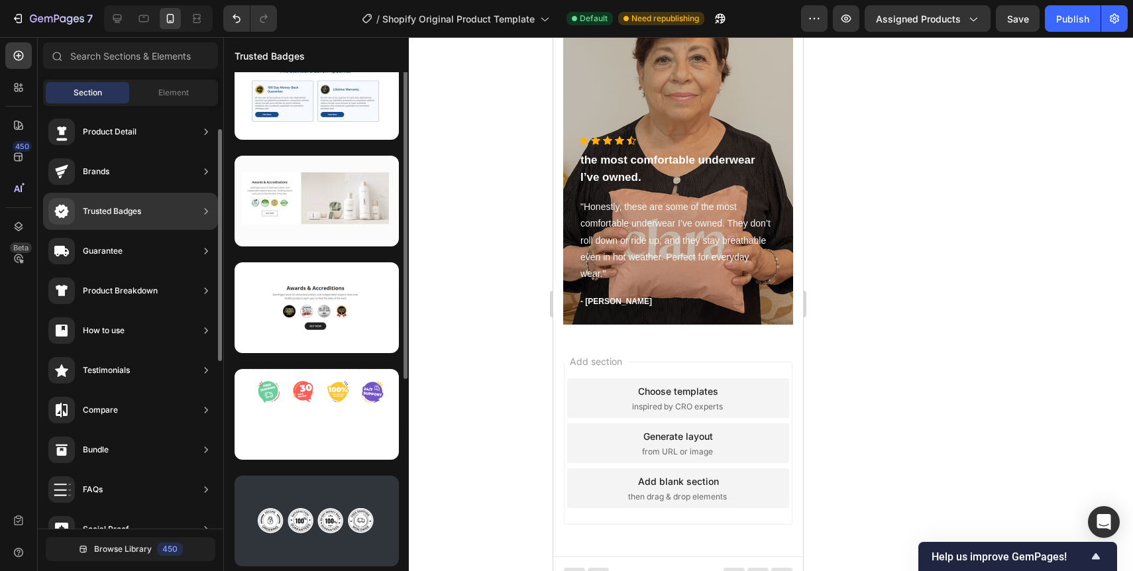
scroll to position [0, 0]
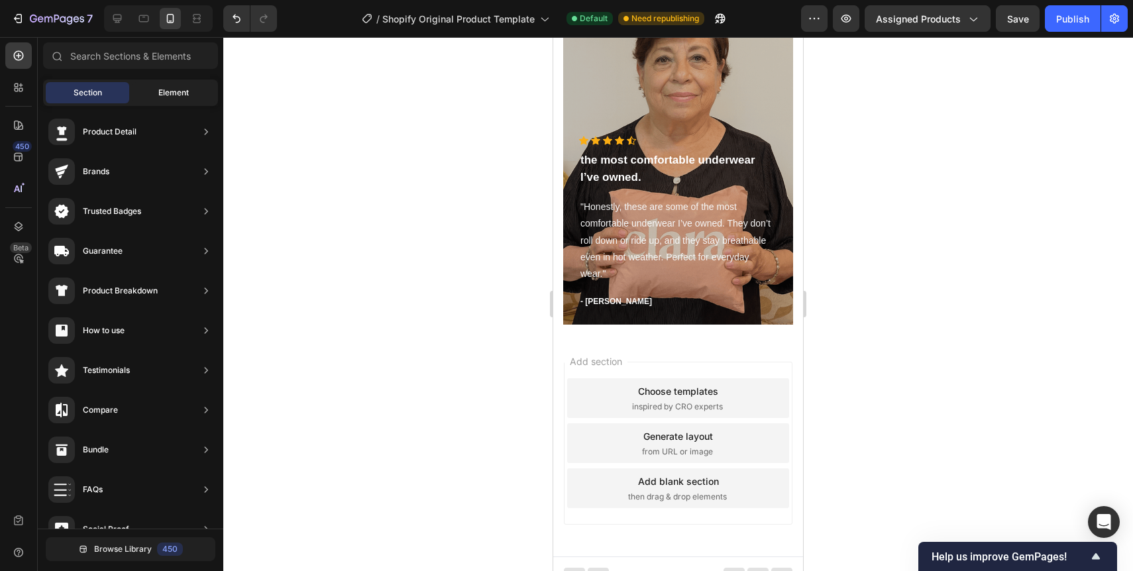
click at [169, 100] on div "Element" at bounding box center [173, 92] width 83 height 21
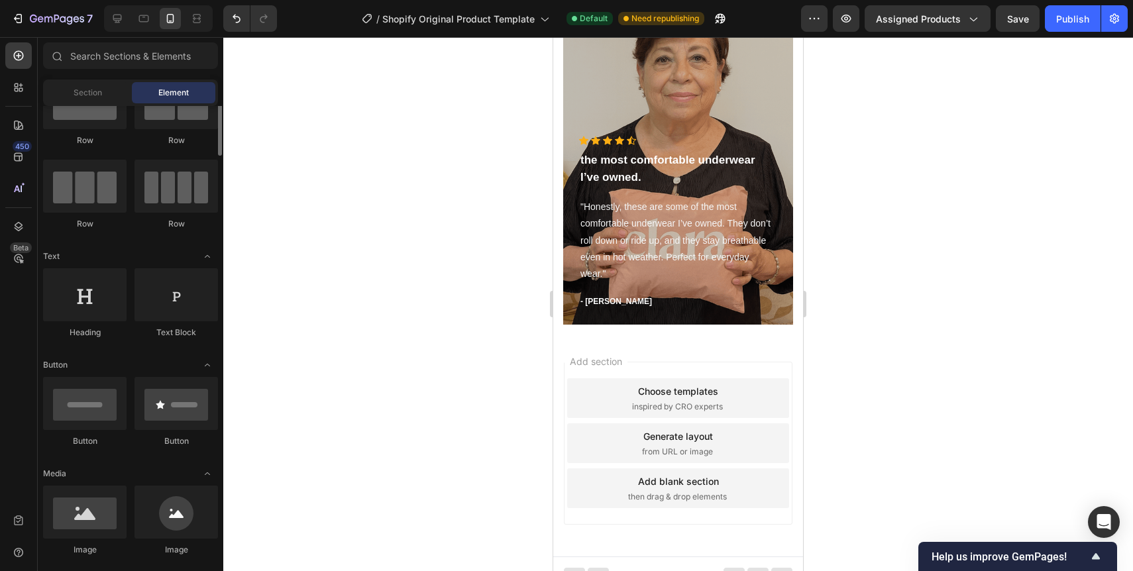
scroll to position [50, 0]
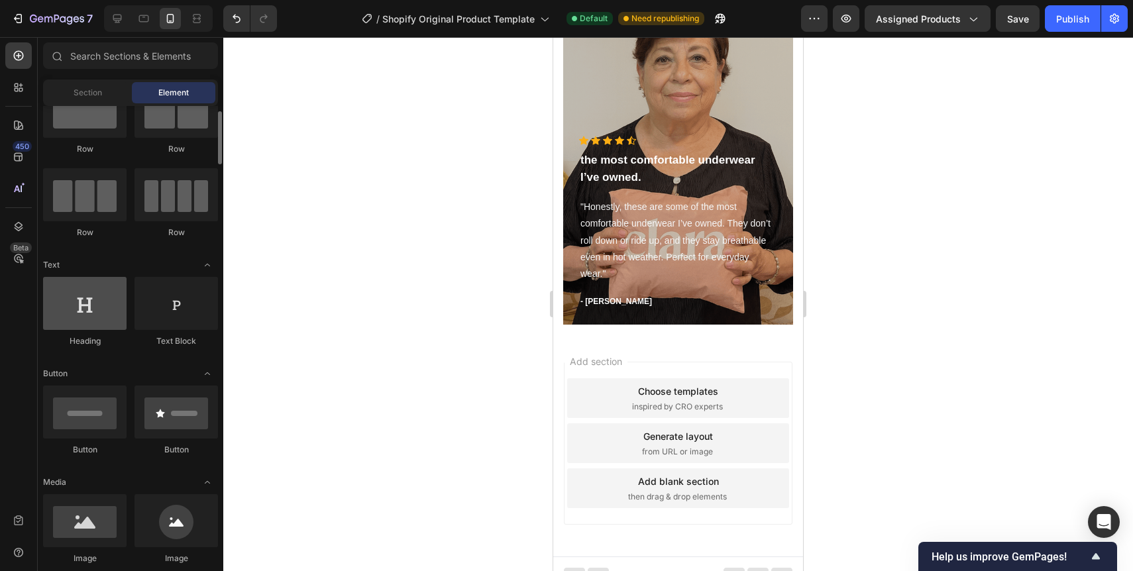
click at [85, 322] on div at bounding box center [84, 303] width 83 height 53
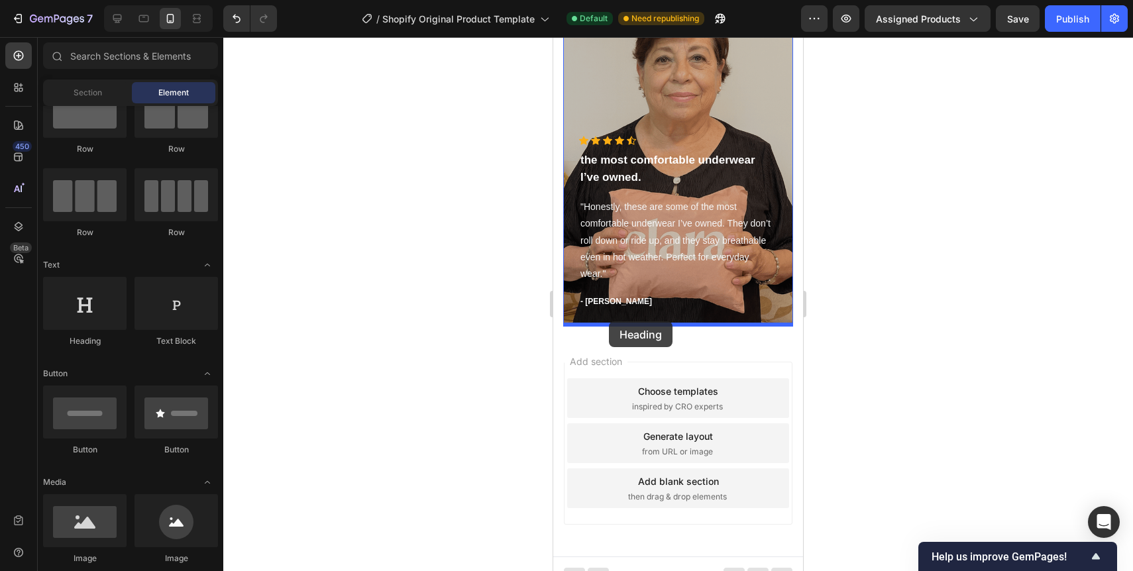
drag, startPoint x: 637, startPoint y: 354, endPoint x: 609, endPoint y: 321, distance: 42.8
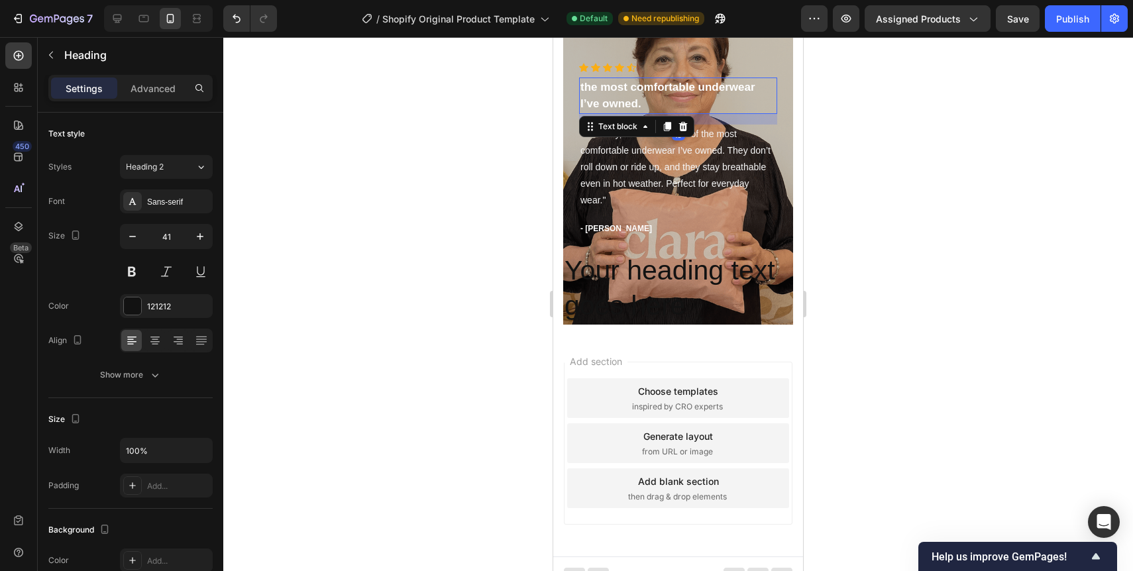
click at [624, 99] on p "the most comfortable underwear I’ve owned." at bounding box center [677, 96] width 195 height 34
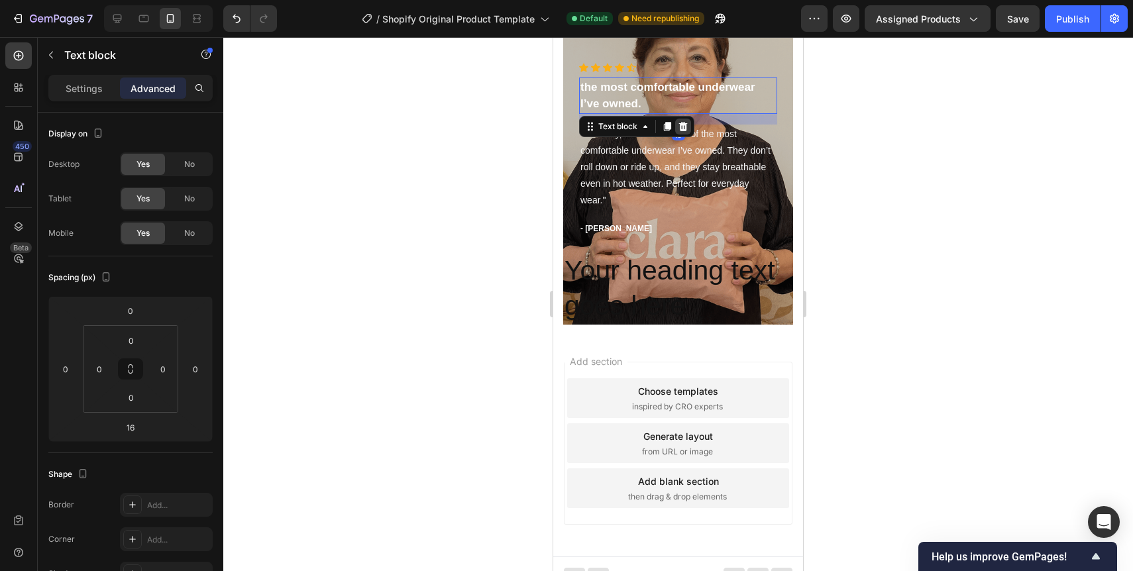
click at [681, 122] on icon at bounding box center [683, 126] width 11 height 11
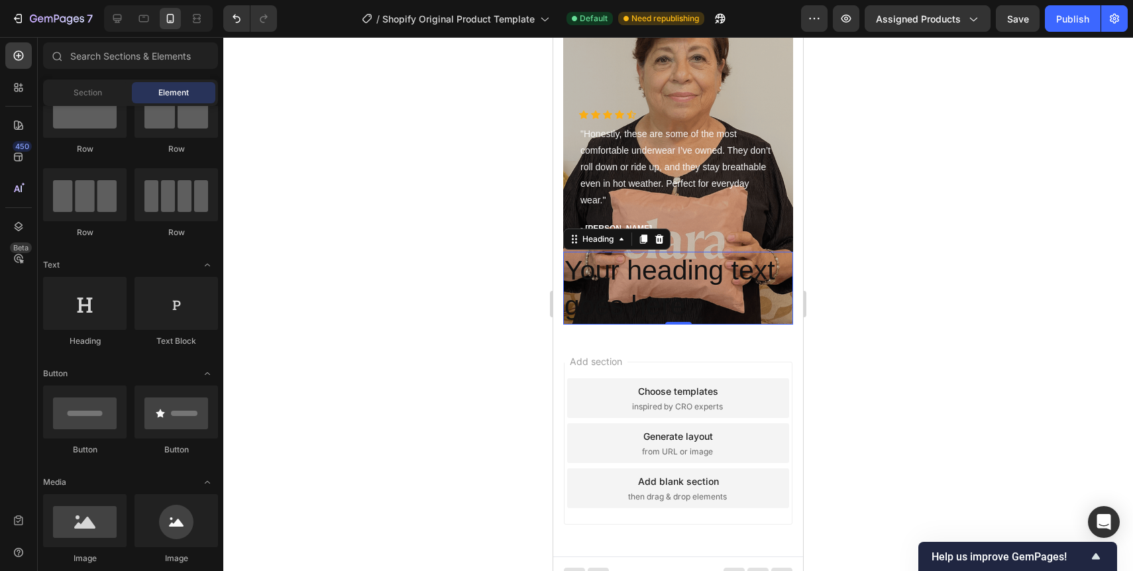
click at [738, 274] on h2 "Your heading text goes here" at bounding box center [678, 289] width 230 height 74
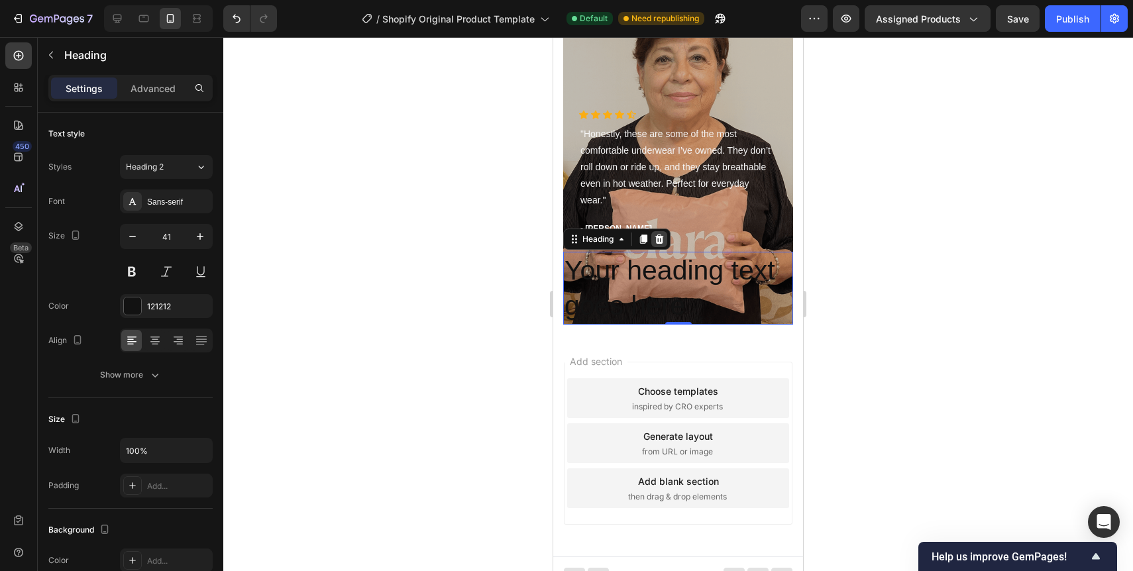
click at [657, 240] on icon at bounding box center [659, 239] width 9 height 9
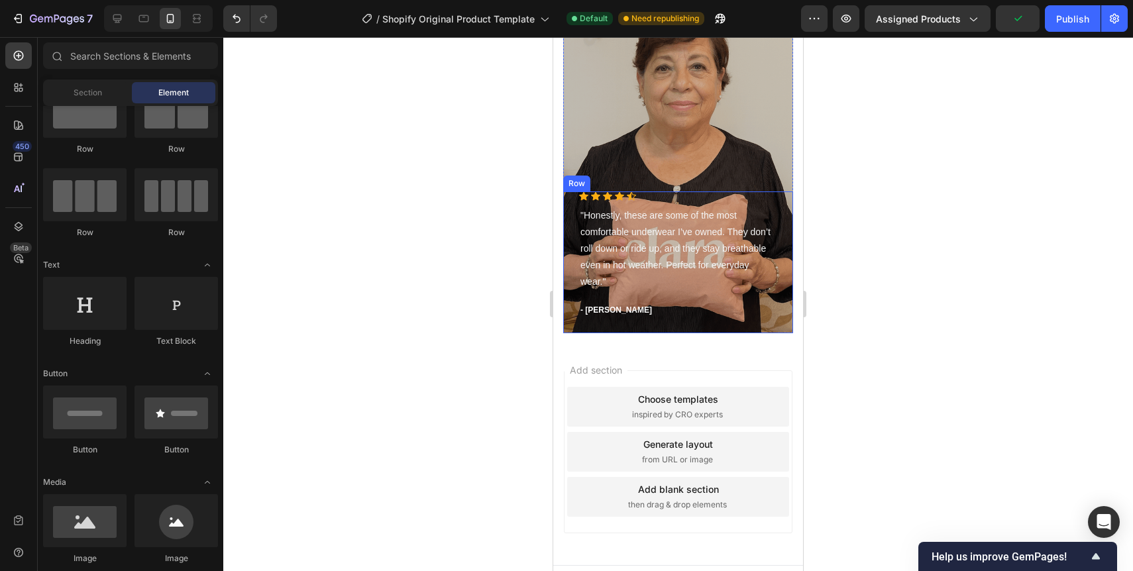
scroll to position [2044, 0]
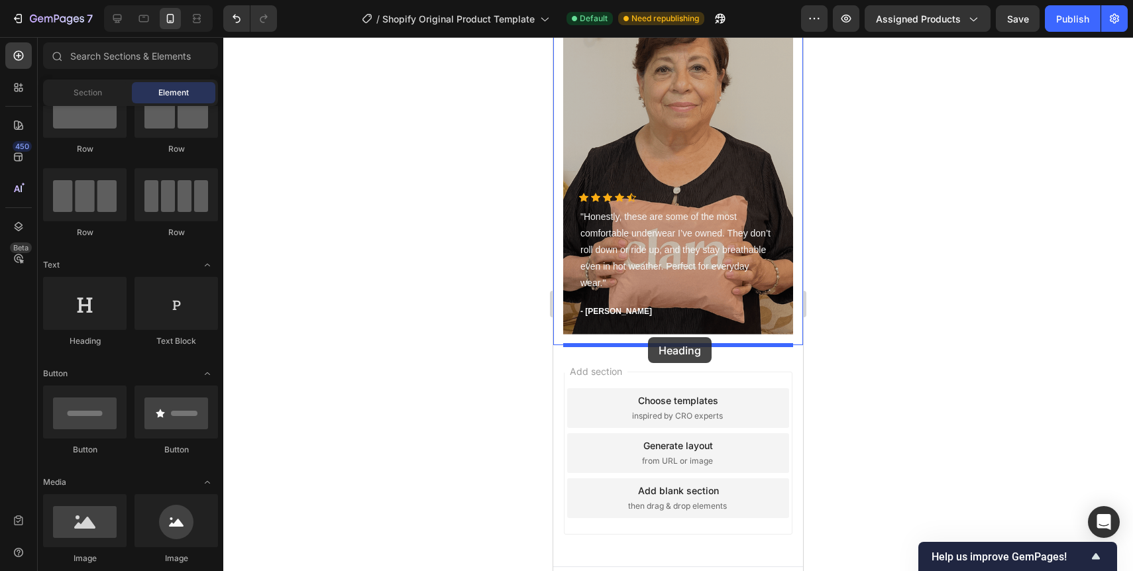
drag, startPoint x: 659, startPoint y: 336, endPoint x: 648, endPoint y: 338, distance: 10.8
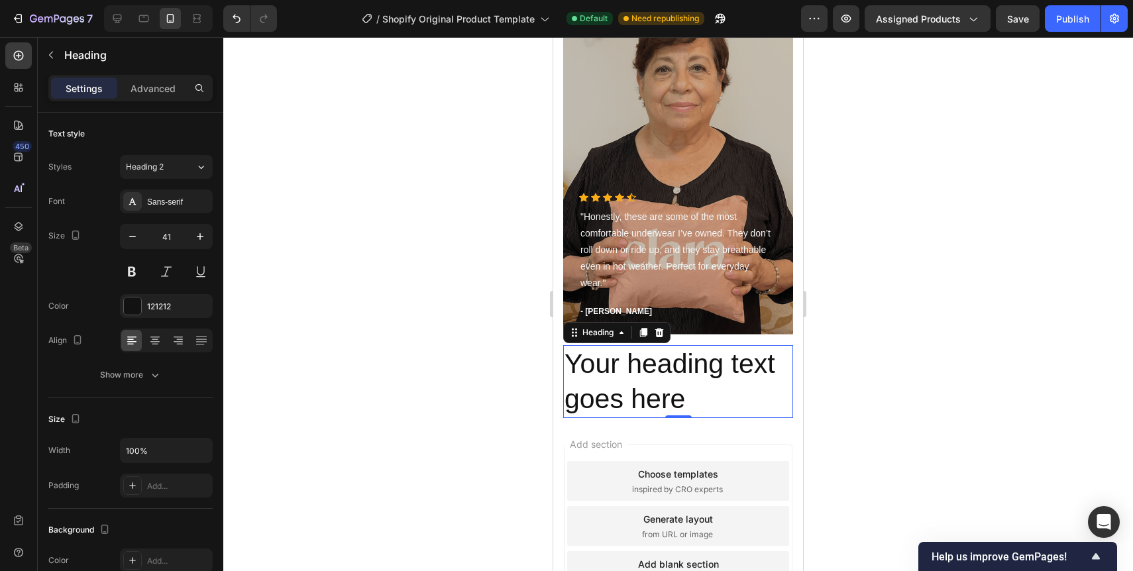
click at [484, 304] on div at bounding box center [678, 304] width 910 height 534
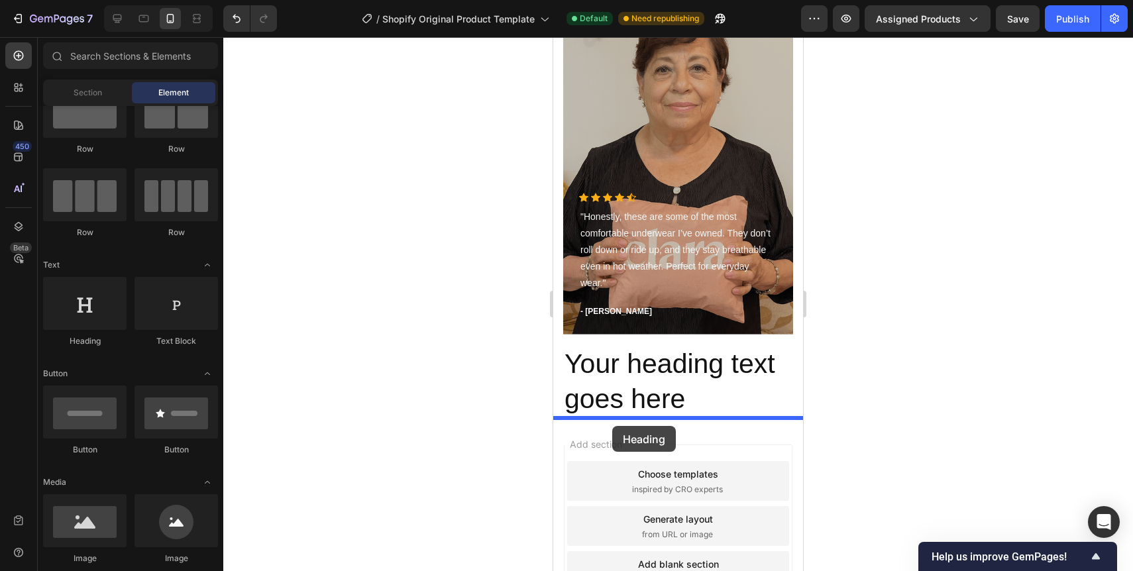
drag, startPoint x: 657, startPoint y: 343, endPoint x: 613, endPoint y: 424, distance: 92.8
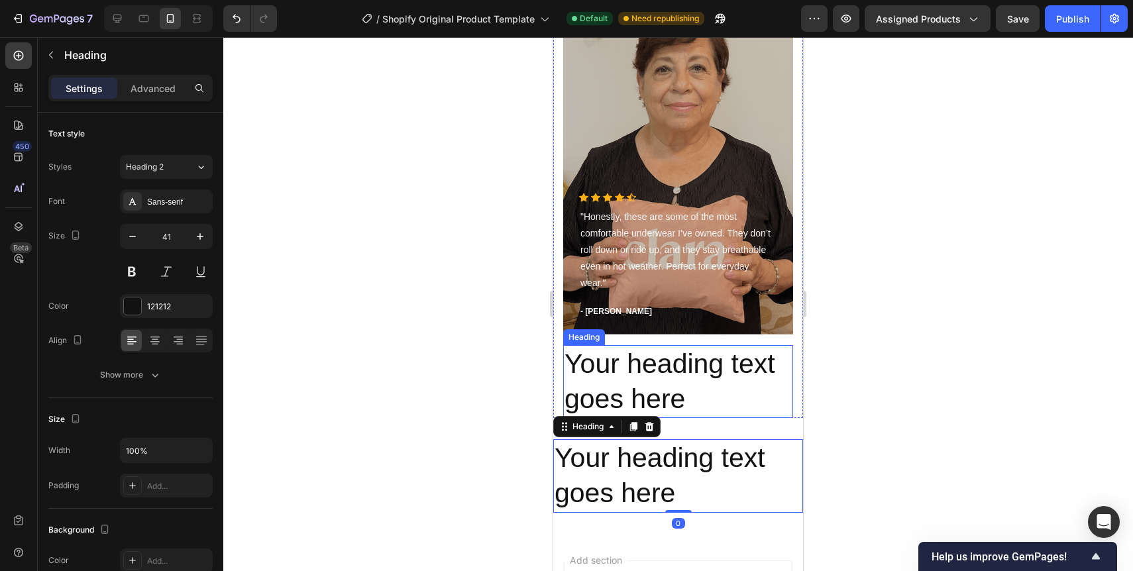
click at [632, 388] on h2 "Your heading text goes here" at bounding box center [678, 382] width 230 height 74
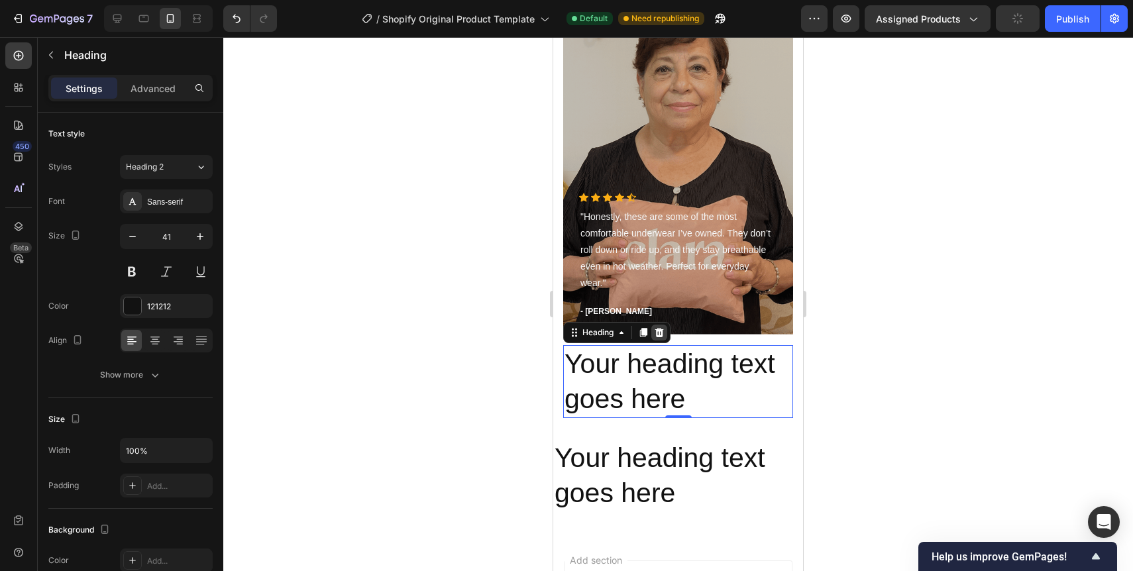
click at [661, 334] on icon at bounding box center [659, 332] width 11 height 11
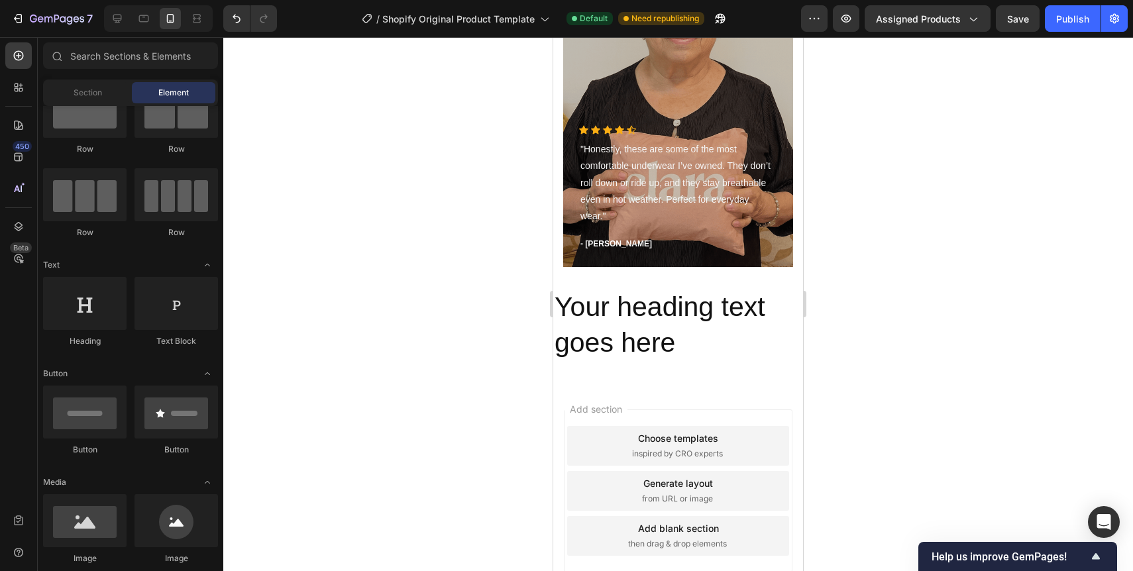
scroll to position [3513, 0]
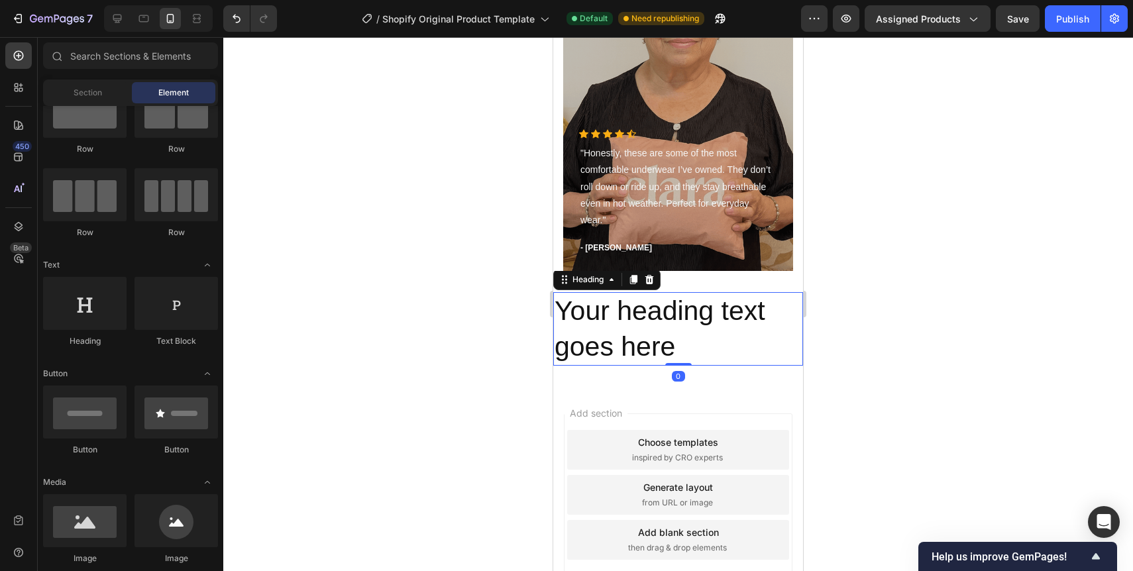
click at [651, 334] on h2 "Your heading text goes here" at bounding box center [678, 329] width 250 height 74
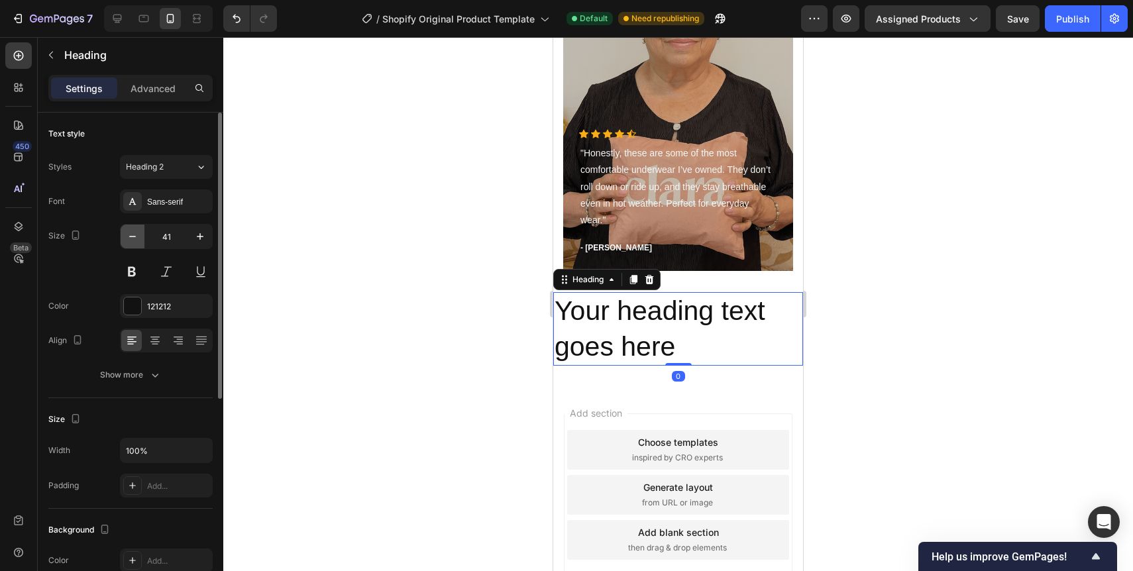
click at [140, 240] on button "button" at bounding box center [133, 237] width 24 height 24
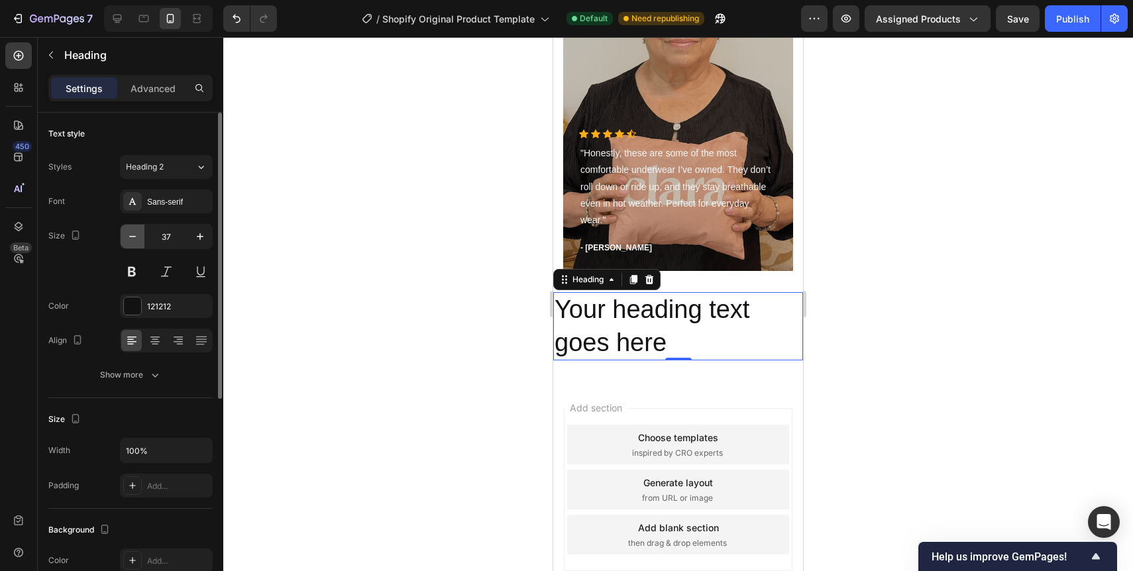
click at [140, 240] on button "button" at bounding box center [133, 237] width 24 height 24
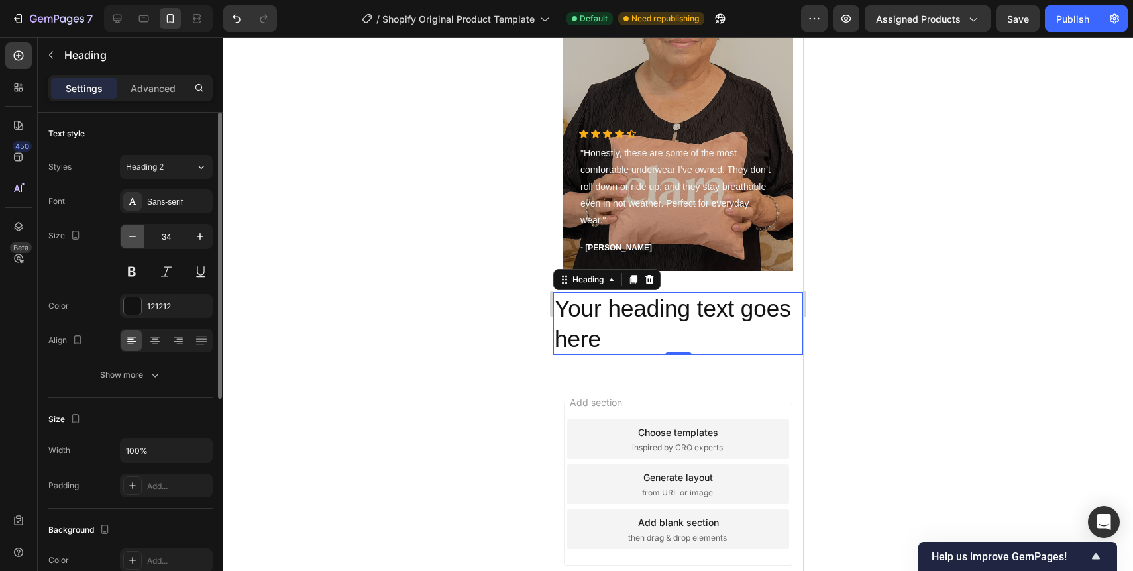
click at [140, 240] on button "button" at bounding box center [133, 237] width 24 height 24
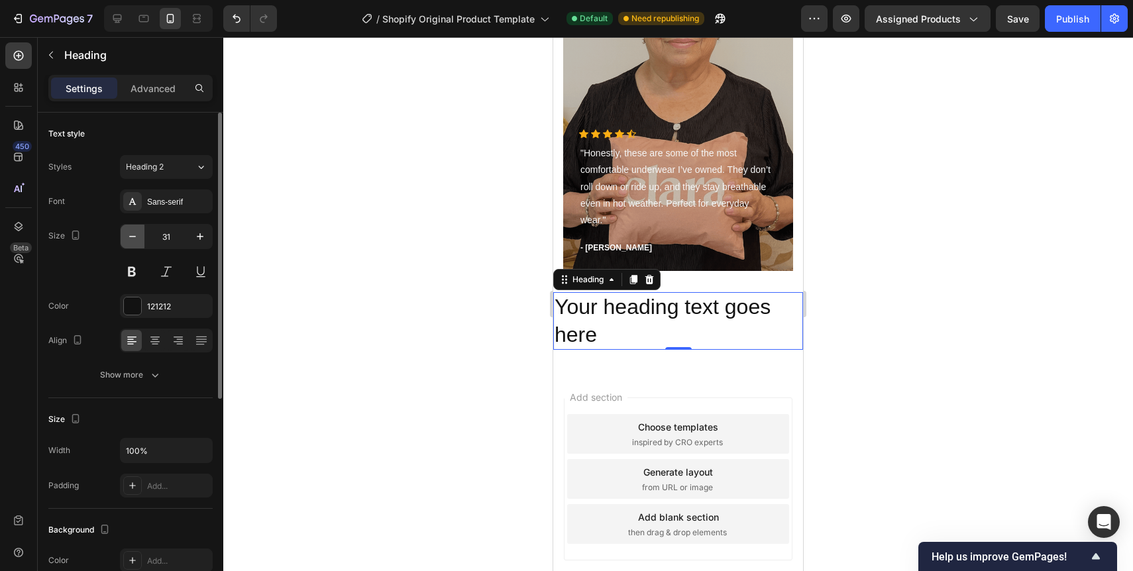
click at [140, 240] on button "button" at bounding box center [133, 237] width 24 height 24
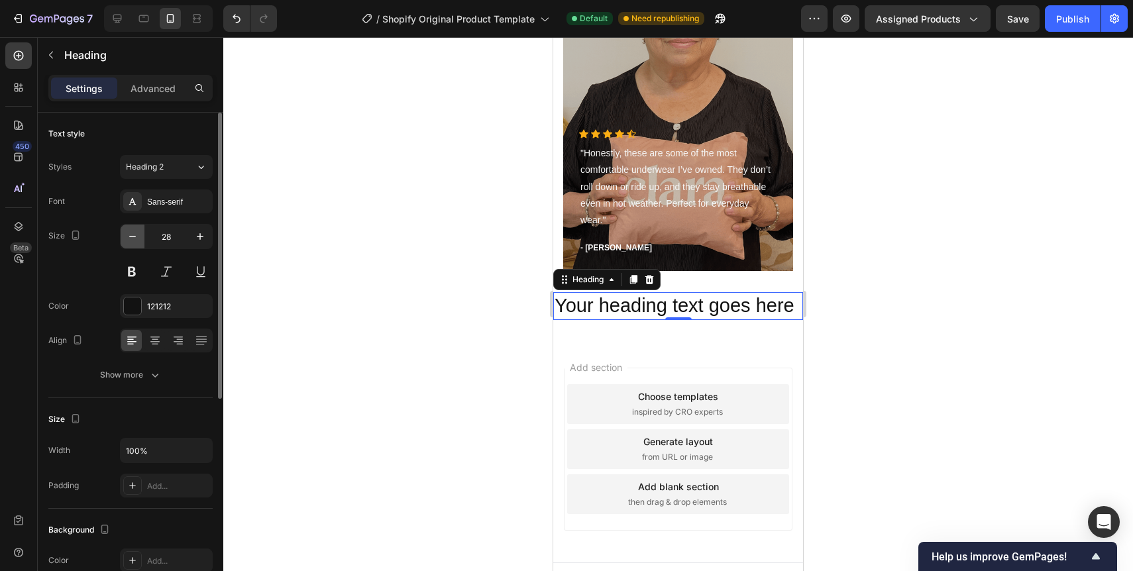
click at [140, 240] on button "button" at bounding box center [133, 237] width 24 height 24
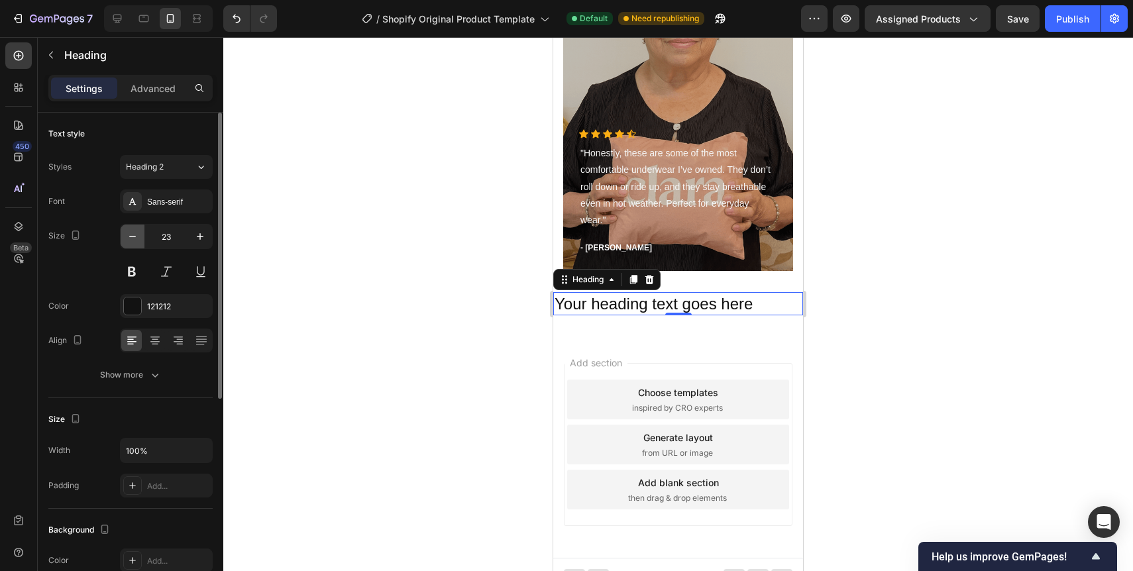
click at [140, 240] on button "button" at bounding box center [133, 237] width 24 height 24
type input "20"
click at [135, 275] on button at bounding box center [132, 272] width 24 height 24
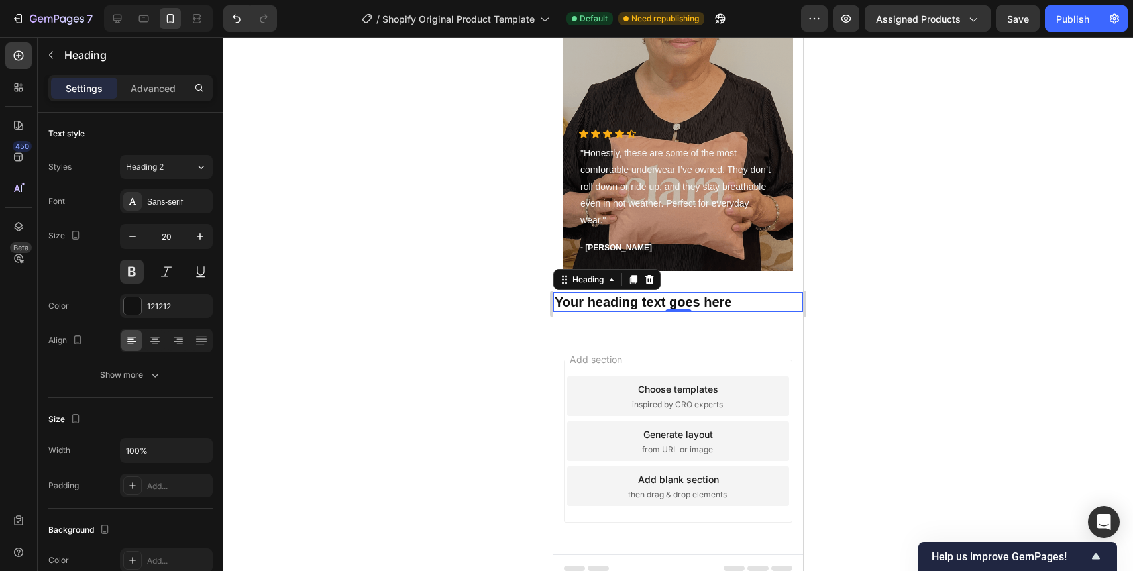
click at [609, 310] on h2 "Your heading text goes here" at bounding box center [678, 302] width 250 height 20
click at [609, 304] on p "Your heading text goes here" at bounding box center [678, 302] width 247 height 17
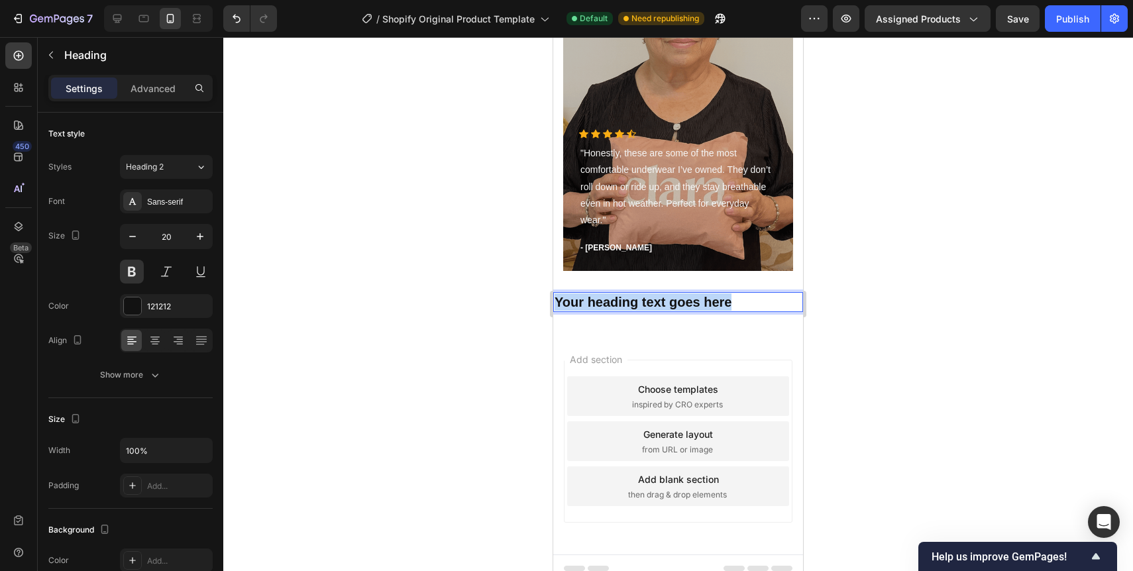
click at [609, 304] on p "Your heading text goes here" at bounding box center [678, 302] width 247 height 17
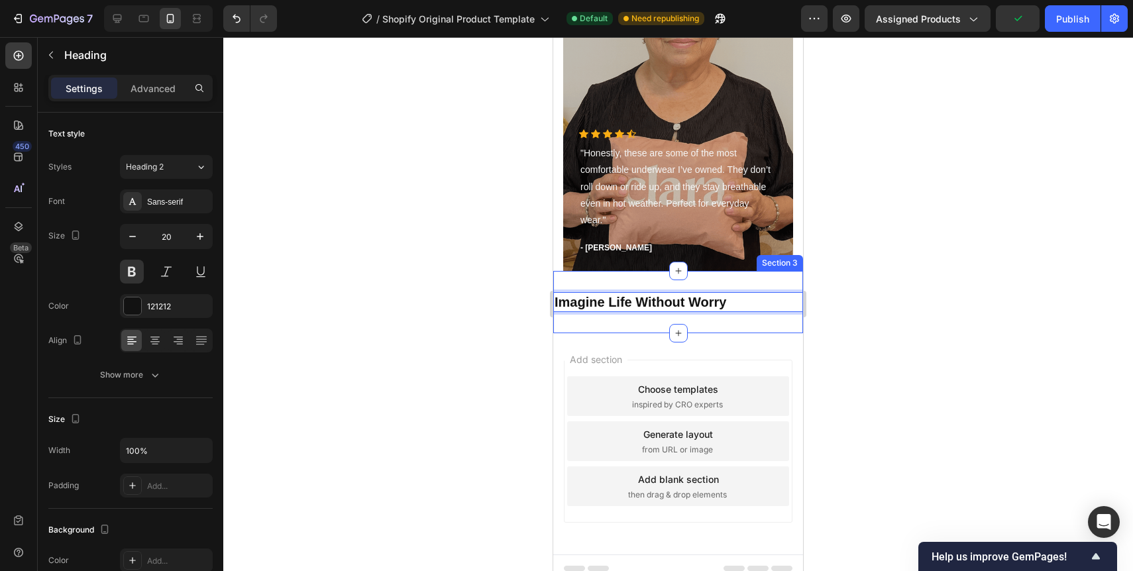
click at [873, 272] on div at bounding box center [678, 304] width 910 height 534
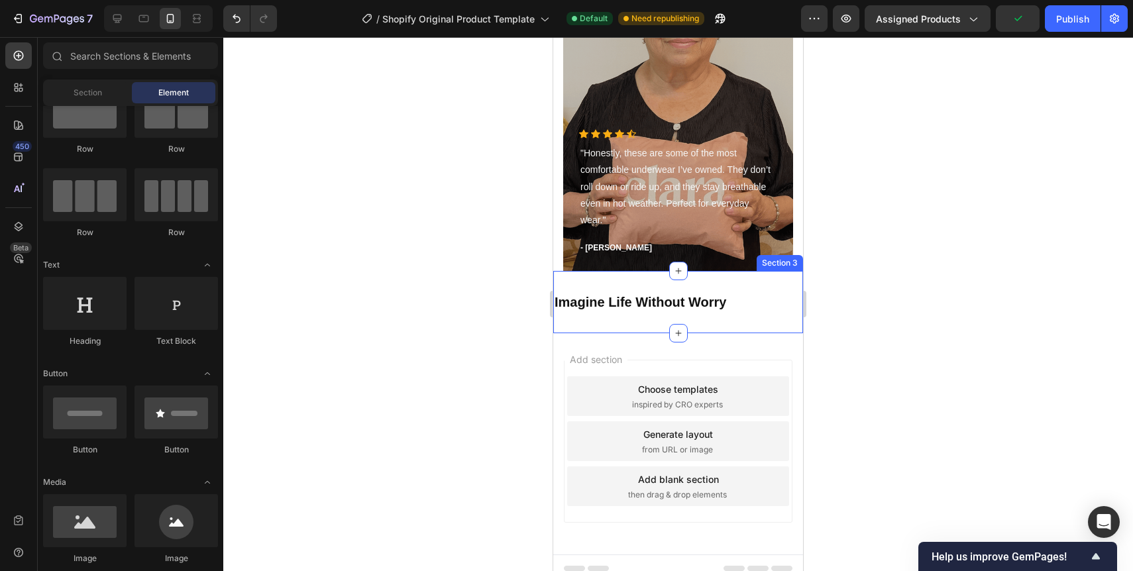
click at [868, 290] on div at bounding box center [678, 304] width 910 height 534
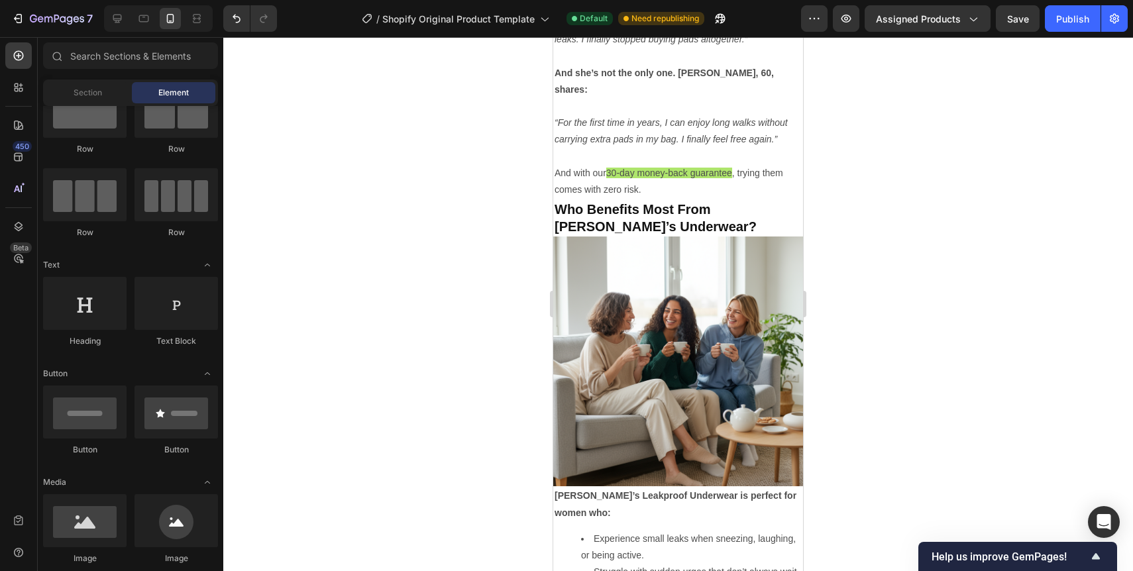
scroll to position [2868, 0]
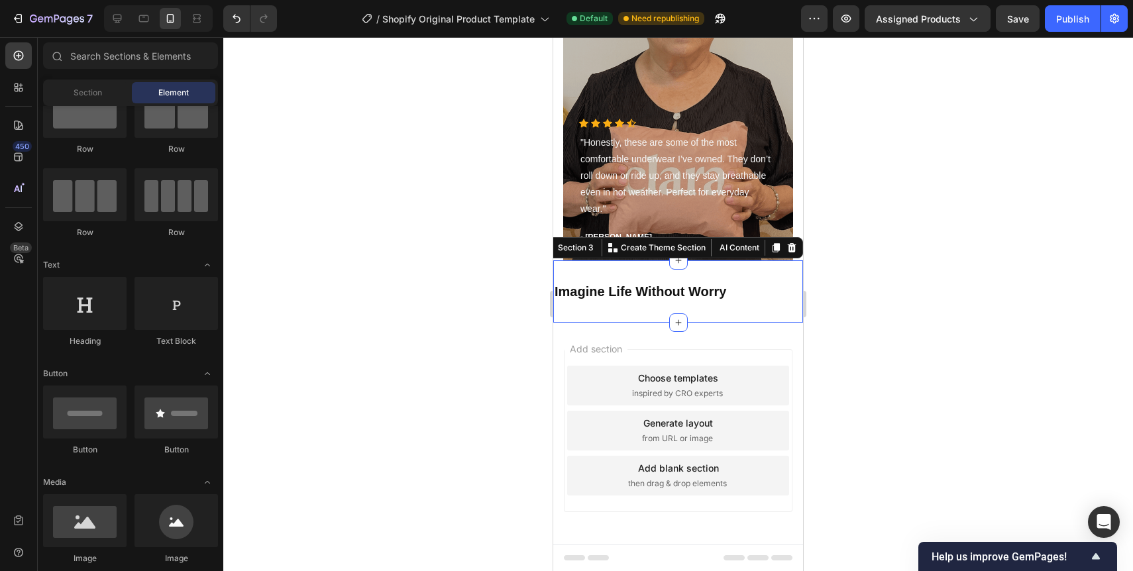
click at [573, 306] on div "Imagine Life Without Worry Heading Section 3 You can create reusable sections C…" at bounding box center [678, 291] width 250 height 62
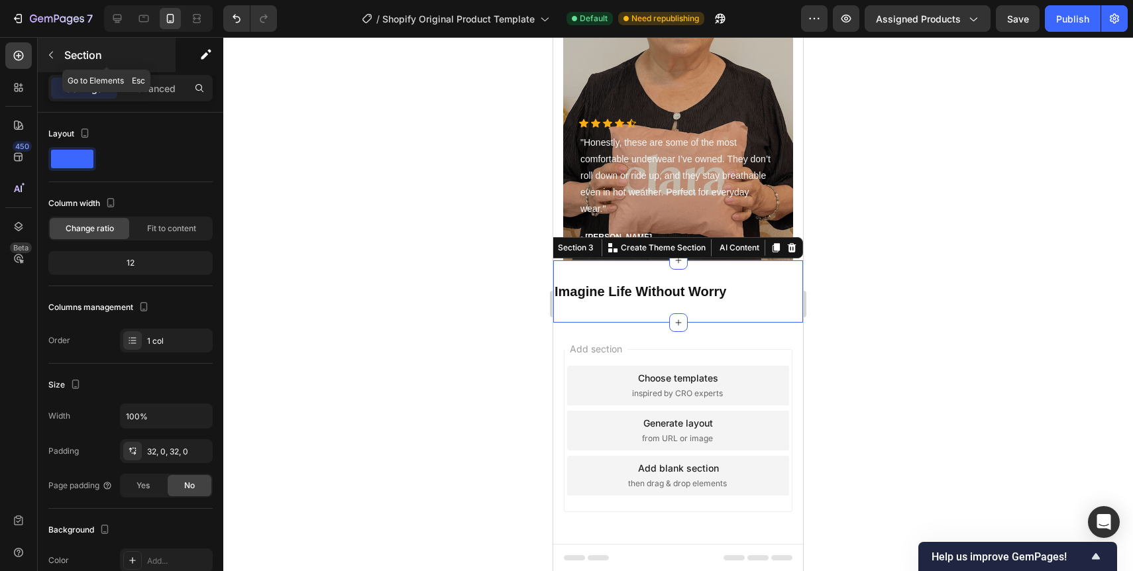
click at [50, 56] on icon "button" at bounding box center [51, 55] width 11 height 11
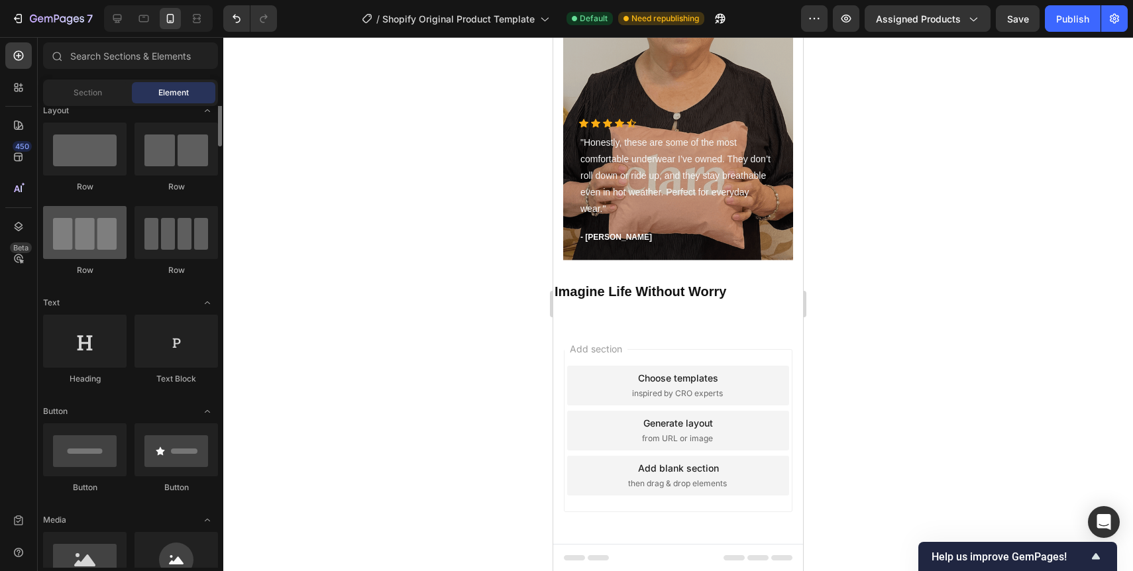
scroll to position [0, 0]
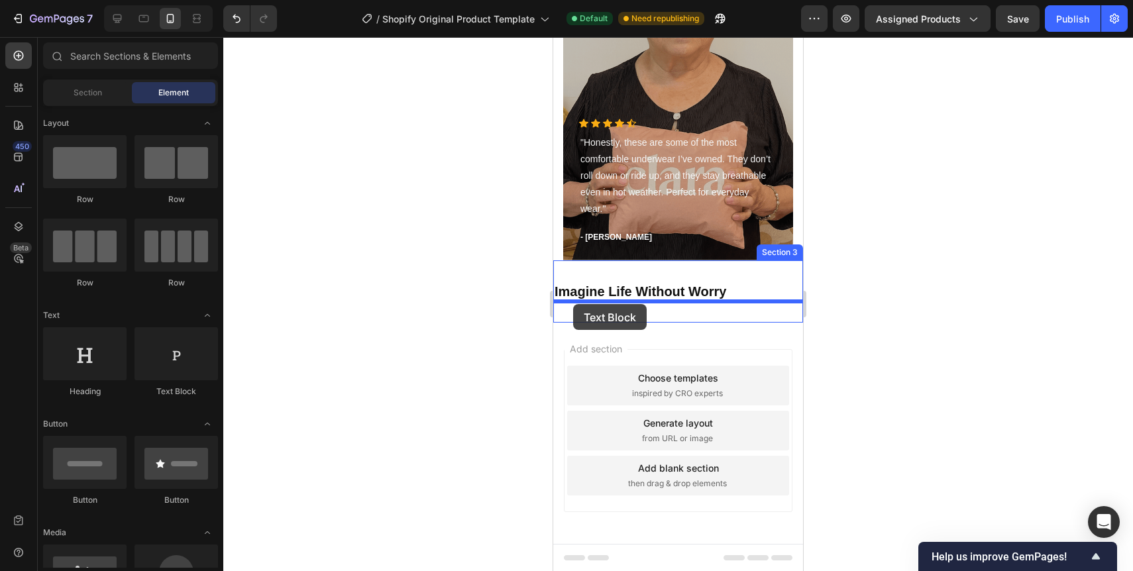
drag, startPoint x: 727, startPoint y: 401, endPoint x: 573, endPoint y: 304, distance: 181.6
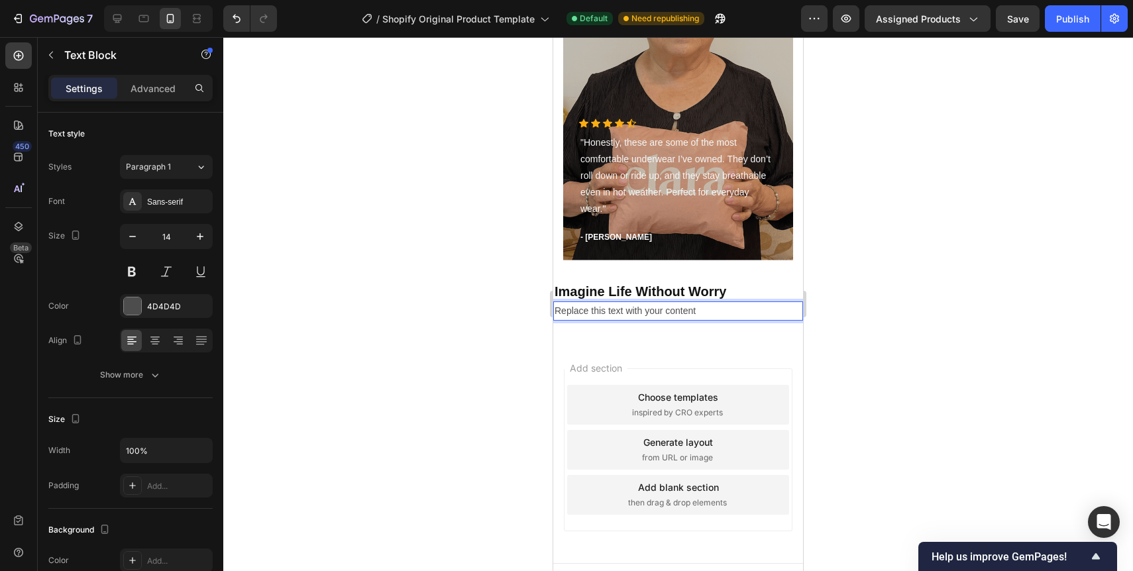
click at [577, 309] on div "Replace this text with your content" at bounding box center [678, 310] width 250 height 19
click at [577, 309] on p "Replace this text with your content" at bounding box center [678, 311] width 247 height 17
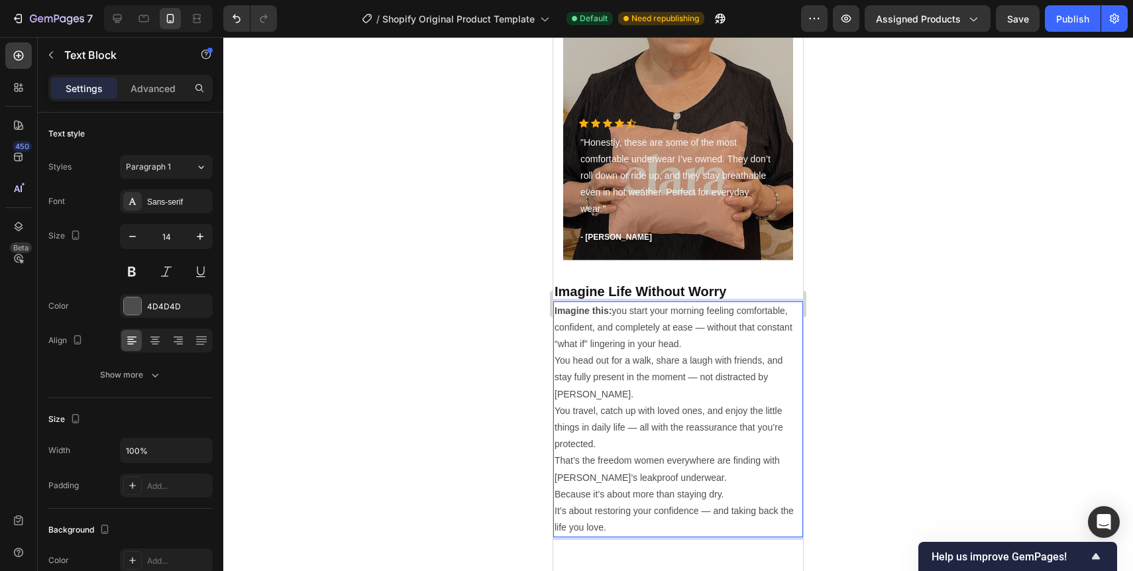
click at [771, 341] on p "Imagine this: you start your morning feeling comfortable, confident, and comple…" at bounding box center [678, 328] width 247 height 50
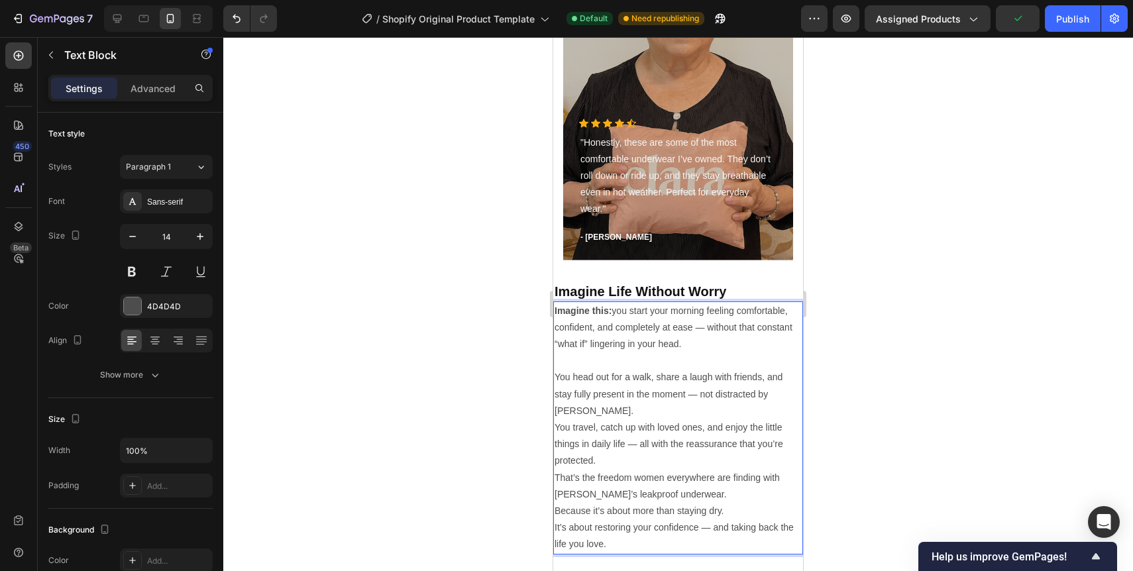
click at [796, 396] on p "You head out for a walk, share a laugh with friends, and stay fully present in …" at bounding box center [678, 394] width 247 height 50
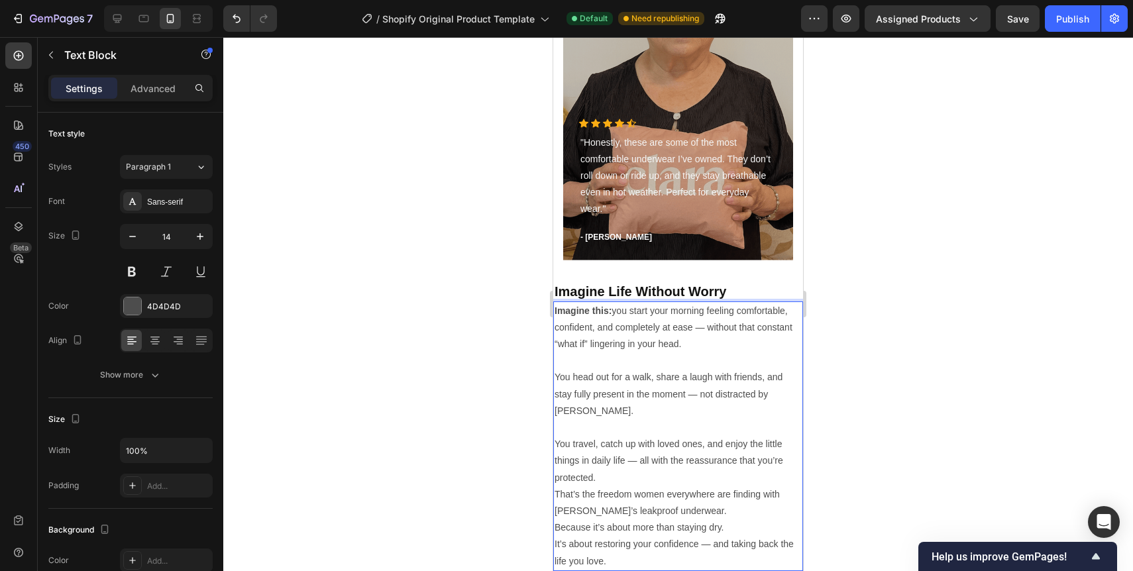
click at [748, 460] on p "You travel, catch up with loved ones, and enjoy the little things in daily life…" at bounding box center [678, 461] width 247 height 50
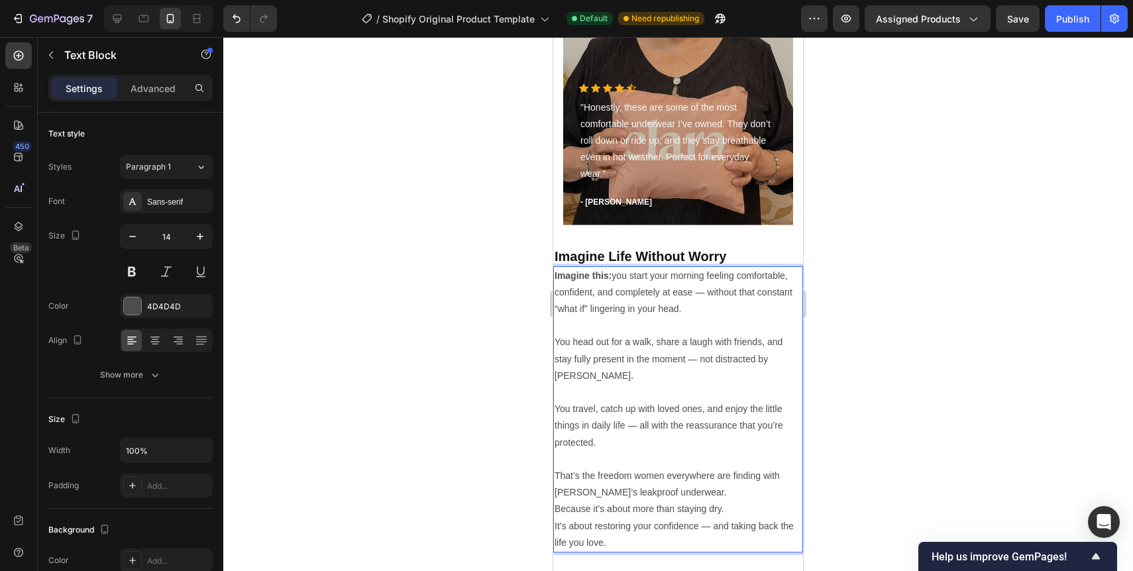
scroll to position [2913, 0]
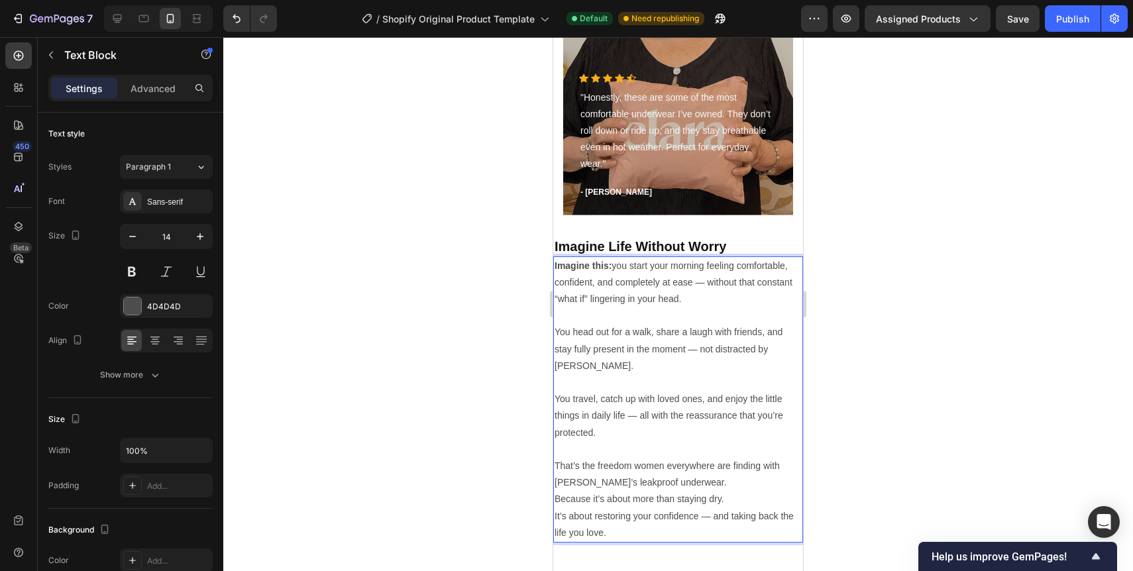
click at [711, 468] on p "That’s the freedom women everywhere are finding with [PERSON_NAME]’s leakproof …" at bounding box center [678, 474] width 247 height 33
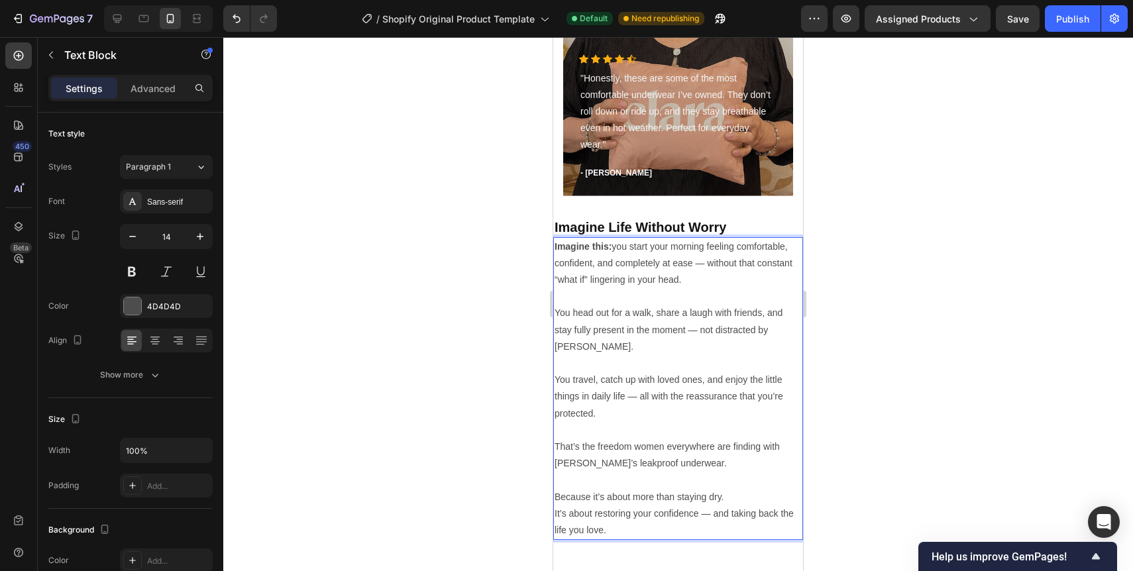
scroll to position [2935, 0]
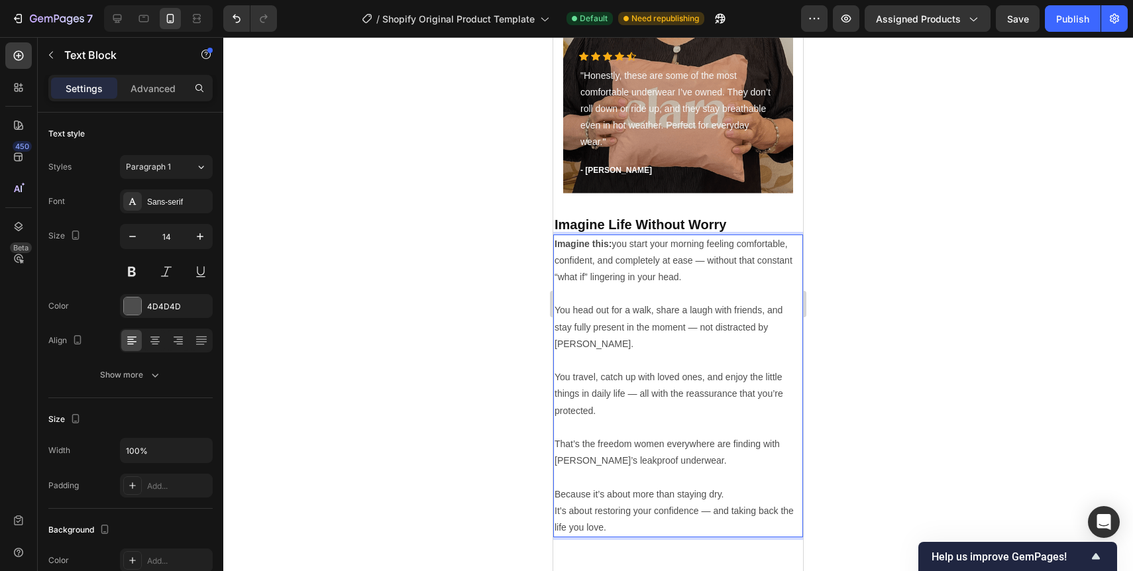
click at [736, 486] on p "Because it’s about more than staying dry. It’s about restoring your confidence …" at bounding box center [678, 511] width 247 height 50
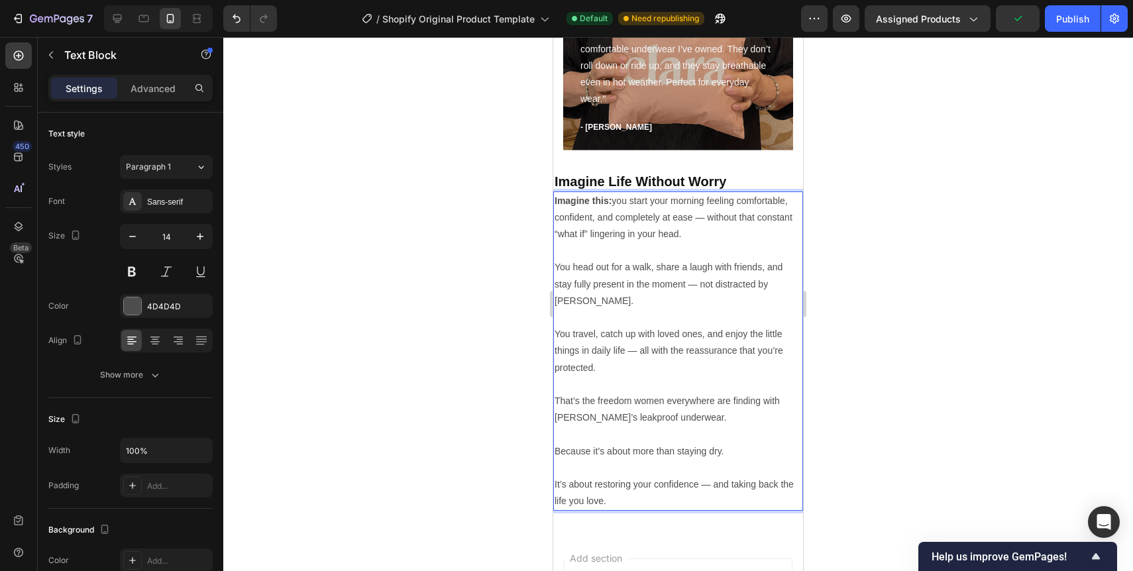
scroll to position [2979, 0]
click at [702, 216] on p "Imagine this: you start your morning feeling comfortable, confident, and comple…" at bounding box center [678, 217] width 247 height 50
click at [695, 285] on p "You head out for a walk, share a laugh with friends, and stay fully present in …" at bounding box center [678, 283] width 247 height 50
click at [633, 336] on p "You travel, catch up with loved ones, and enjoy the little things in daily life…" at bounding box center [678, 350] width 247 height 50
click at [706, 472] on p "It’s about restoring your confidence — and taking back the life you love." at bounding box center [678, 484] width 247 height 50
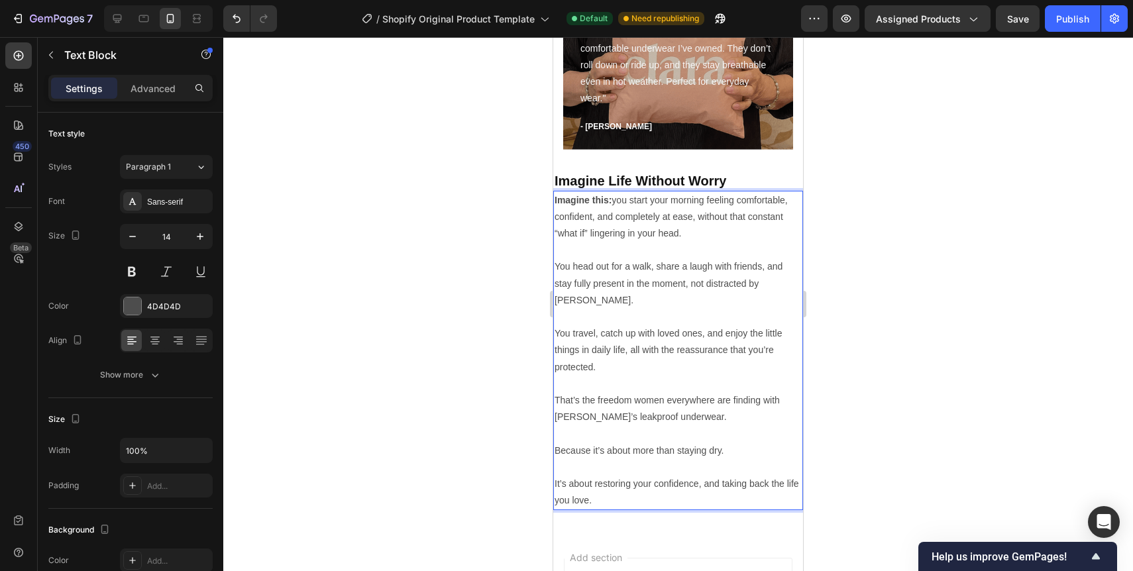
click at [696, 443] on p "Because it’s about more than staying dry." at bounding box center [678, 451] width 247 height 17
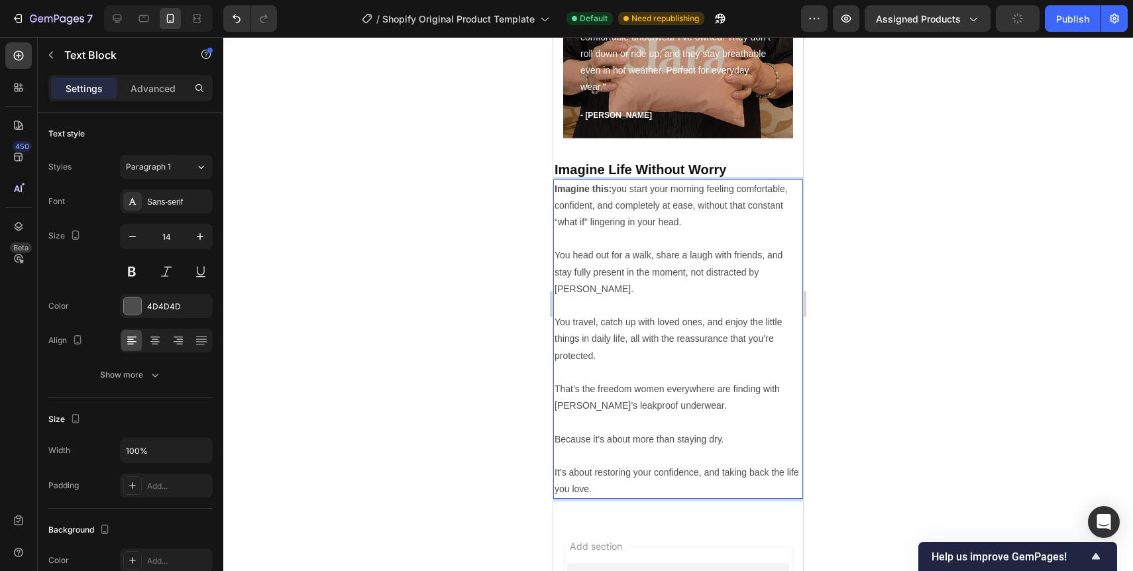
click at [598, 414] on p "Rich Text Editor. Editing area: main" at bounding box center [678, 422] width 247 height 17
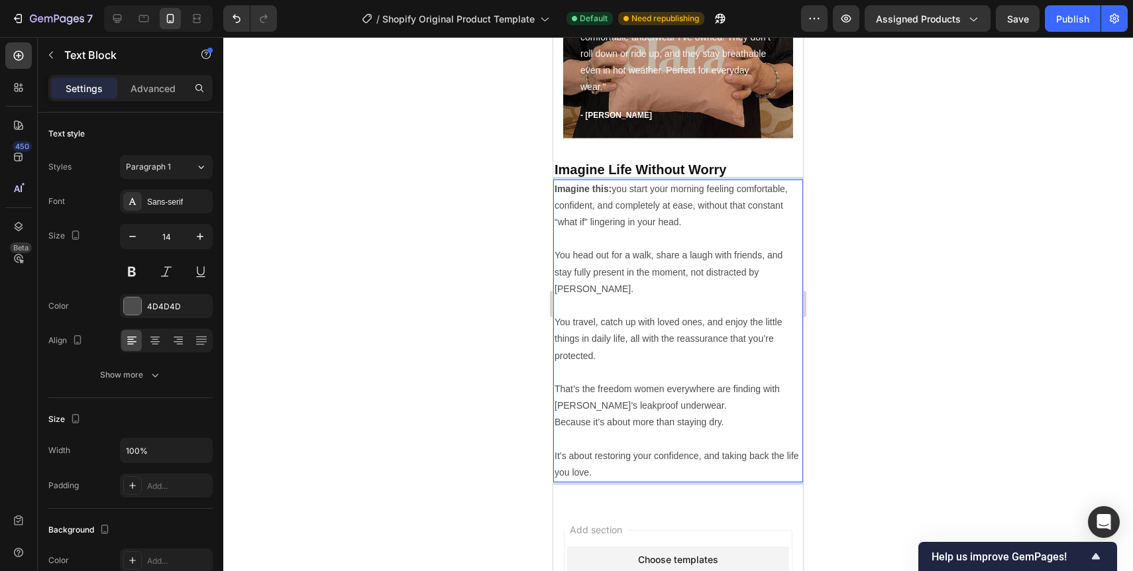
click at [555, 414] on p "Because it’s about more than staying dry." at bounding box center [678, 422] width 247 height 17
click at [573, 440] on p "It’s about restoring your confidence, and taking back the life you love." at bounding box center [678, 456] width 247 height 50
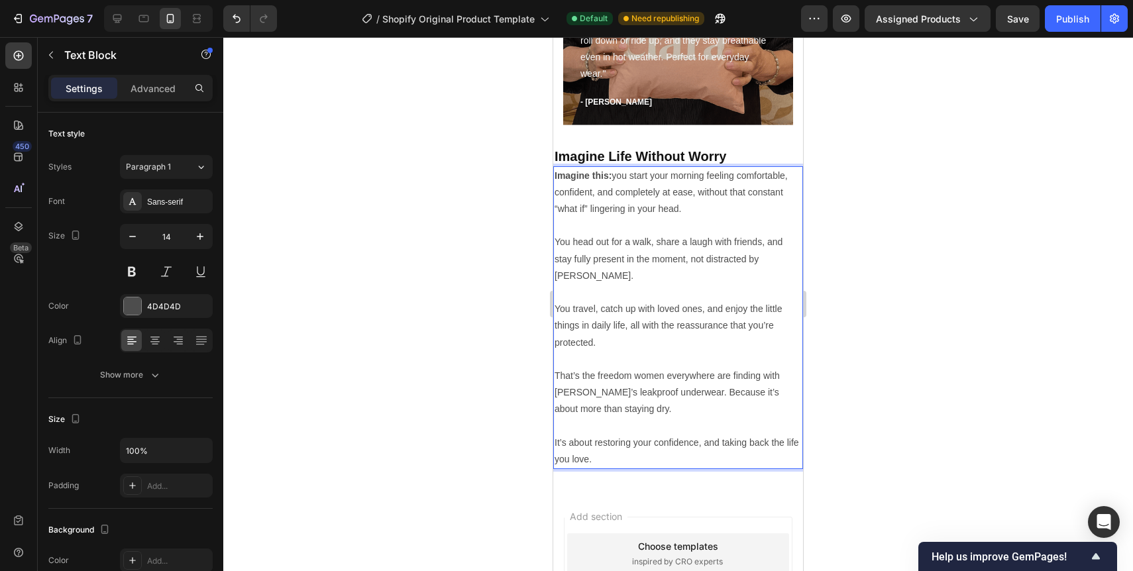
scroll to position [3004, 0]
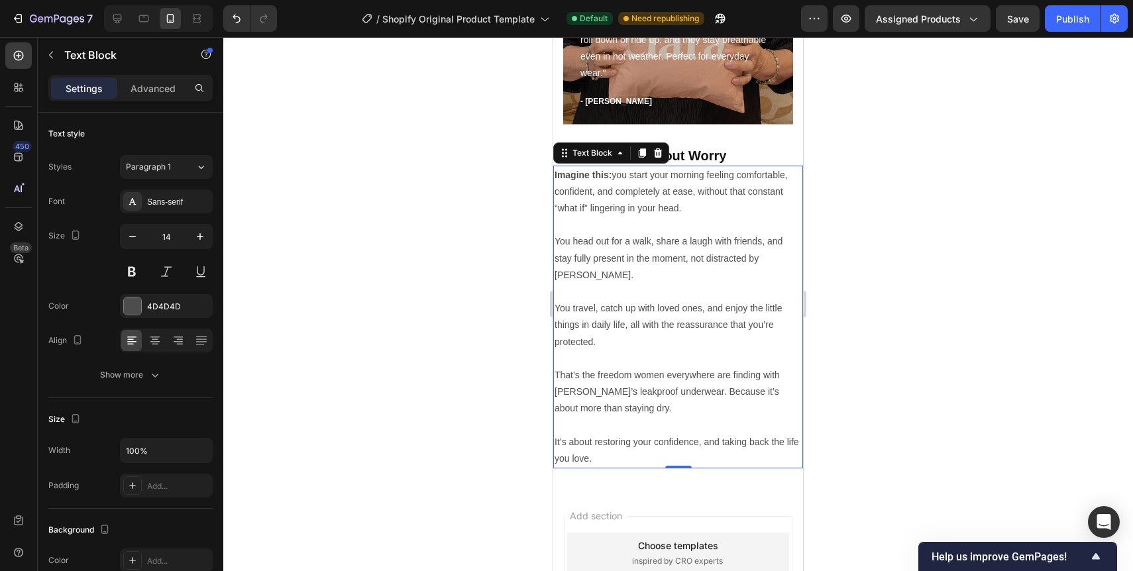
click at [846, 282] on div at bounding box center [678, 304] width 910 height 534
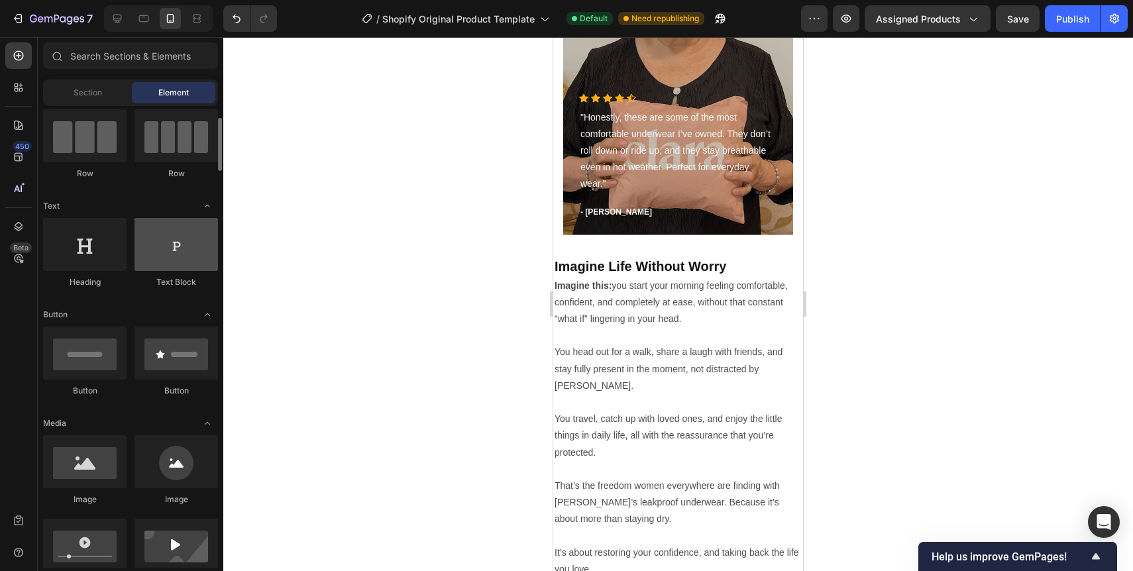
scroll to position [121, 0]
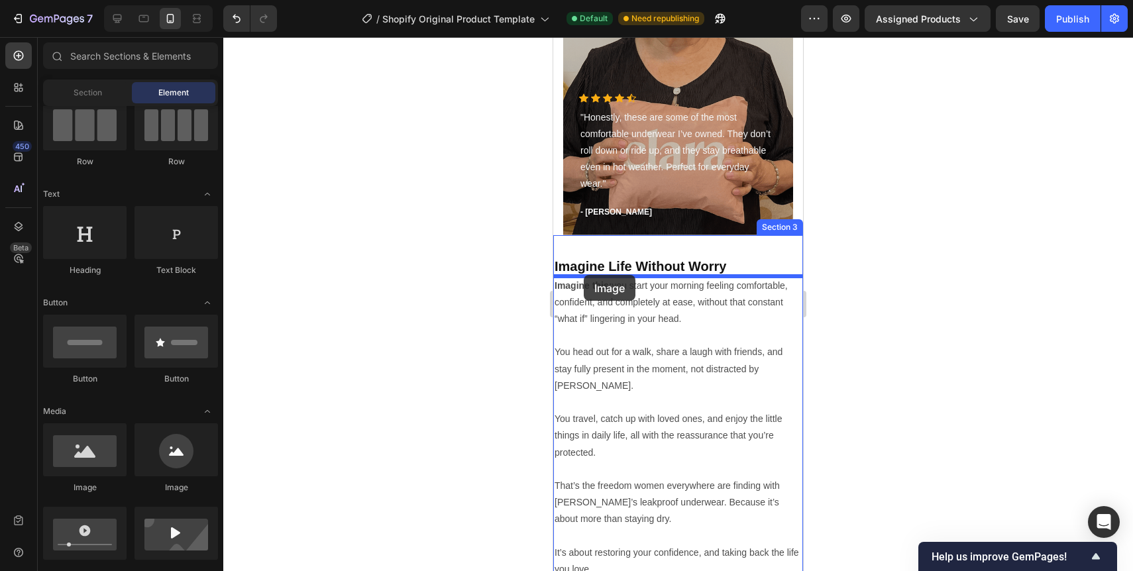
drag, startPoint x: 649, startPoint y: 488, endPoint x: 584, endPoint y: 275, distance: 222.4
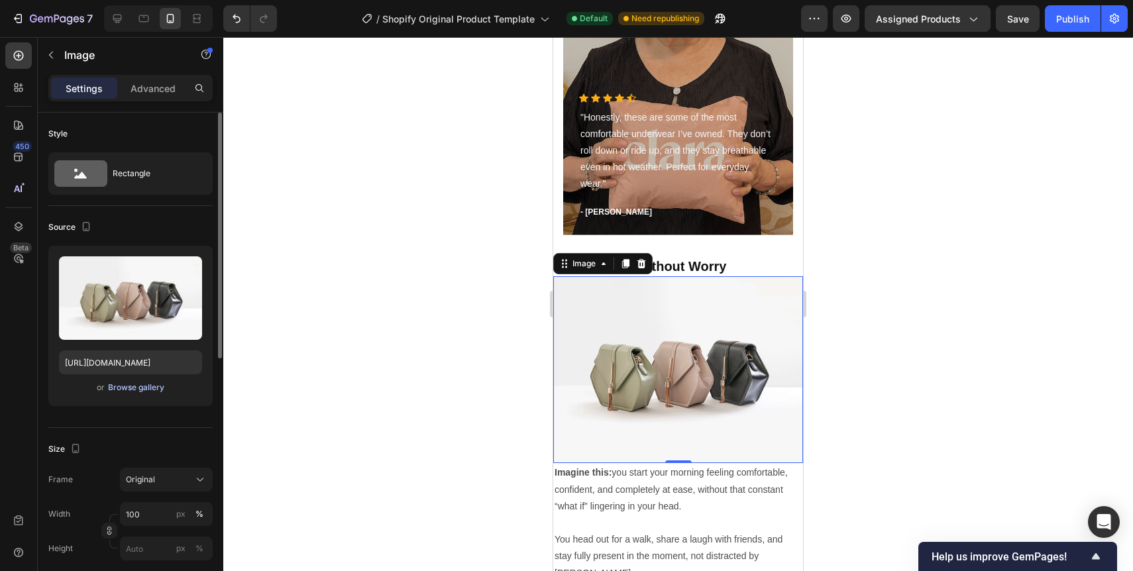
click at [154, 384] on div "Browse gallery" at bounding box center [136, 388] width 56 height 12
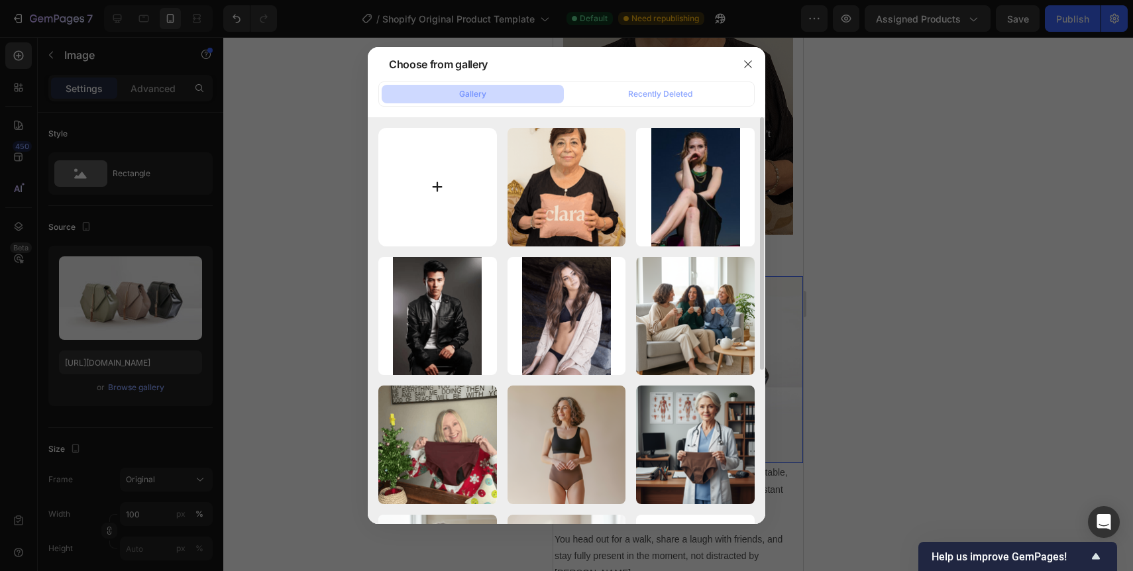
click at [435, 210] on input "file" at bounding box center [437, 187] width 119 height 119
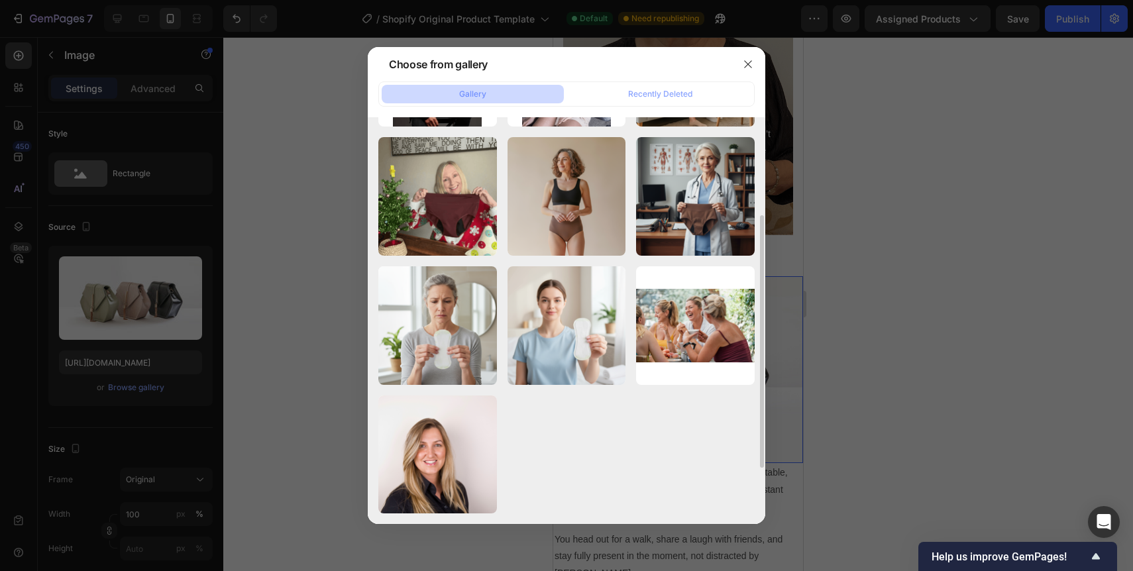
scroll to position [0, 0]
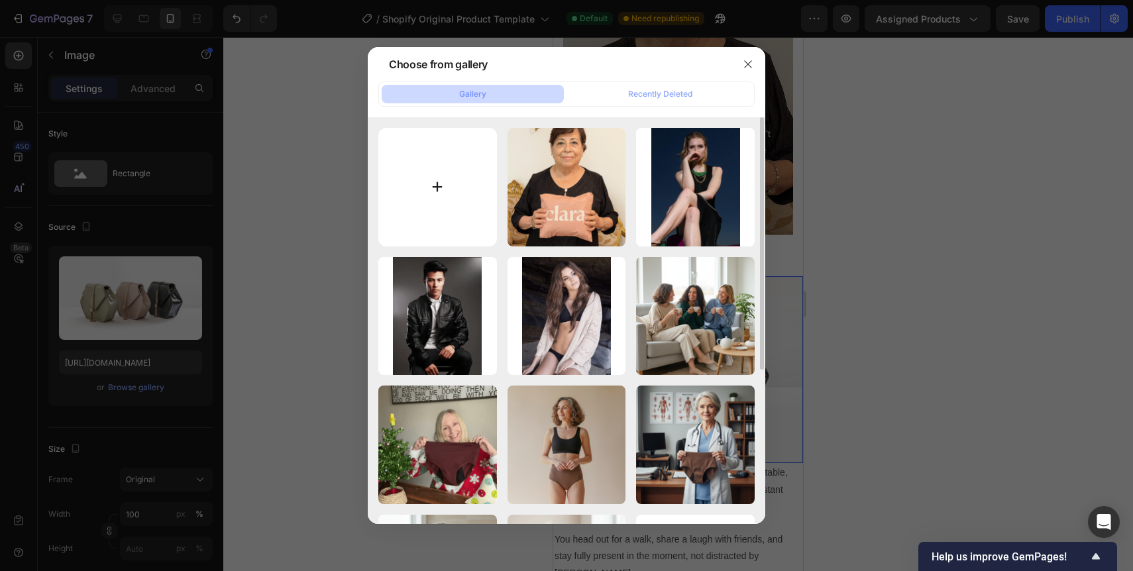
click at [474, 152] on input "file" at bounding box center [437, 187] width 119 height 119
type input "C:\fakepath\ChatGPT Image [DATE], 08_18_06.png"
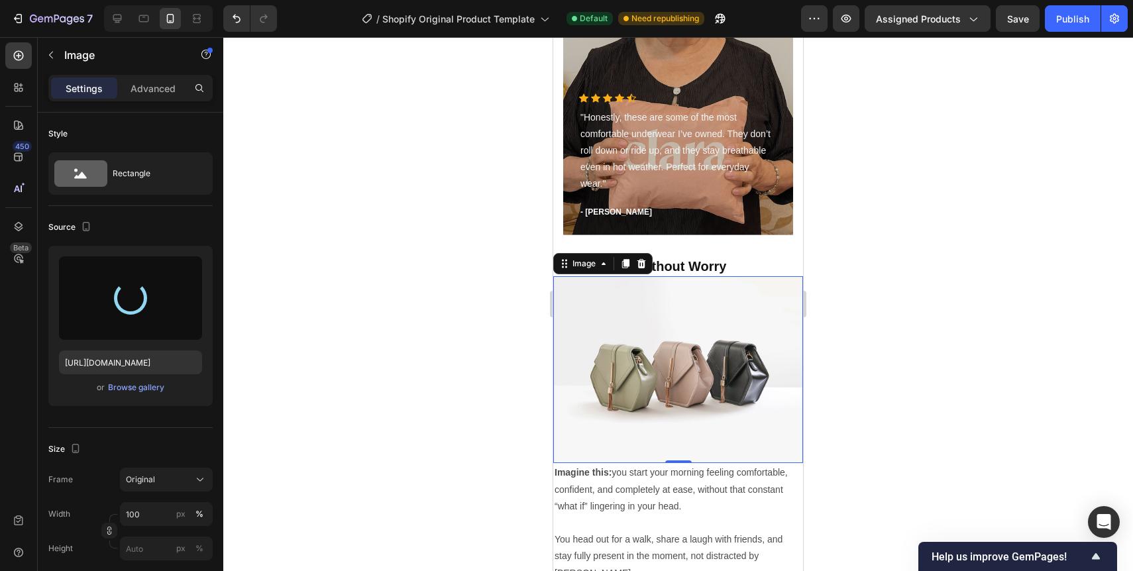
type input "[URL][DOMAIN_NAME]"
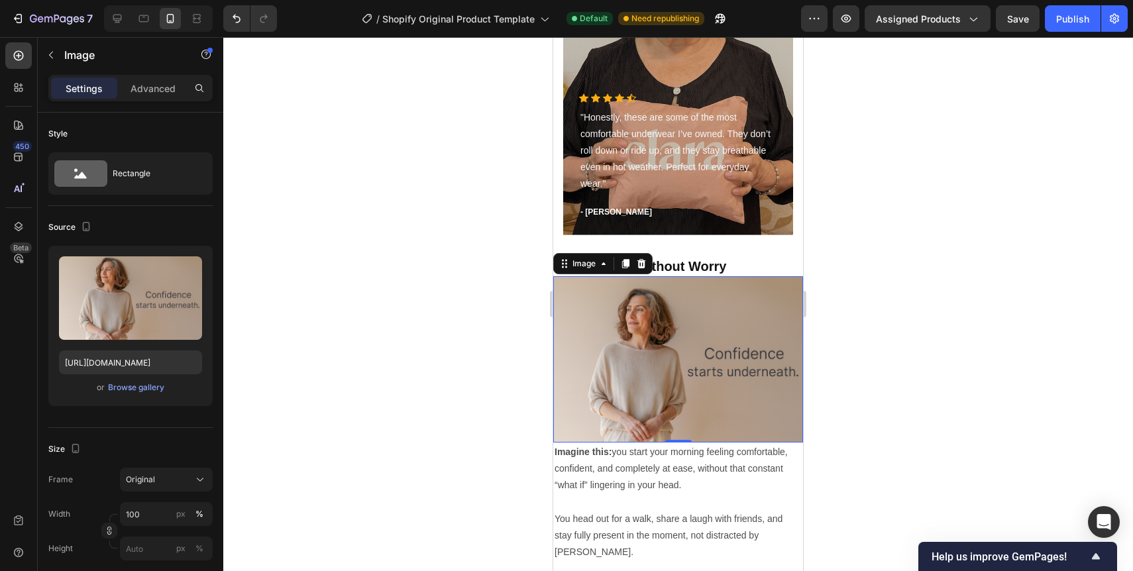
click at [504, 392] on div at bounding box center [678, 304] width 910 height 534
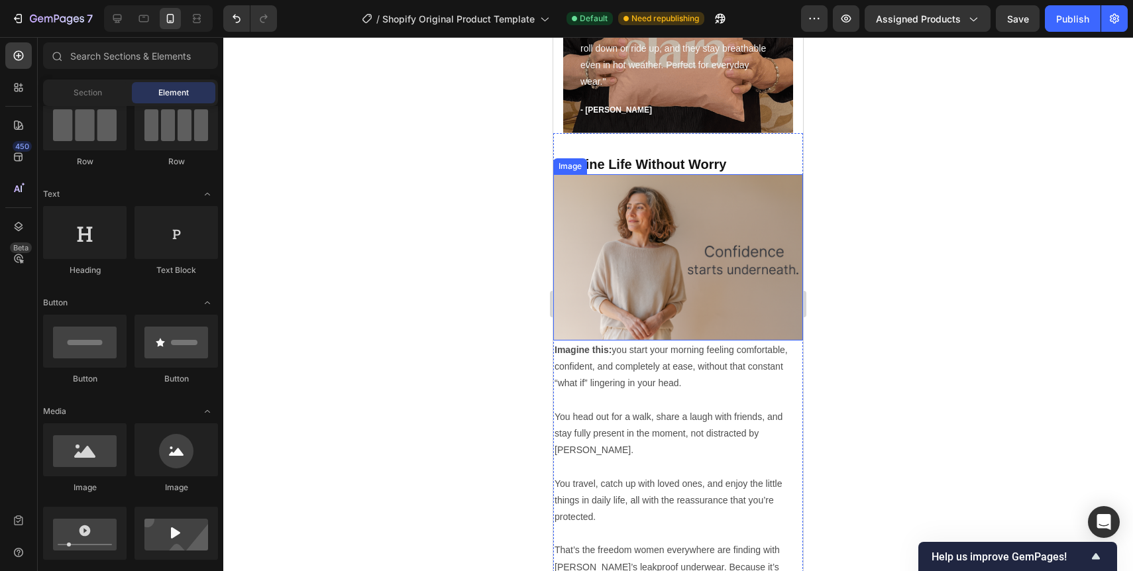
scroll to position [3006, 0]
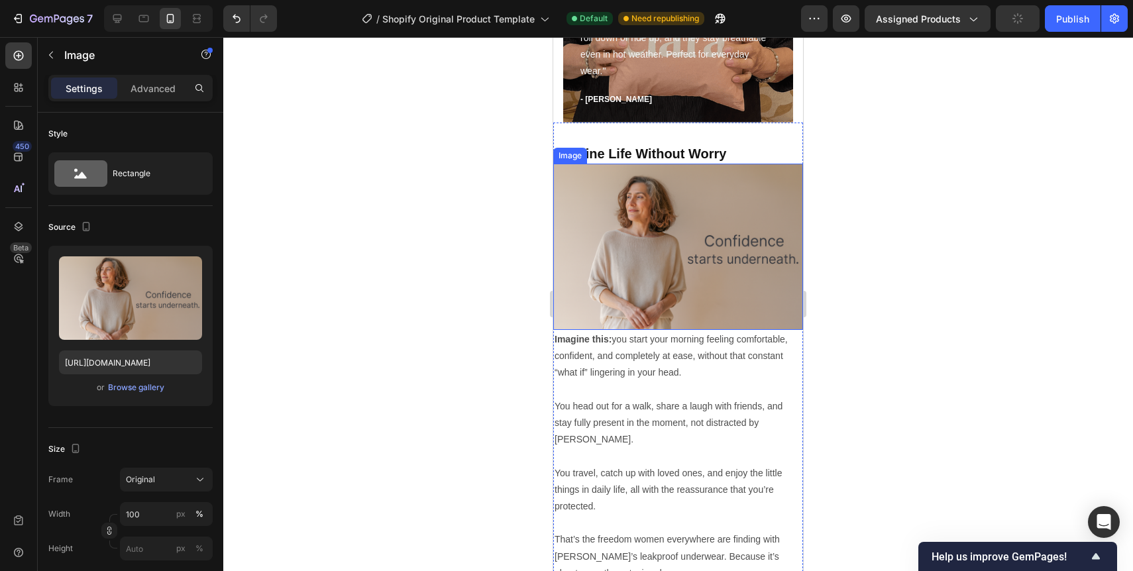
click at [616, 271] on img at bounding box center [678, 247] width 250 height 166
click at [135, 388] on div "Browse gallery" at bounding box center [136, 388] width 56 height 12
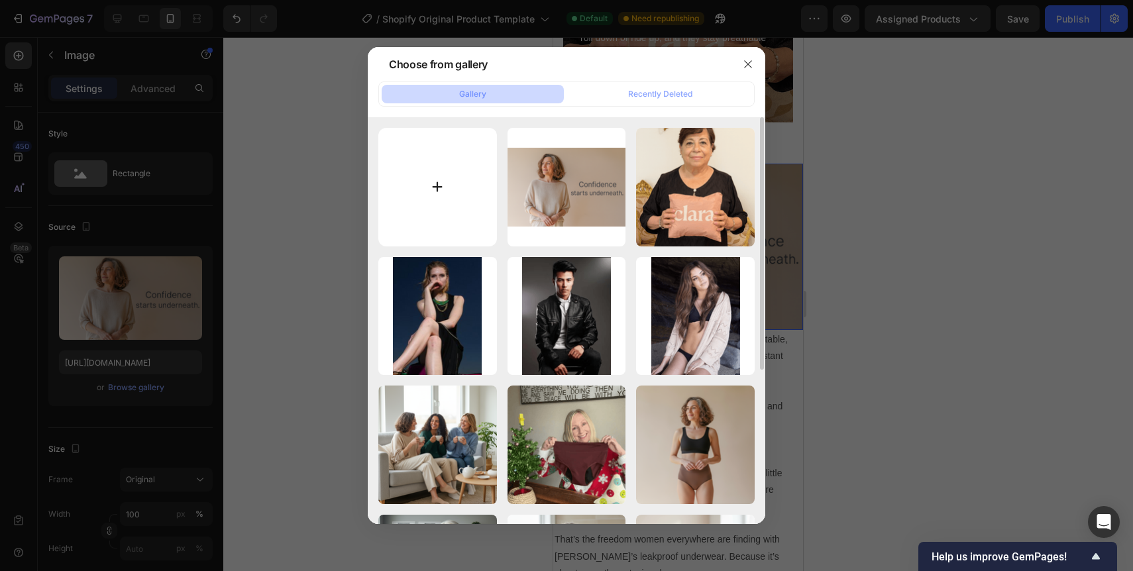
click at [472, 180] on input "file" at bounding box center [437, 187] width 119 height 119
type input "C:\fakepath\Homepage banner-min.png"
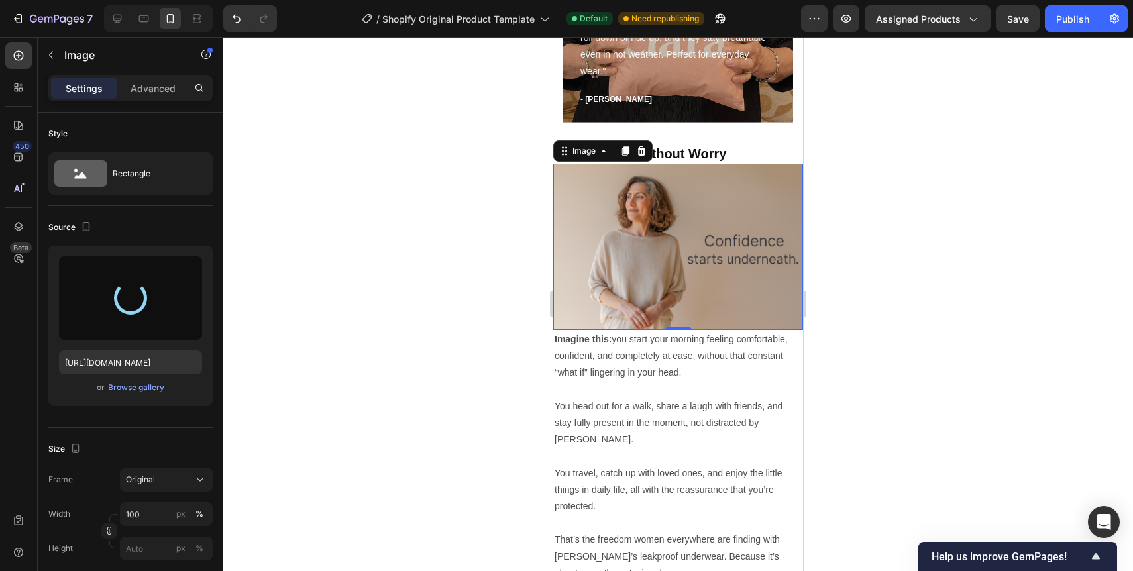
type input "[URL][DOMAIN_NAME]"
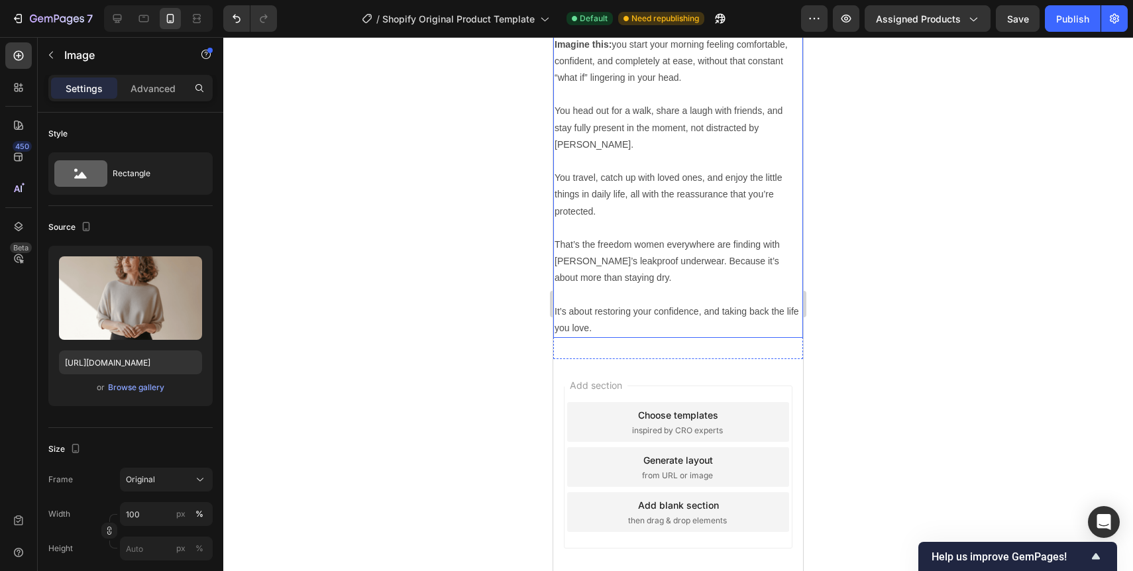
scroll to position [3405, 0]
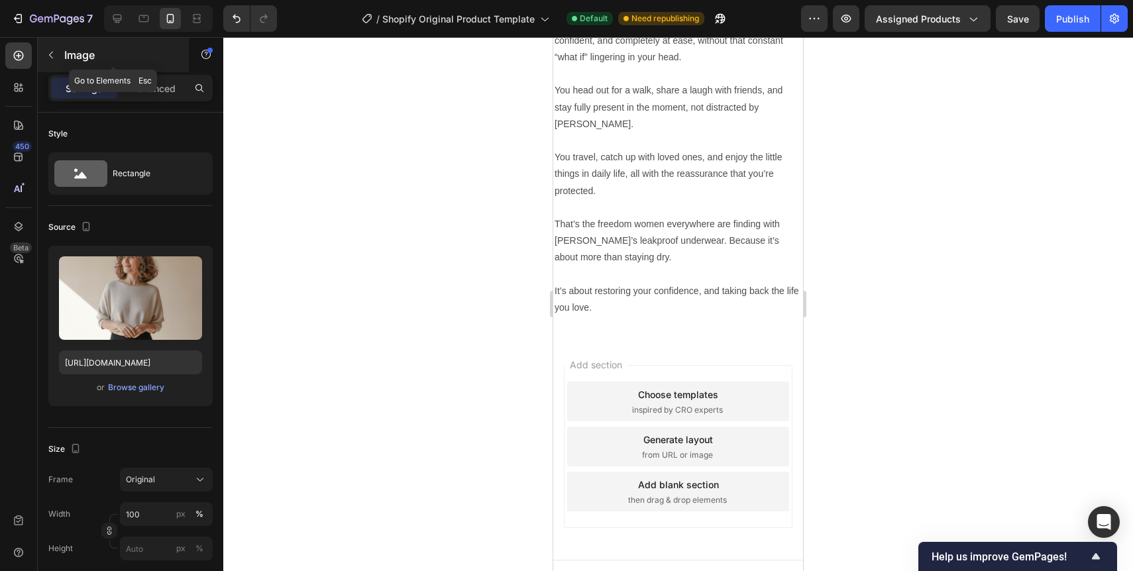
click at [53, 60] on icon "button" at bounding box center [51, 55] width 11 height 11
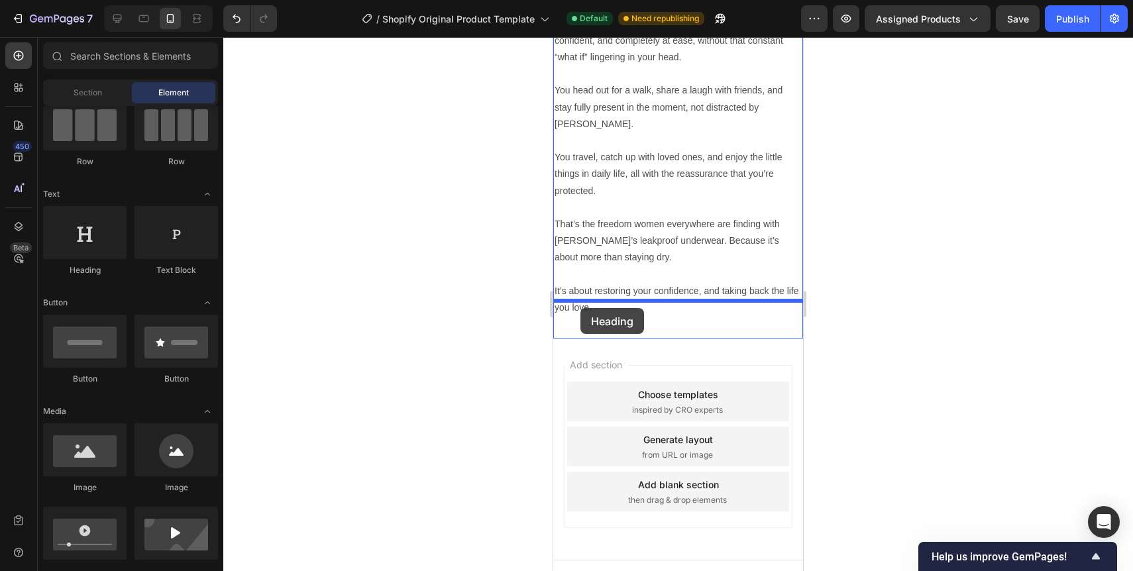
drag, startPoint x: 666, startPoint y: 283, endPoint x: 580, endPoint y: 308, distance: 89.1
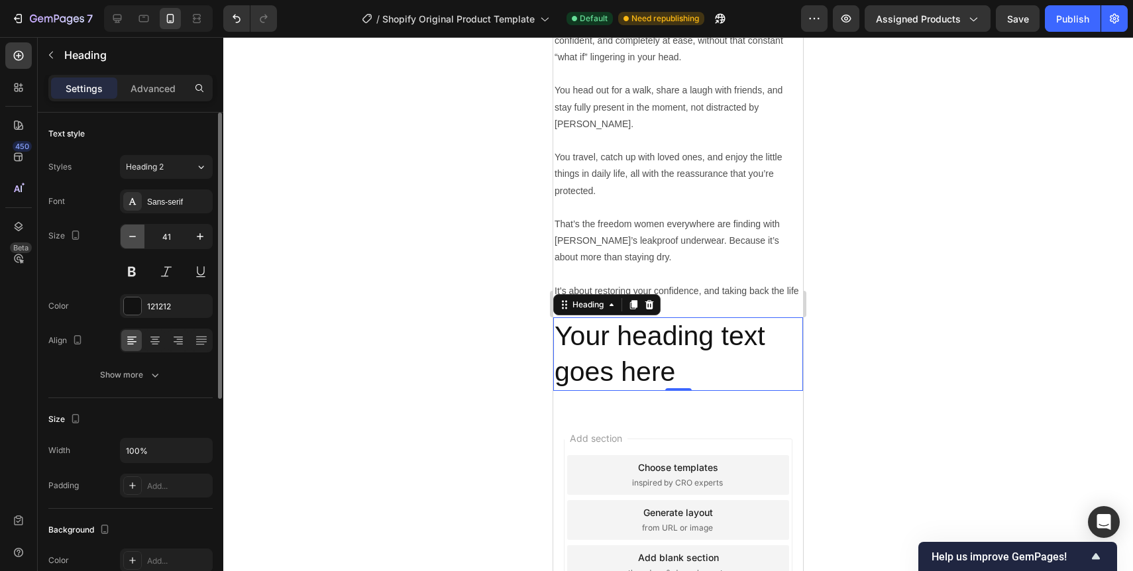
click at [131, 246] on button "button" at bounding box center [133, 237] width 24 height 24
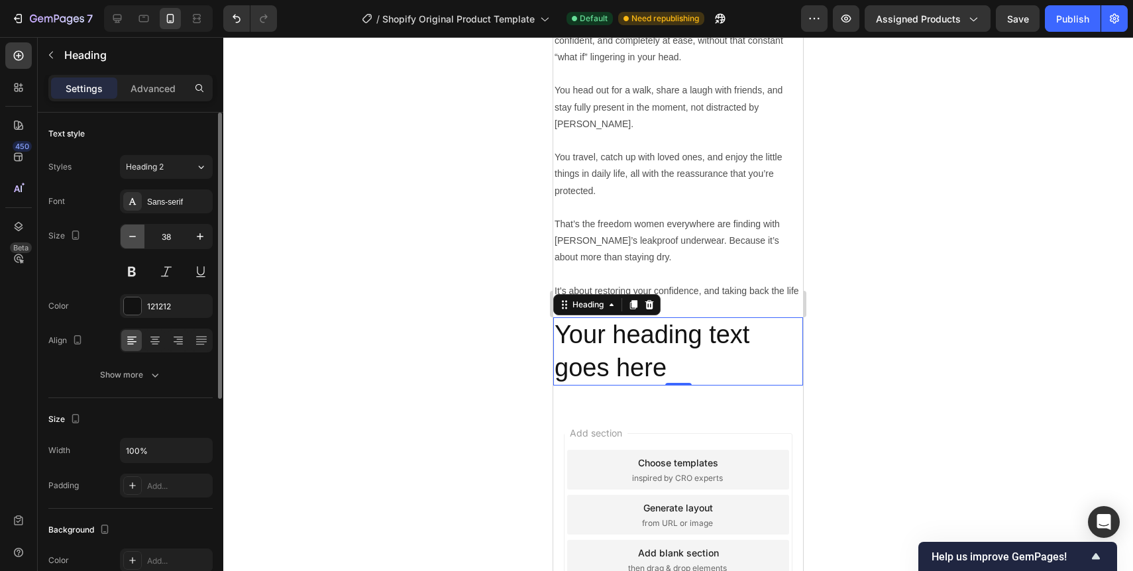
click at [131, 246] on button "button" at bounding box center [133, 237] width 24 height 24
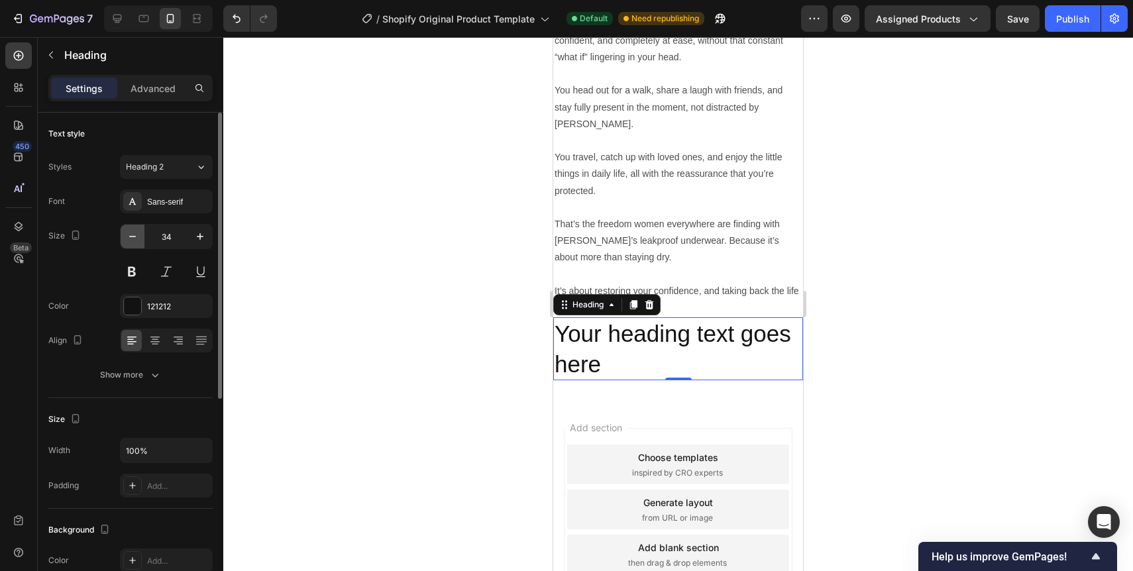
click at [131, 246] on button "button" at bounding box center [133, 237] width 24 height 24
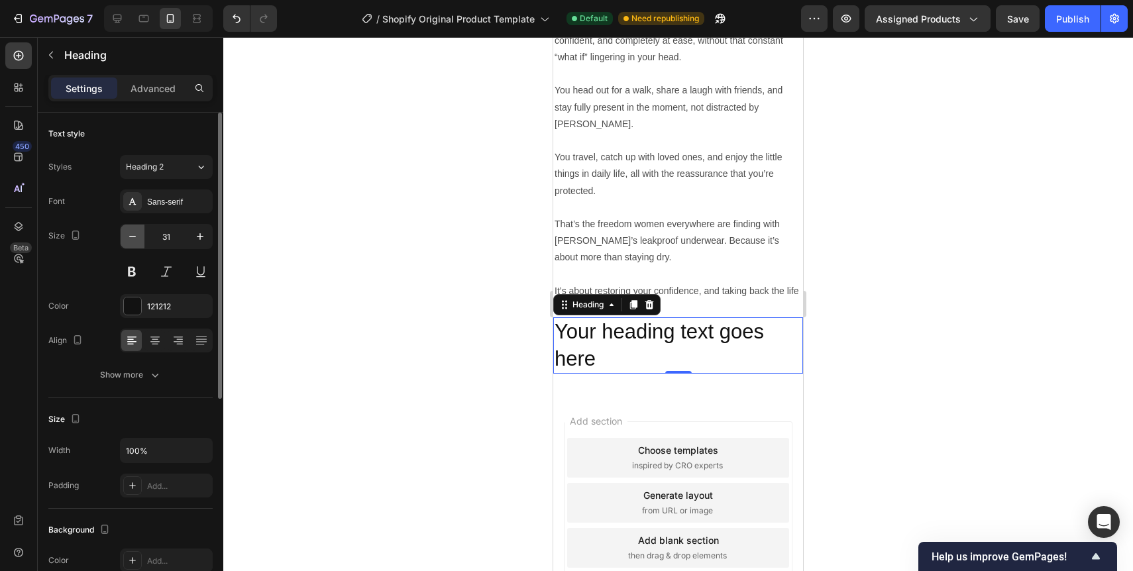
click at [131, 246] on button "button" at bounding box center [133, 237] width 24 height 24
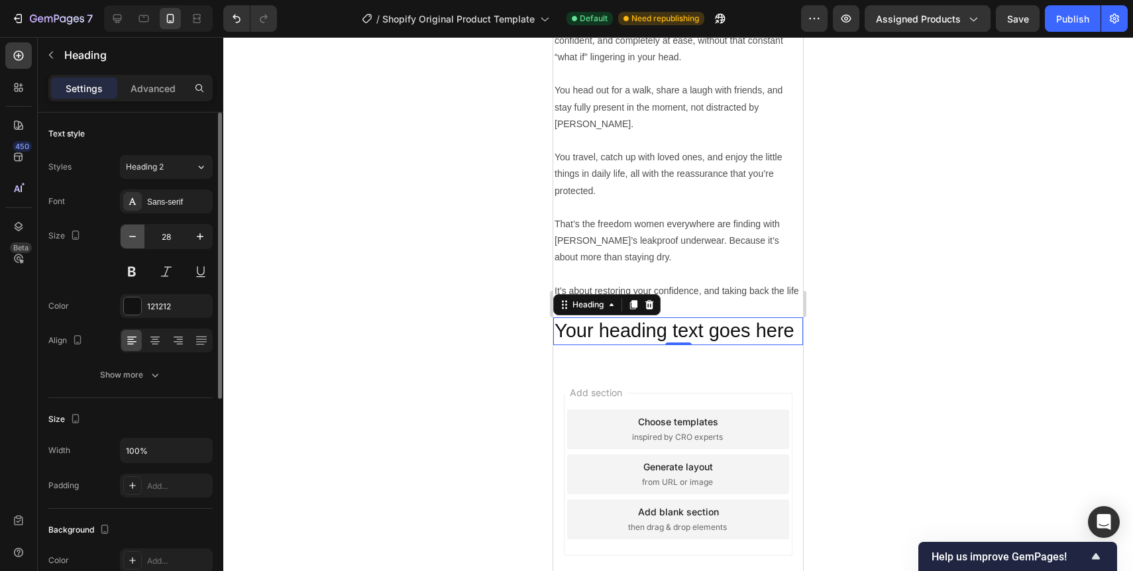
click at [131, 246] on button "button" at bounding box center [133, 237] width 24 height 24
click at [131, 245] on button "button" at bounding box center [133, 237] width 24 height 24
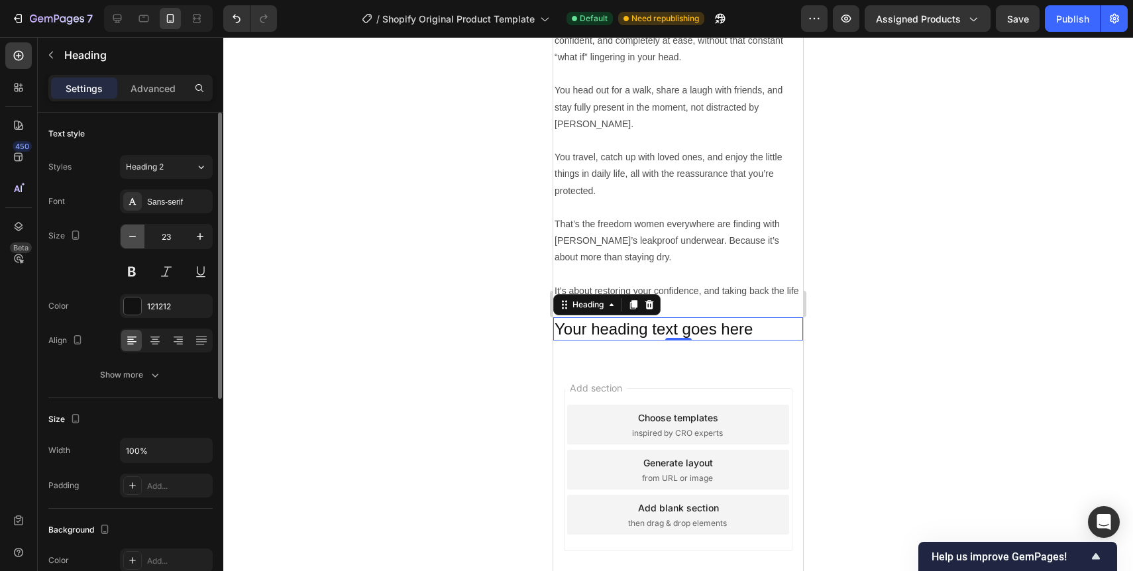
click at [131, 245] on button "button" at bounding box center [133, 237] width 24 height 24
type input "20"
click at [134, 269] on button at bounding box center [132, 272] width 24 height 24
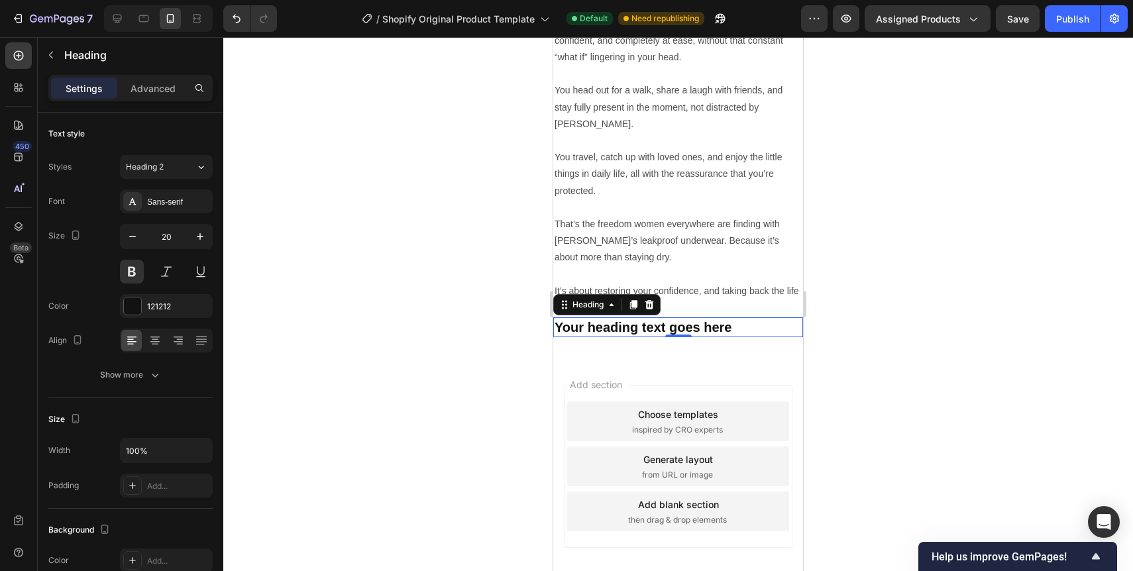
click at [624, 317] on h2 "Your heading text goes here" at bounding box center [678, 327] width 250 height 20
click at [624, 319] on p "Your heading text goes here" at bounding box center [678, 327] width 247 height 17
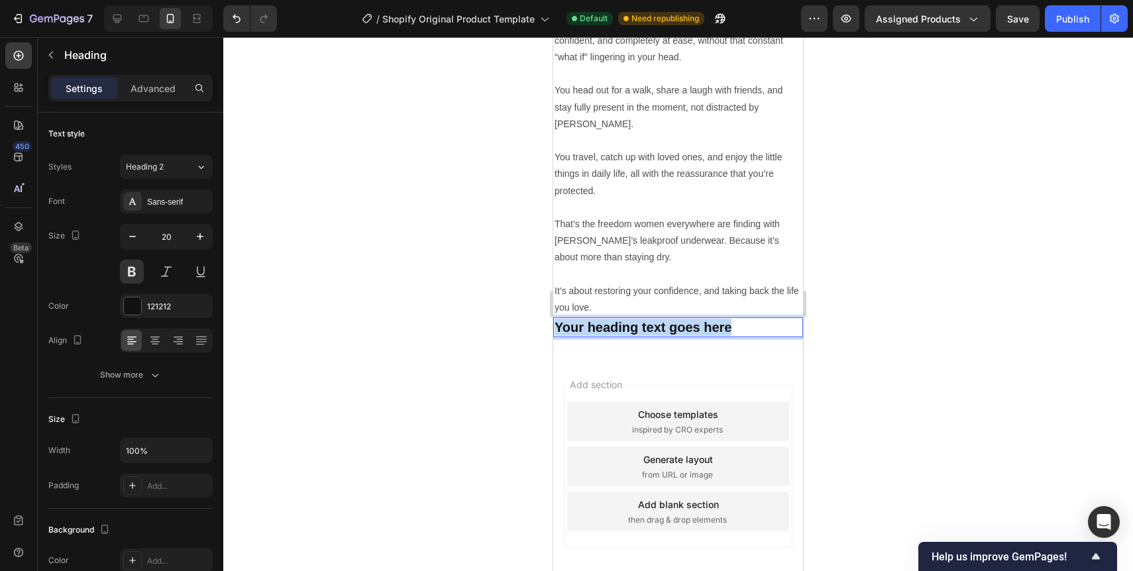
click at [624, 319] on p "Your heading text goes here" at bounding box center [678, 327] width 247 height 17
